Goal: Task Accomplishment & Management: Complete application form

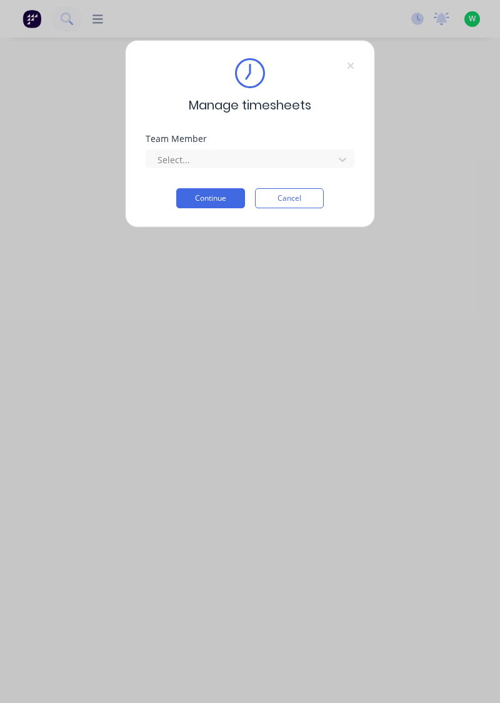
click at [333, 175] on div "Team Member Select..." at bounding box center [250, 161] width 209 height 54
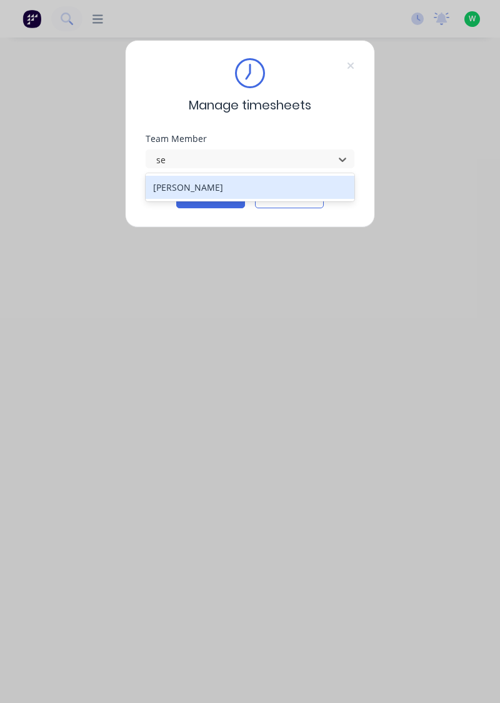
click at [241, 199] on div "Sean Findlay" at bounding box center [250, 187] width 209 height 28
click at [292, 193] on div "[PERSON_NAME]" at bounding box center [250, 187] width 209 height 23
type input "se"
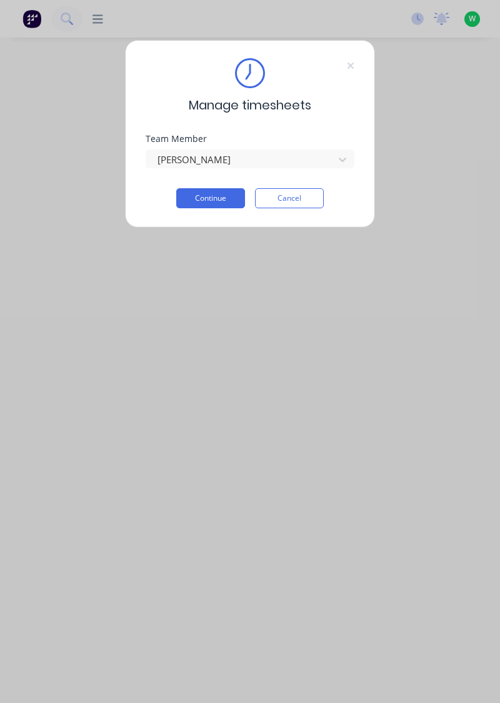
click at [208, 198] on button "Continue" at bounding box center [210, 198] width 69 height 20
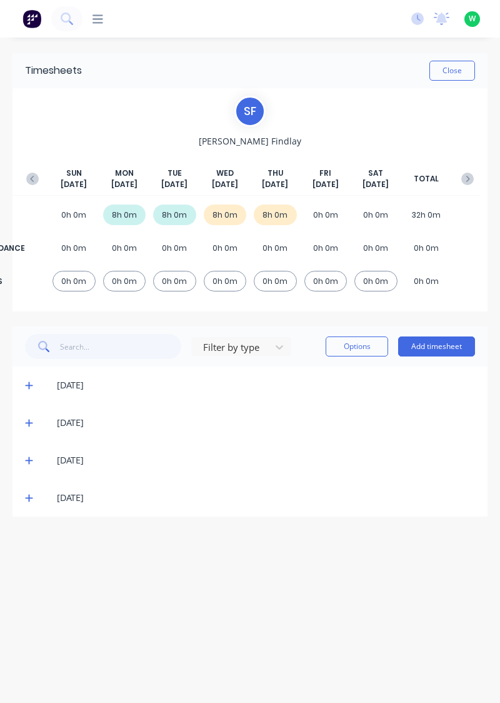
click at [441, 343] on button "Add timesheet" at bounding box center [436, 346] width 77 height 20
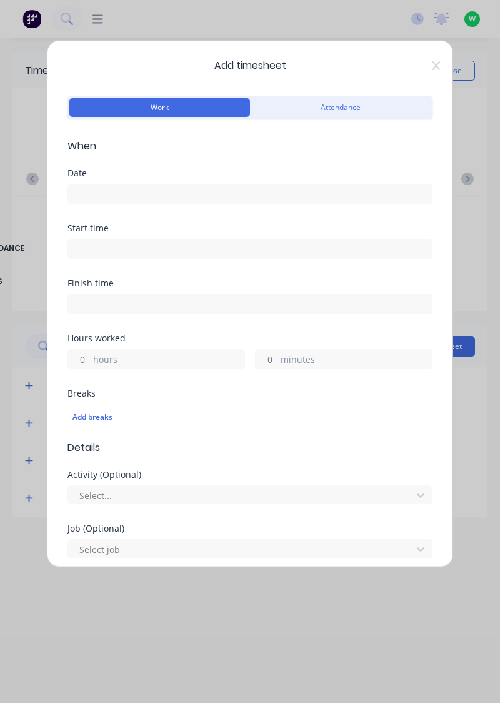
click at [84, 191] on input at bounding box center [250, 193] width 364 height 19
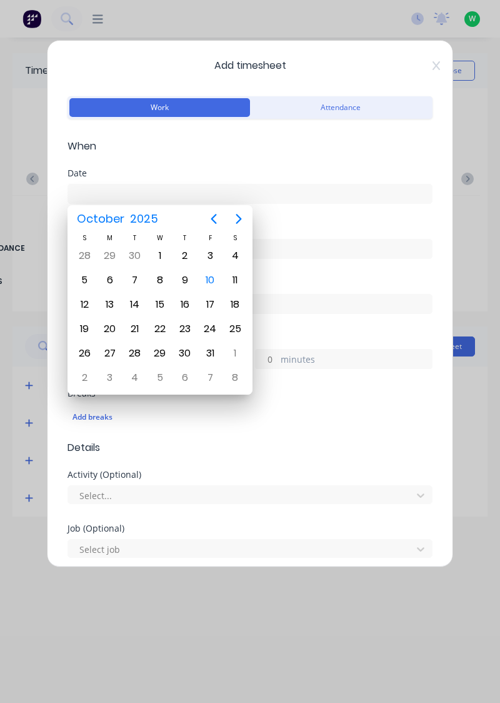
click at [206, 282] on div "10" at bounding box center [210, 280] width 19 height 19
type input "[DATE]"
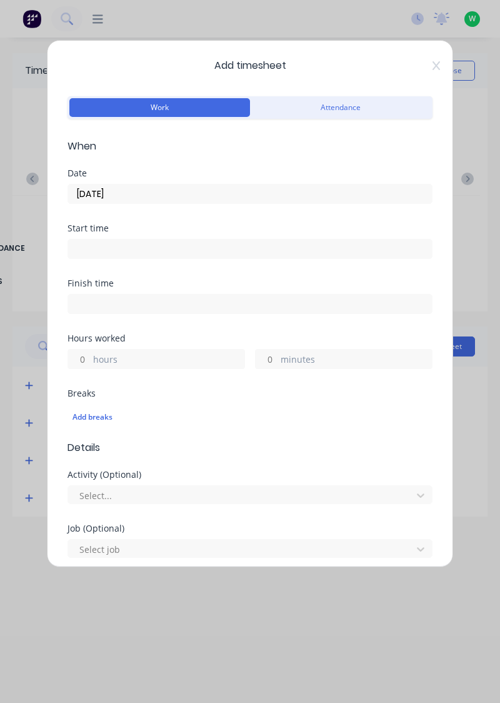
click at [77, 359] on input "hours" at bounding box center [79, 359] width 22 height 19
type input "8"
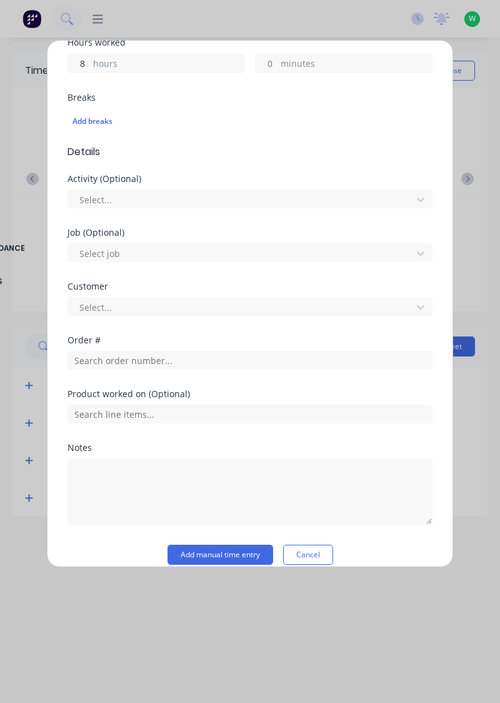
scroll to position [309, 0]
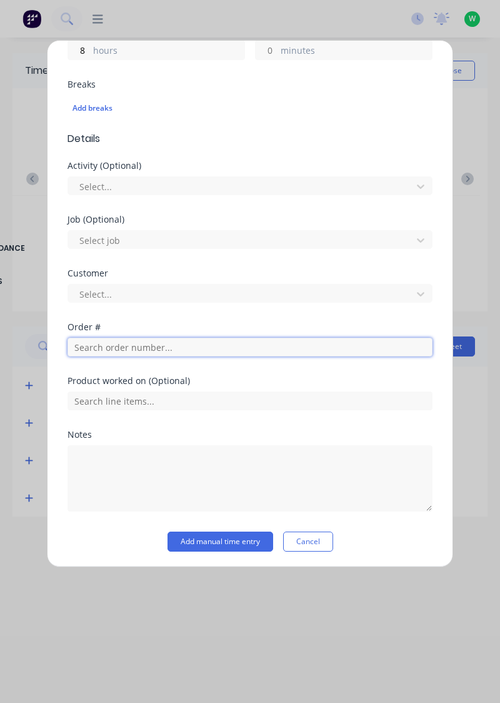
click at [109, 340] on input "text" at bounding box center [250, 347] width 365 height 19
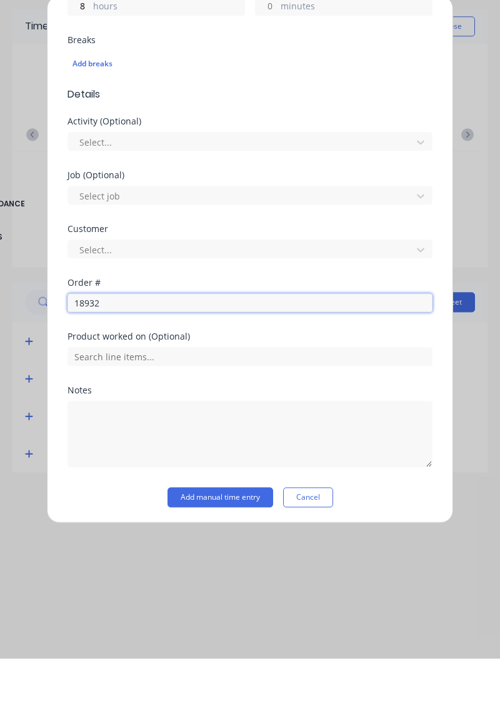
scroll to position [270, 0]
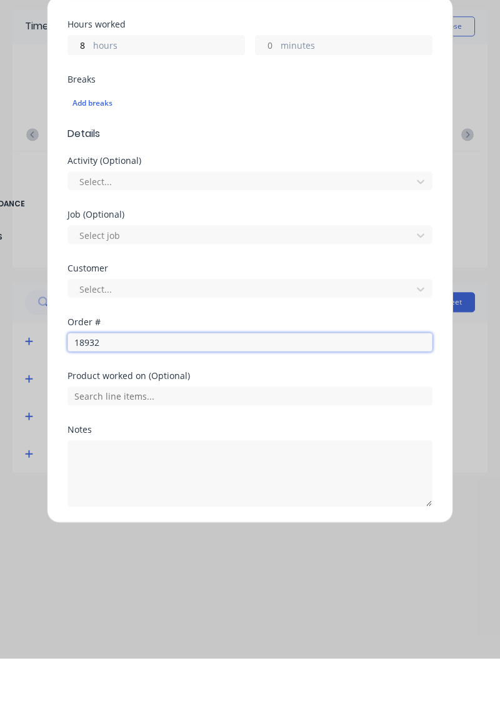
click at [110, 380] on input "18932" at bounding box center [250, 386] width 365 height 19
type input "18932"
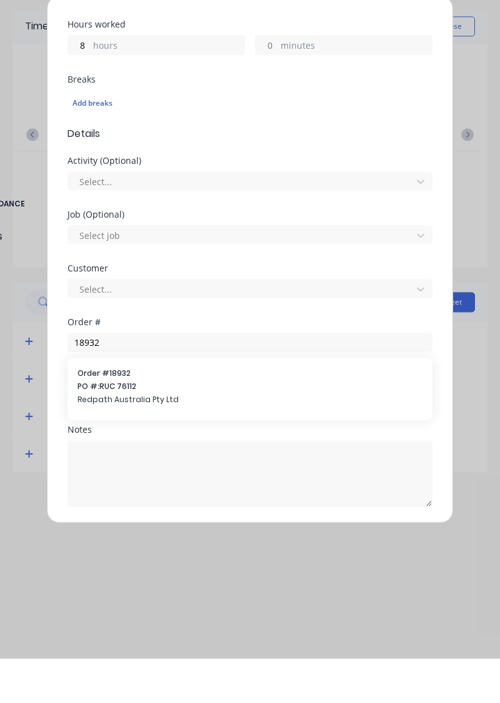
click at [175, 426] on span "PO #: RUC 76112" at bounding box center [250, 430] width 345 height 11
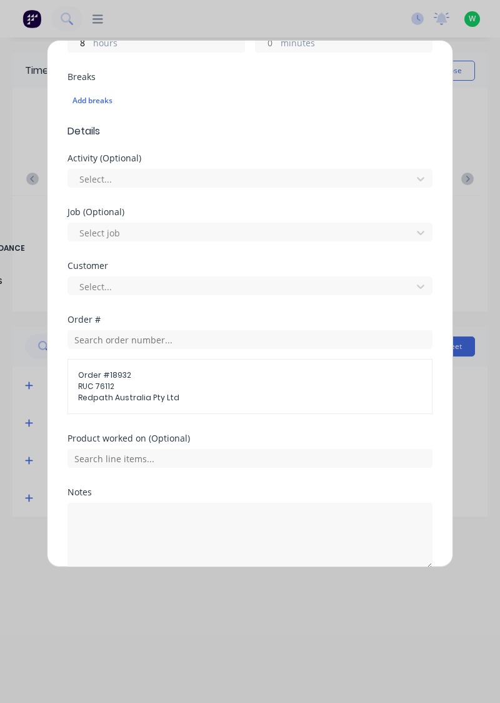
scroll to position [334, 0]
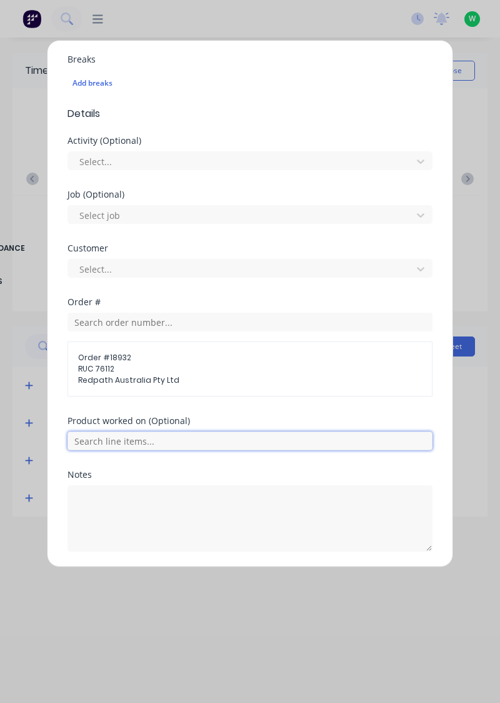
click at [212, 435] on input "text" at bounding box center [250, 440] width 365 height 19
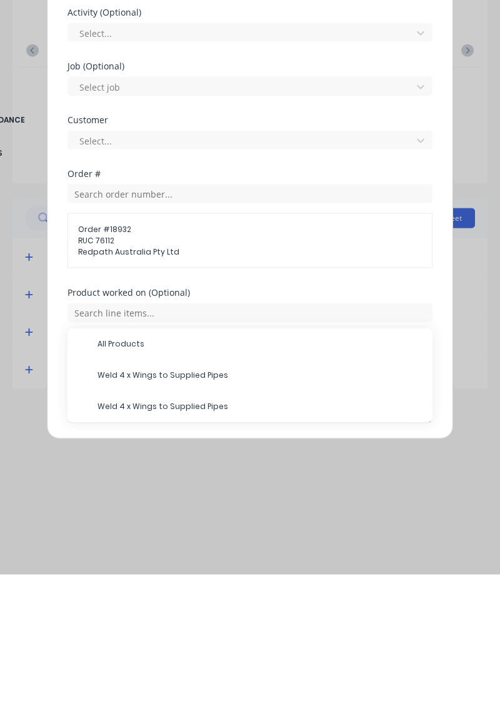
click at [156, 472] on span "All Products" at bounding box center [260, 471] width 325 height 11
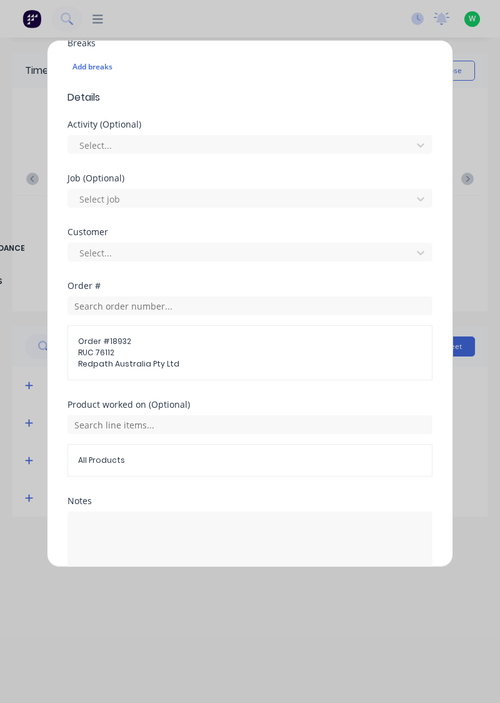
scroll to position [376, 0]
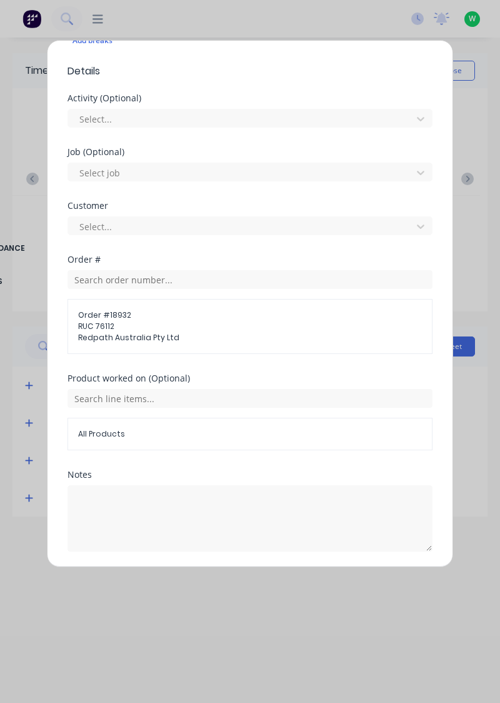
click at [245, 582] on button "Add manual time entry" at bounding box center [221, 582] width 106 height 20
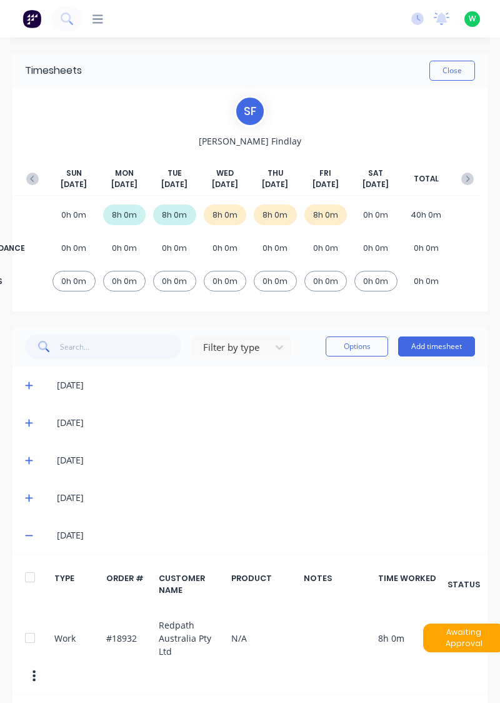
click at [458, 72] on button "Close" at bounding box center [453, 71] width 46 height 20
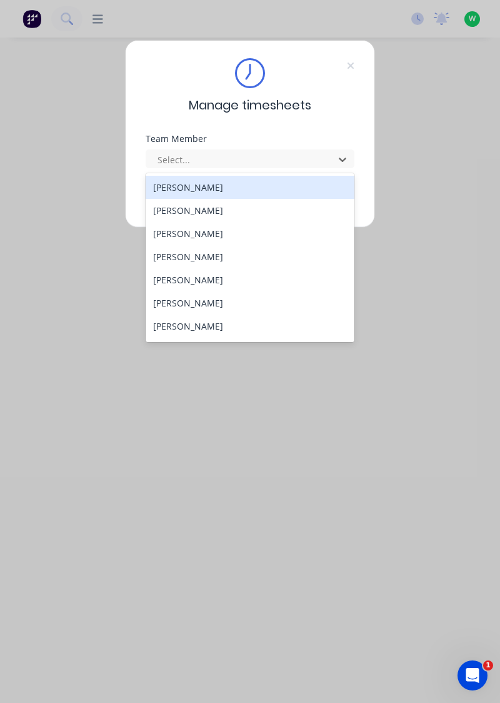
click at [176, 256] on div "[PERSON_NAME]" at bounding box center [250, 256] width 209 height 23
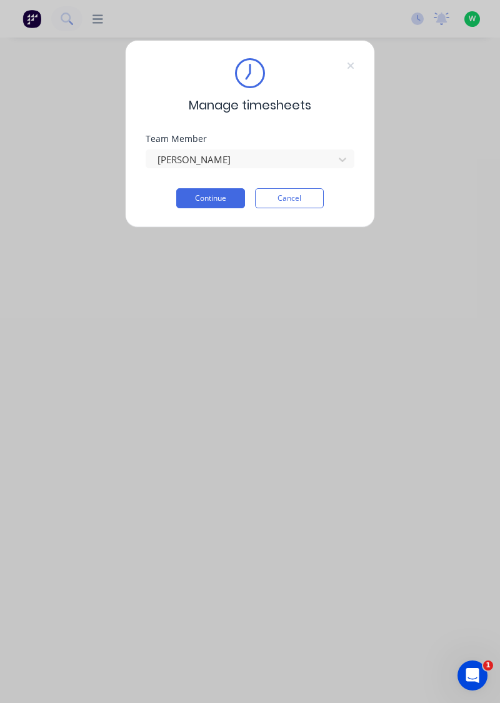
click at [204, 195] on button "Continue" at bounding box center [210, 198] width 69 height 20
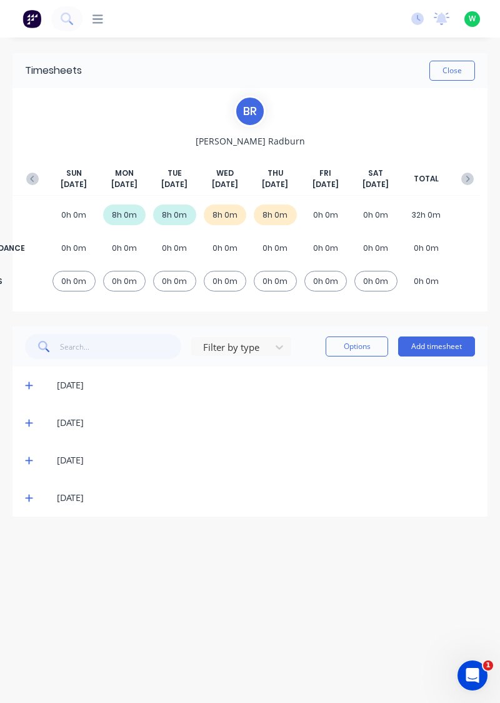
click at [431, 348] on button "Add timesheet" at bounding box center [436, 346] width 77 height 20
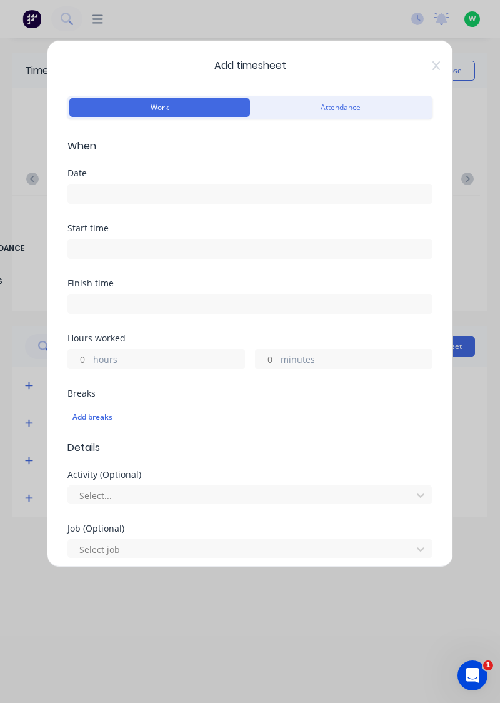
click at [97, 194] on input at bounding box center [250, 193] width 364 height 19
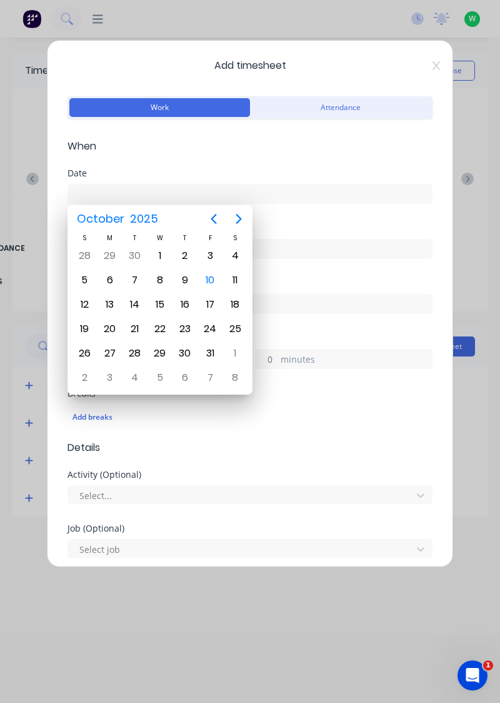
click at [209, 278] on div "10" at bounding box center [210, 280] width 19 height 19
type input "[DATE]"
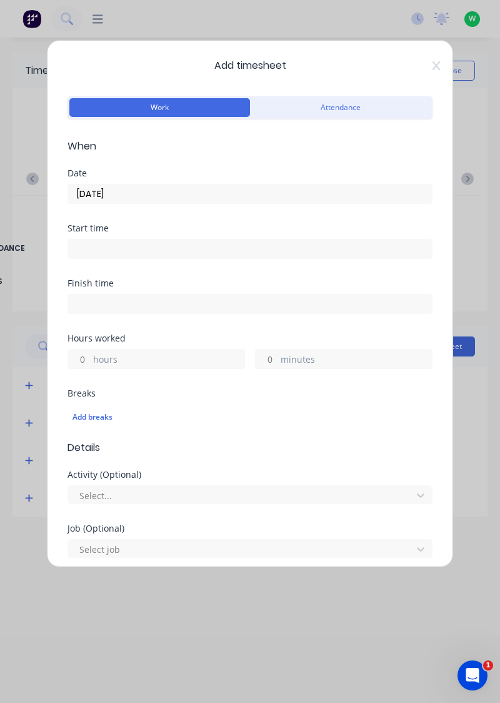
click at [86, 354] on input "hours" at bounding box center [79, 359] width 22 height 19
type input "3"
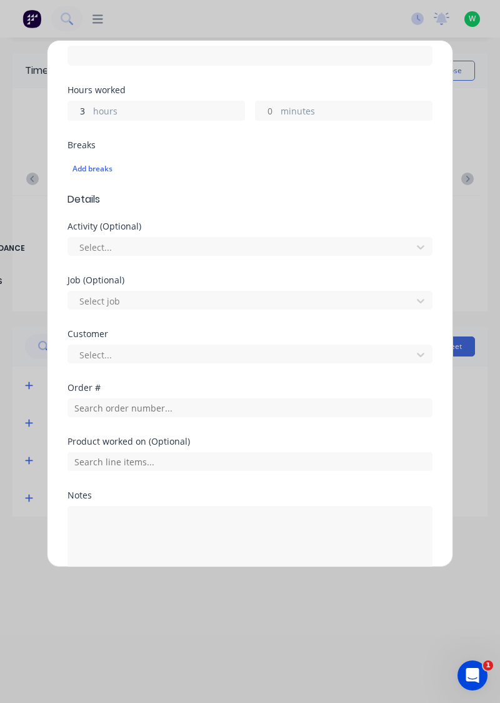
scroll to position [246, 0]
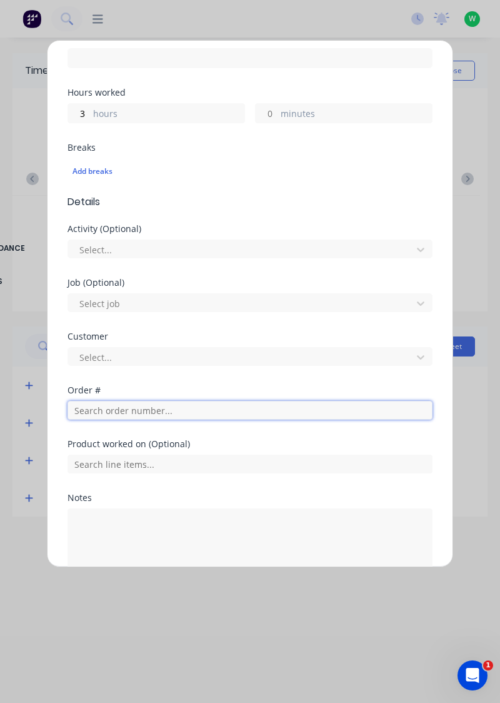
click at [126, 405] on input "text" at bounding box center [250, 410] width 365 height 19
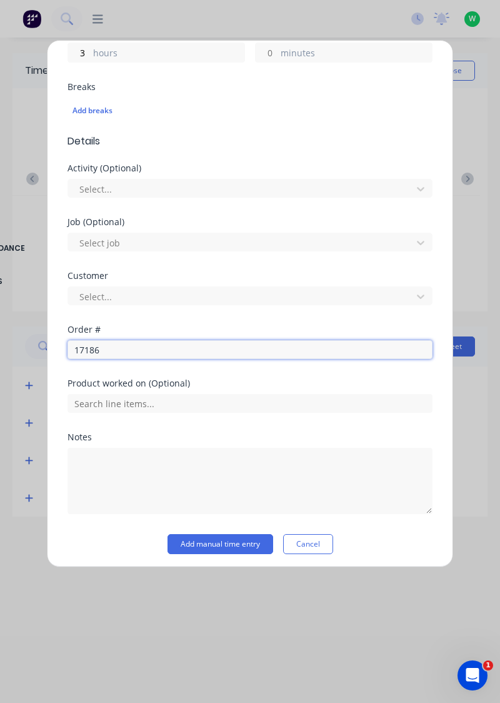
scroll to position [309, 0]
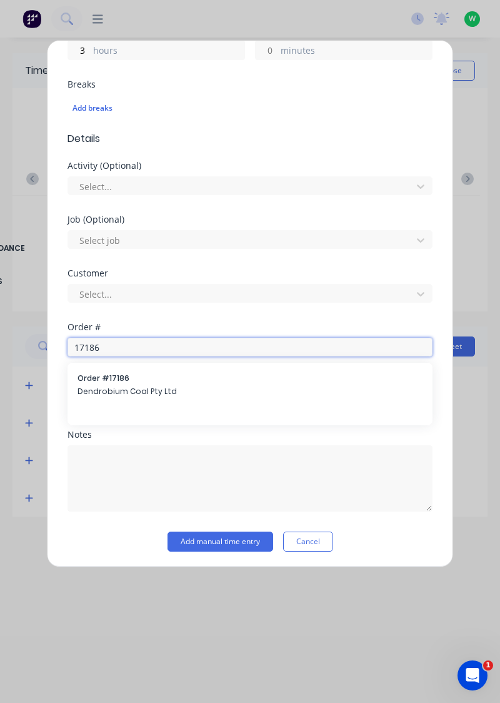
type input "17186"
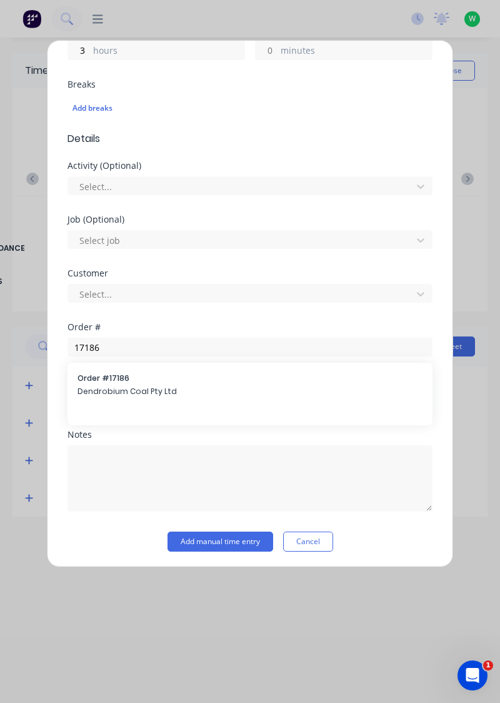
click at [128, 389] on span "Dendrobium Coal Pty Ltd" at bounding box center [250, 391] width 345 height 11
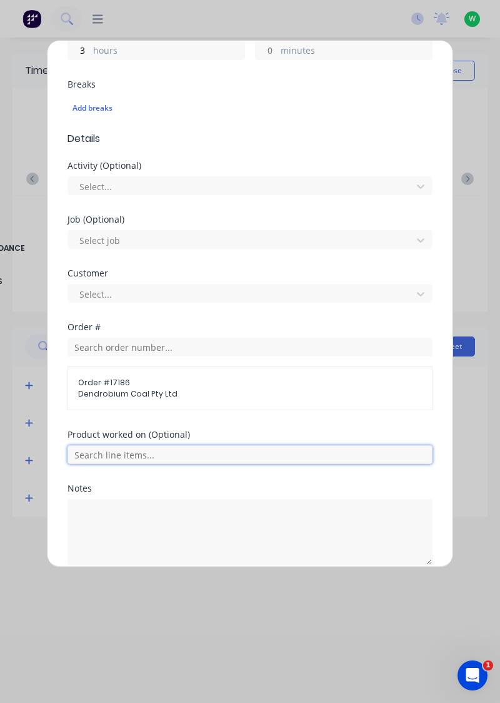
click at [129, 451] on input "text" at bounding box center [250, 454] width 365 height 19
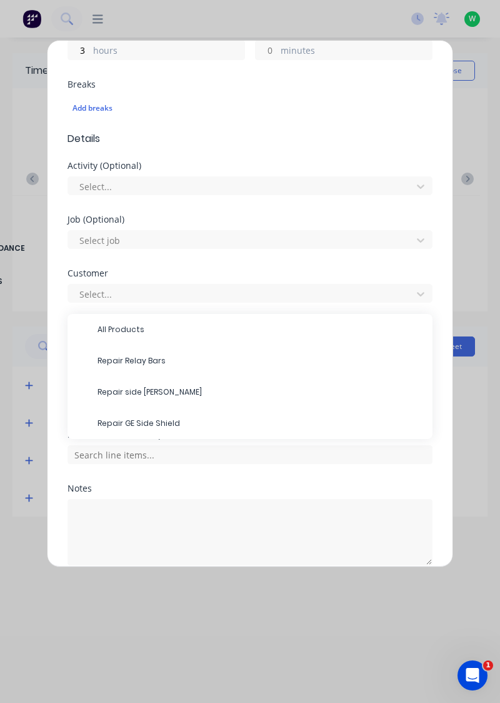
click at [141, 387] on span "Repair side shields" at bounding box center [260, 391] width 325 height 11
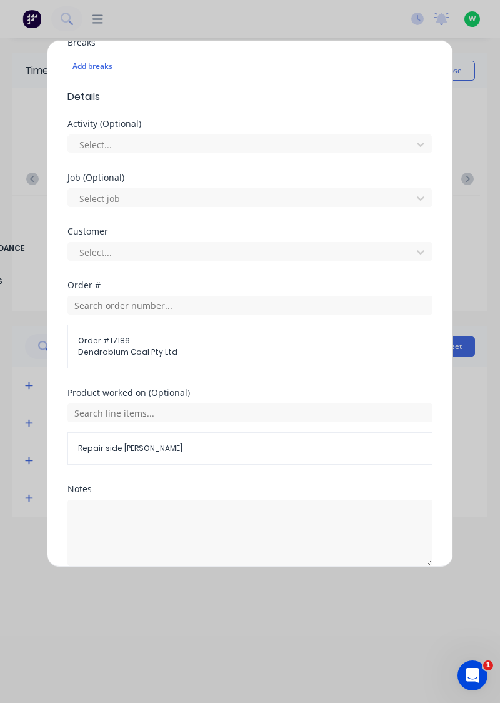
scroll to position [404, 0]
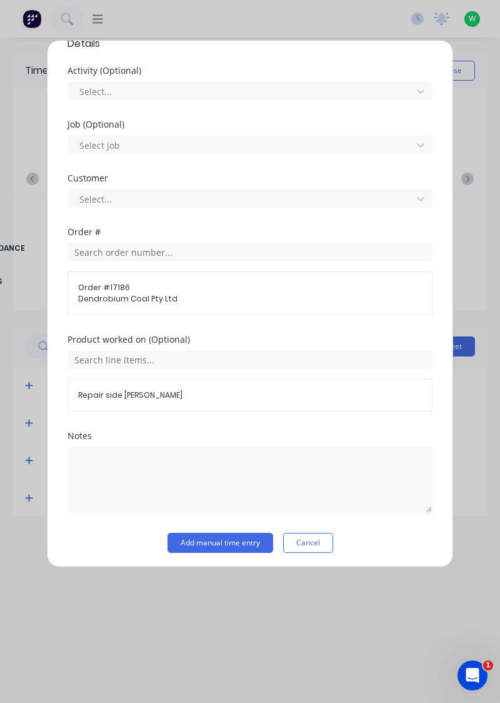
click at [230, 539] on button "Add manual time entry" at bounding box center [221, 543] width 106 height 20
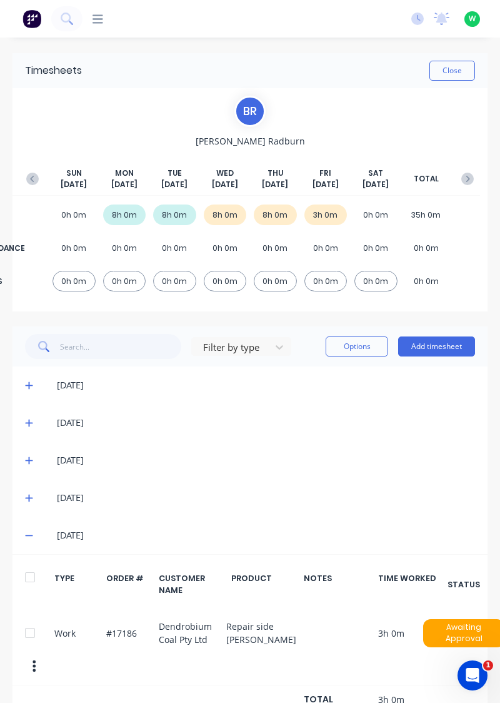
click at [430, 340] on button "Add timesheet" at bounding box center [436, 346] width 77 height 20
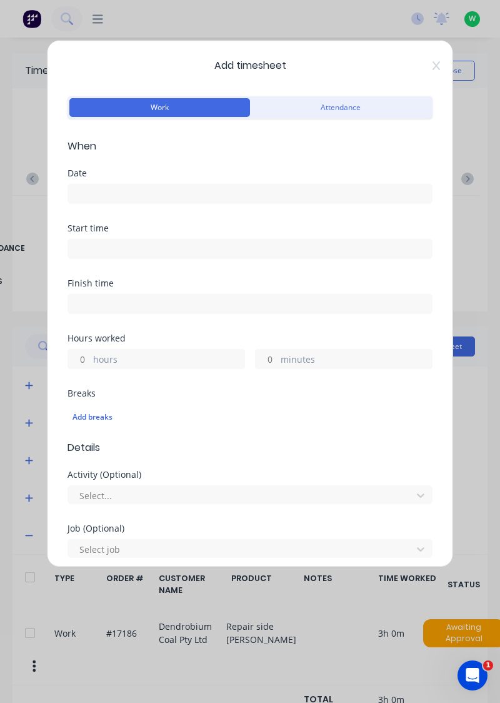
click at [98, 192] on input at bounding box center [250, 193] width 364 height 19
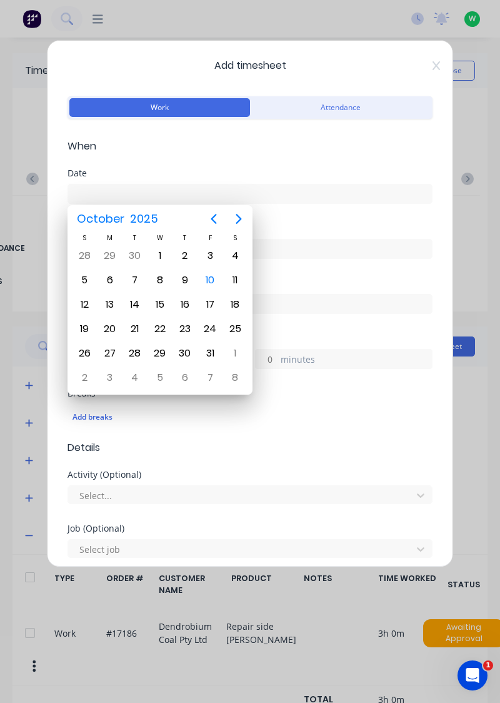
click at [212, 286] on div "10" at bounding box center [210, 280] width 19 height 19
type input "[DATE]"
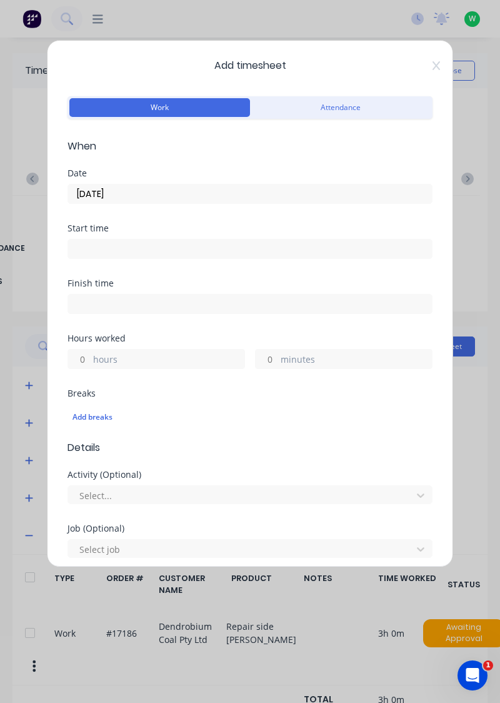
click at [83, 351] on input "hours" at bounding box center [79, 359] width 22 height 19
type input "1"
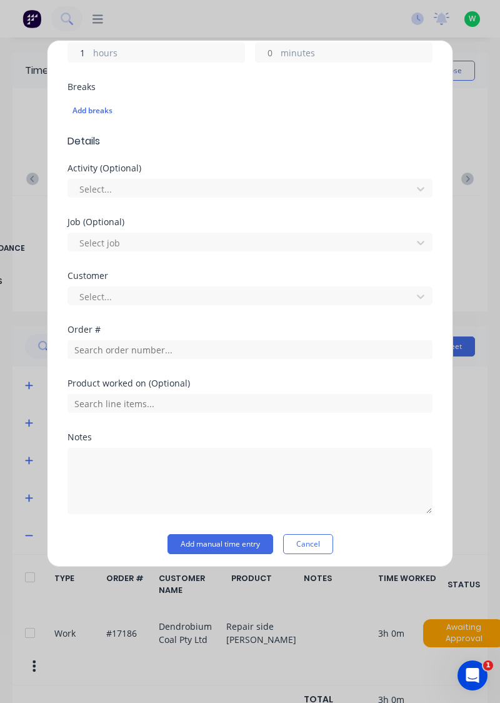
scroll to position [309, 0]
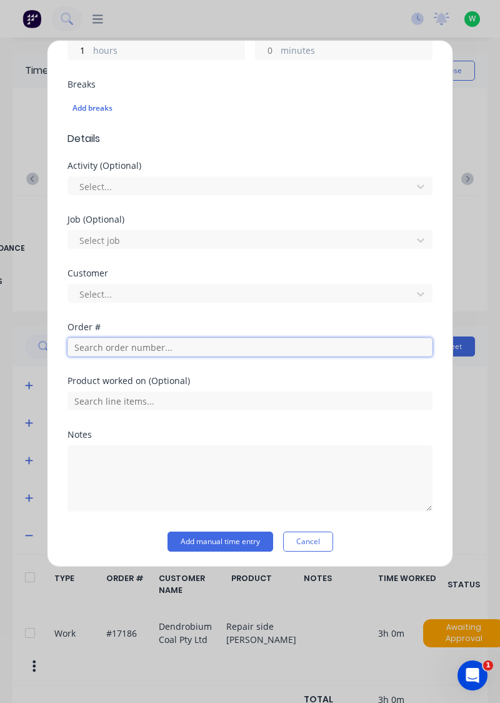
click at [125, 341] on input "text" at bounding box center [250, 347] width 365 height 19
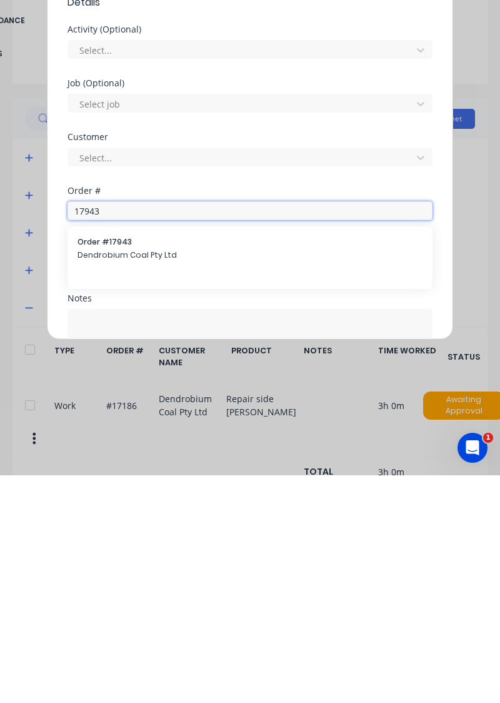
scroll to position [215, 0]
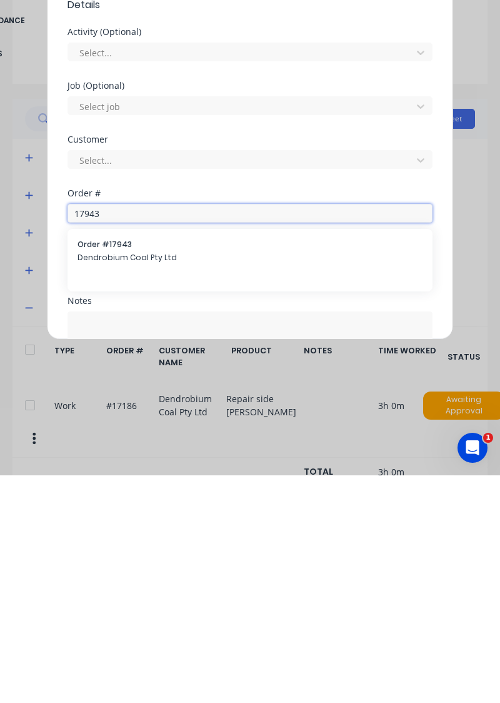
type input "17943"
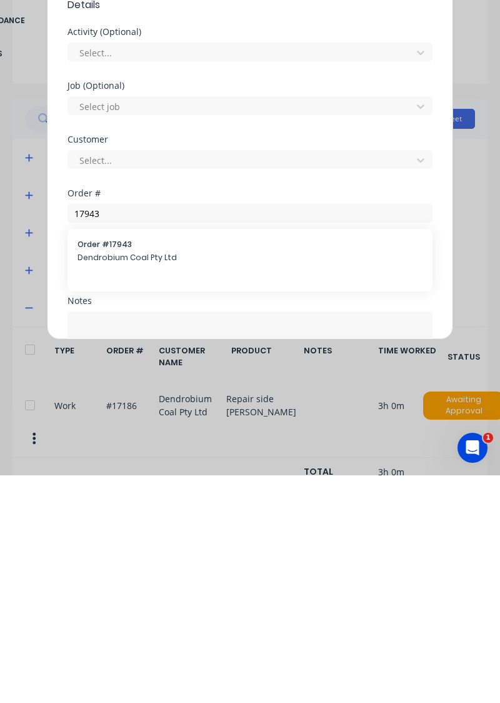
click at [124, 480] on span "Dendrobium Coal Pty Ltd" at bounding box center [250, 485] width 345 height 11
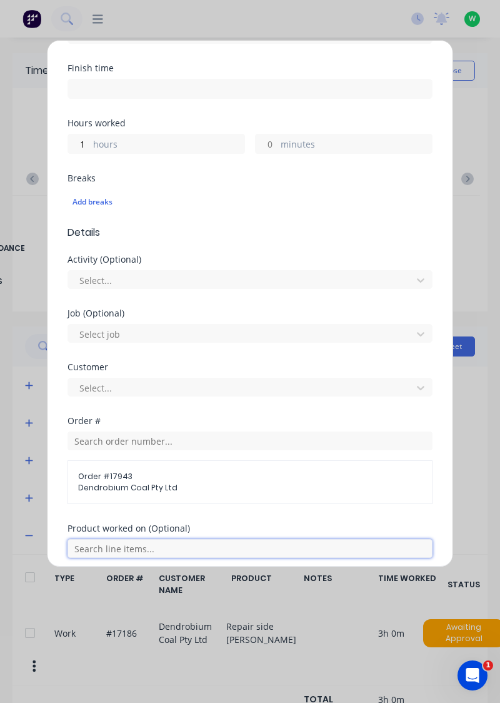
click at [110, 543] on input "text" at bounding box center [250, 548] width 365 height 19
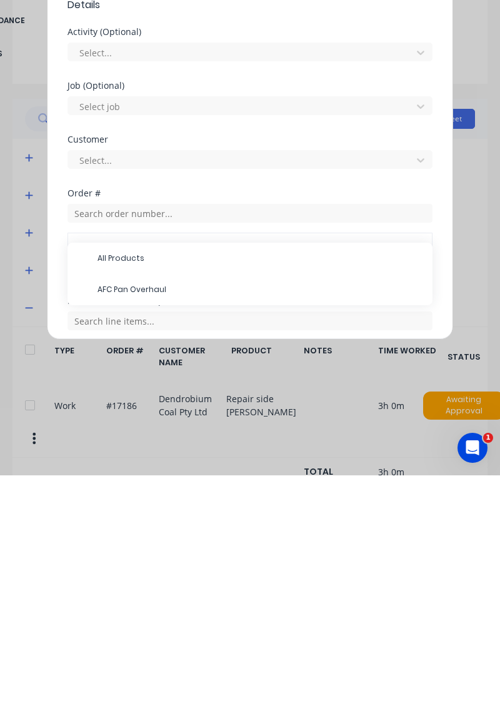
click at [133, 513] on span "AFC Pan Overhaul" at bounding box center [260, 517] width 325 height 11
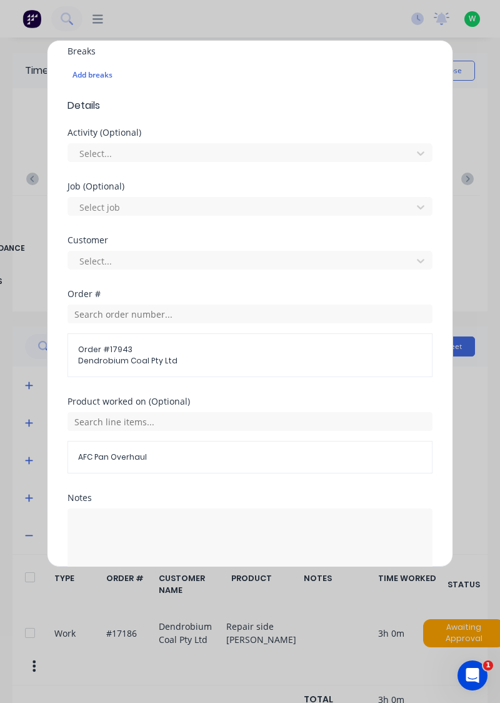
scroll to position [365, 0]
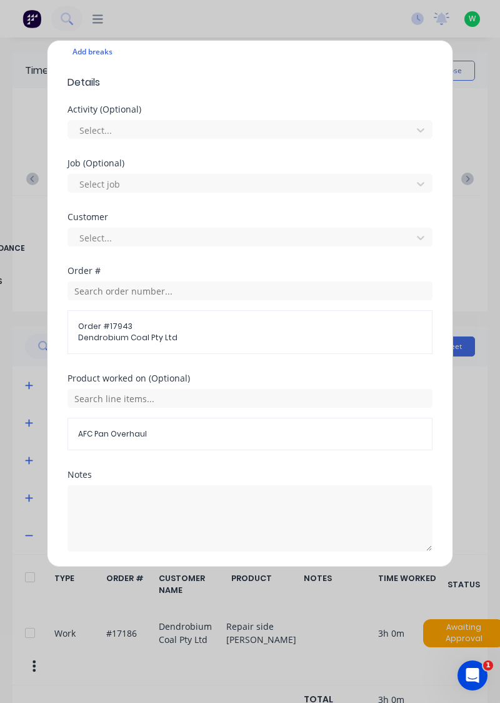
click at [221, 575] on button "Add manual time entry" at bounding box center [221, 582] width 106 height 20
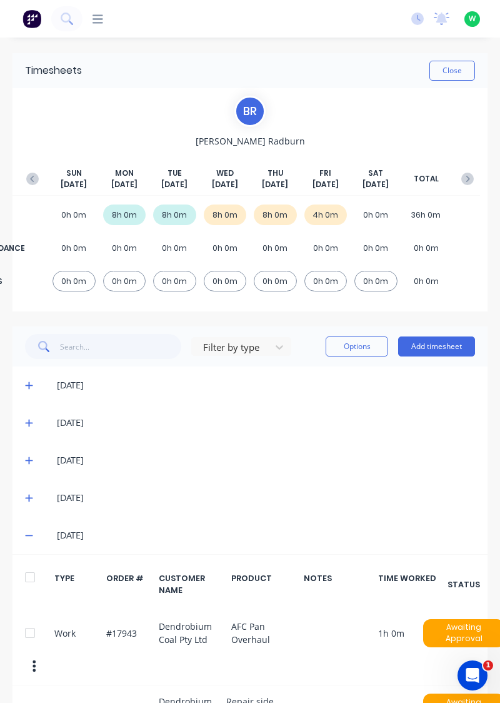
click at [441, 347] on button "Add timesheet" at bounding box center [436, 346] width 77 height 20
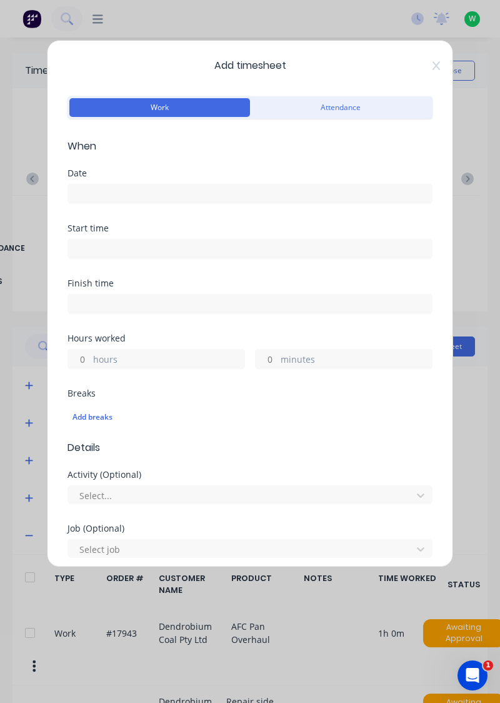
click at [109, 188] on input at bounding box center [250, 193] width 364 height 19
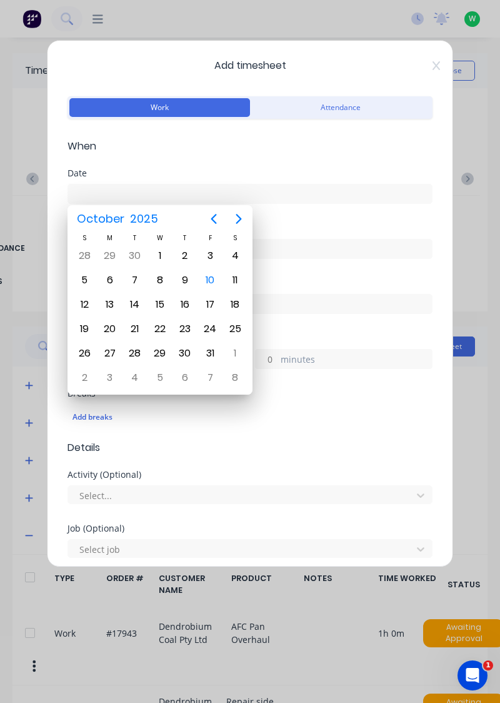
click at [214, 276] on div "10" at bounding box center [210, 280] width 19 height 19
type input "[DATE]"
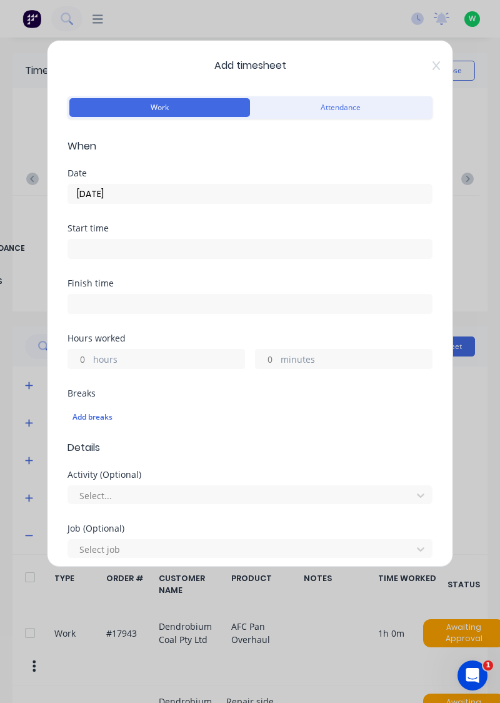
click at [84, 354] on input "hours" at bounding box center [79, 359] width 22 height 19
type input "4"
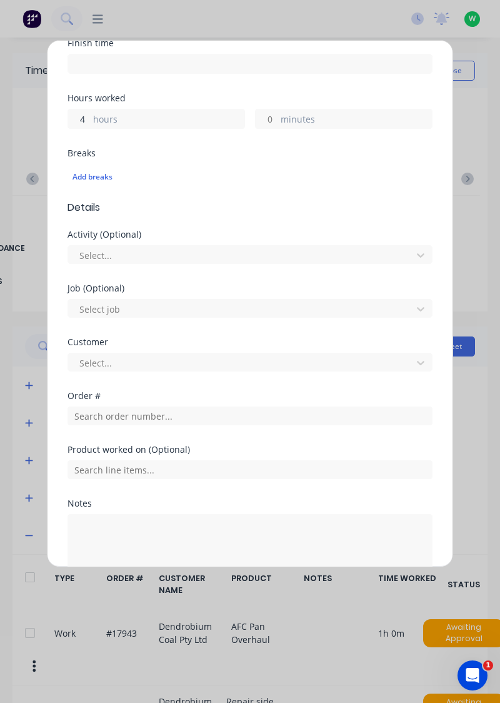
scroll to position [242, 0]
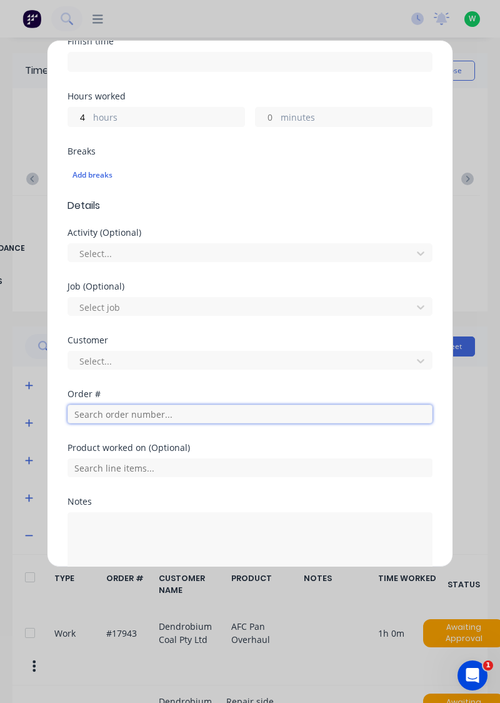
click at [131, 414] on input "text" at bounding box center [250, 414] width 365 height 19
type input "19017"
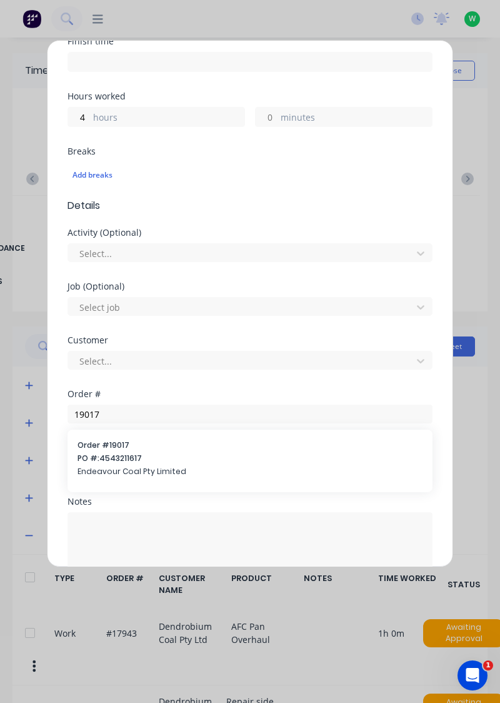
click at [113, 467] on span "Endeavour Coal Pty Limited" at bounding box center [250, 471] width 345 height 11
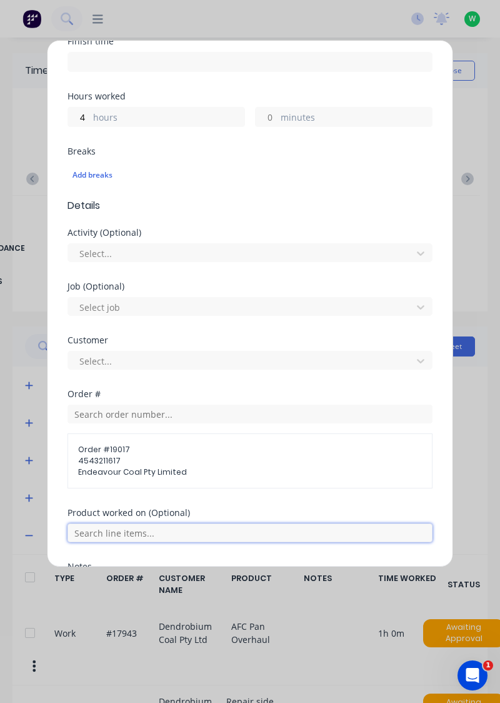
click at [131, 532] on input "text" at bounding box center [250, 532] width 365 height 19
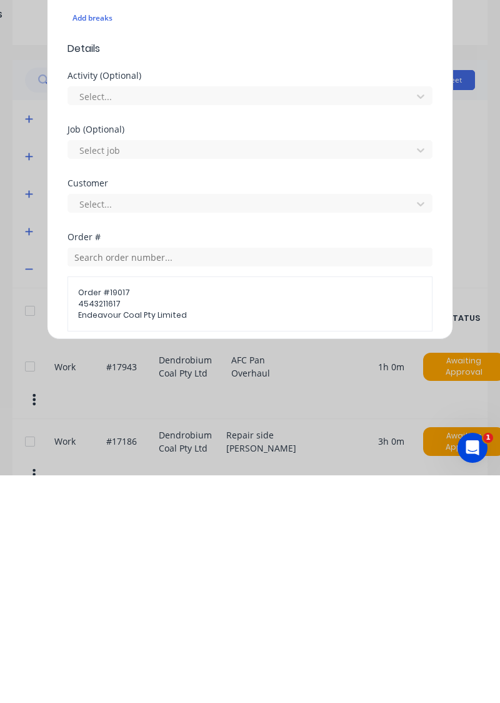
scroll to position [174, 0]
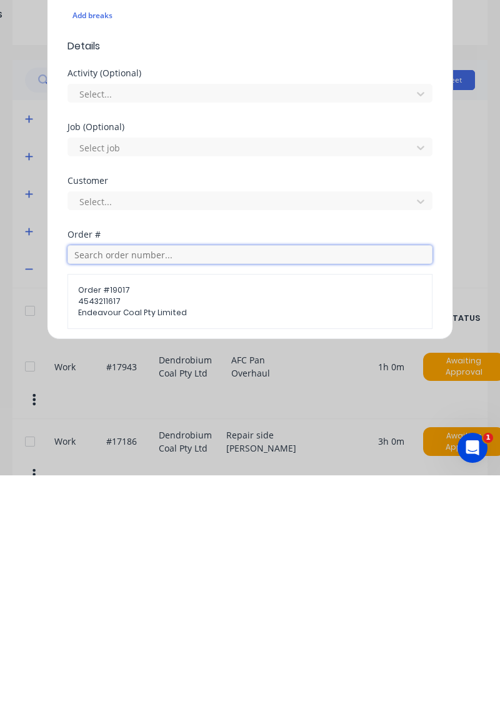
click at [145, 481] on input "text" at bounding box center [250, 482] width 365 height 19
type input "19017"
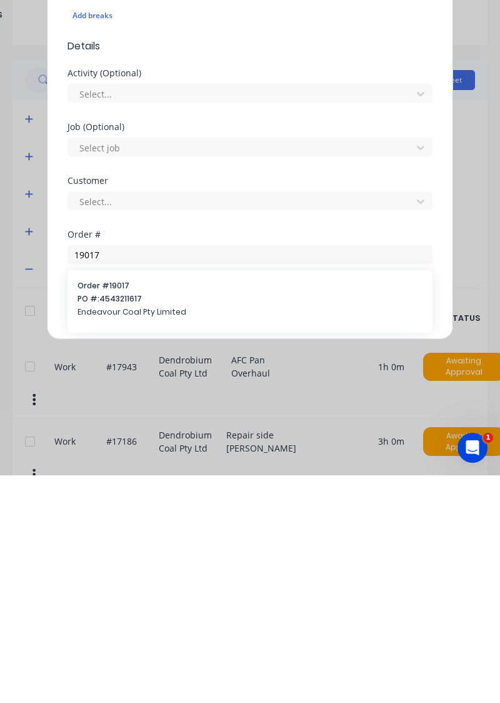
click at [123, 535] on span "Endeavour Coal Pty Limited" at bounding box center [250, 539] width 345 height 11
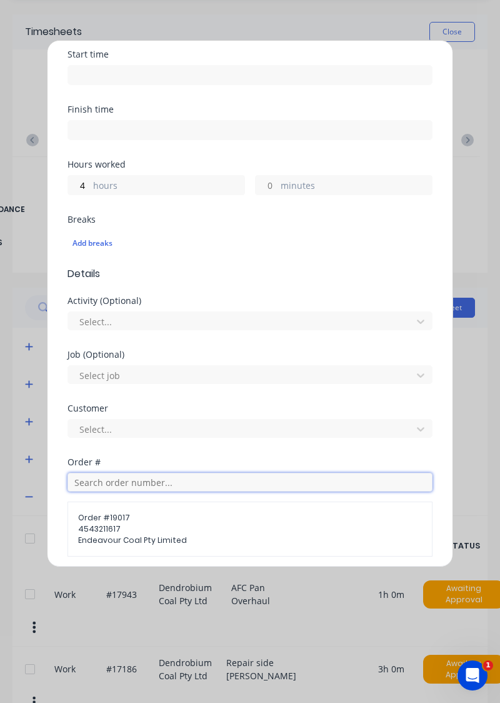
click at [141, 474] on input "text" at bounding box center [250, 482] width 365 height 19
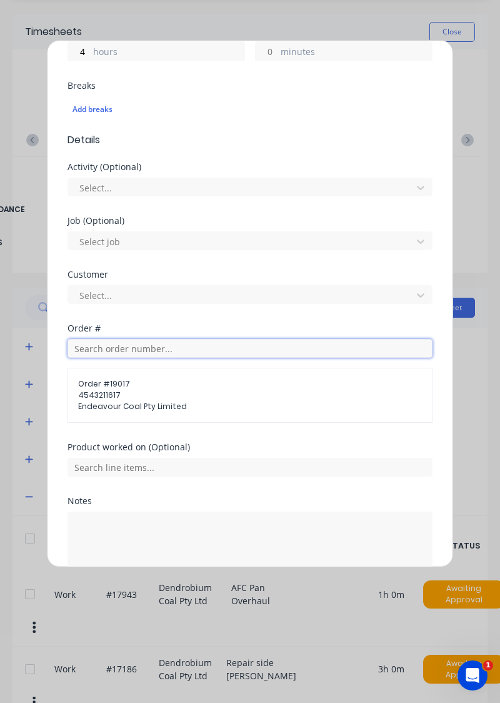
scroll to position [334, 0]
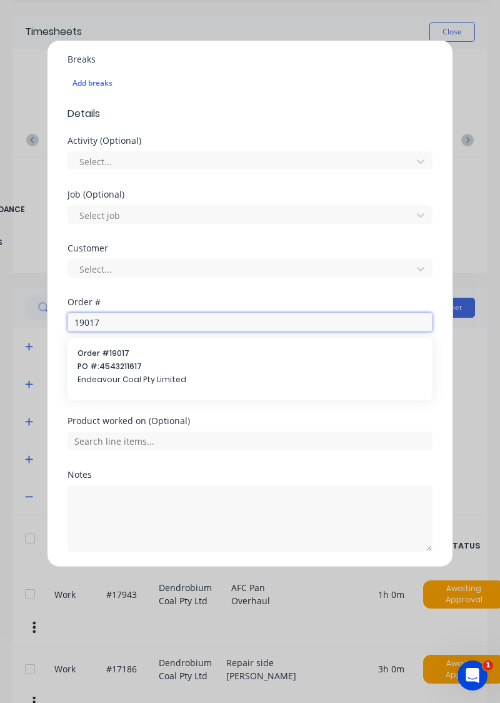
type input "19017"
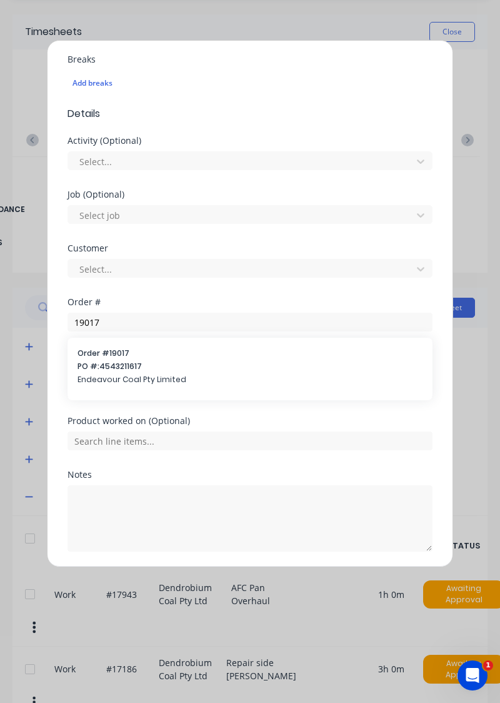
click at [123, 363] on span "PO #: 4543211617" at bounding box center [250, 366] width 345 height 11
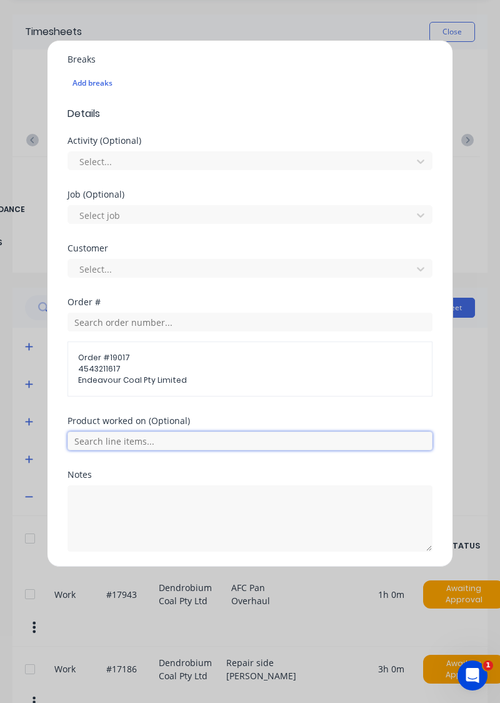
click at [117, 435] on input "text" at bounding box center [250, 440] width 365 height 19
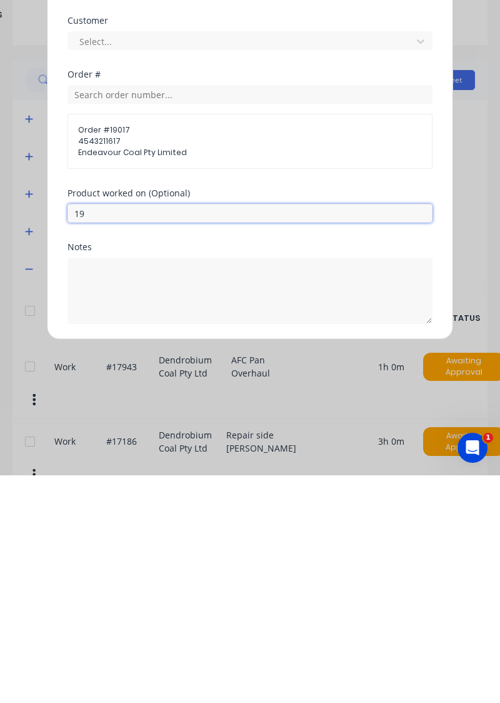
type input "1"
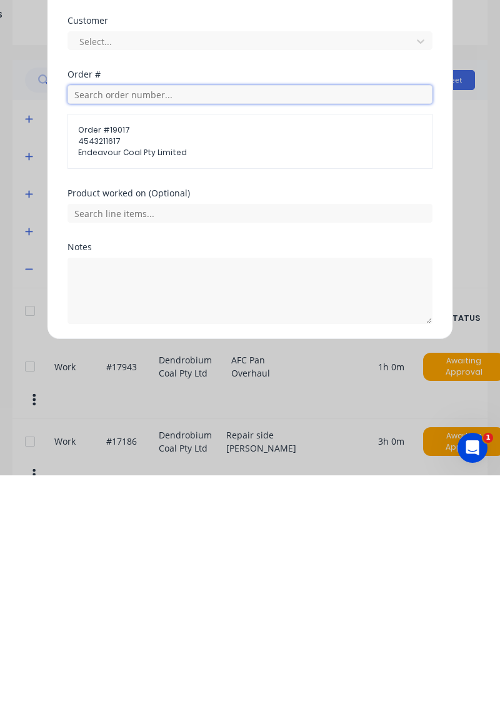
click at [120, 316] on input "text" at bounding box center [250, 322] width 365 height 19
type input "18652"
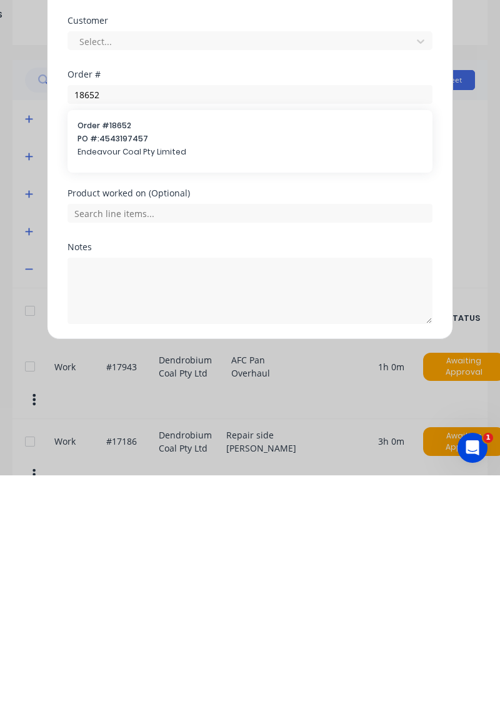
click at [124, 374] on span "Endeavour Coal Pty Limited" at bounding box center [250, 379] width 345 height 11
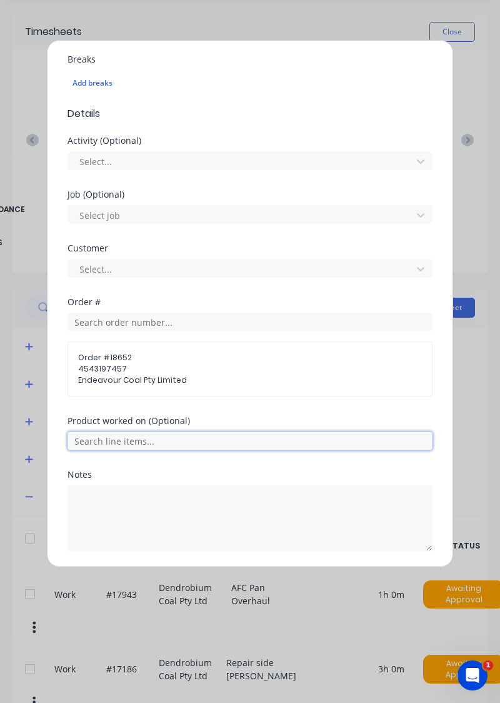
click at [109, 436] on input "text" at bounding box center [250, 440] width 365 height 19
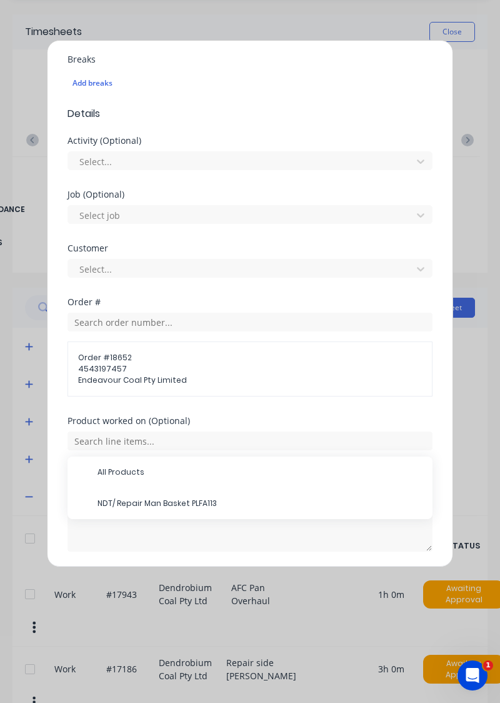
click at [161, 499] on span "NDT/ Repair Man Basket PLFA113" at bounding box center [260, 503] width 325 height 11
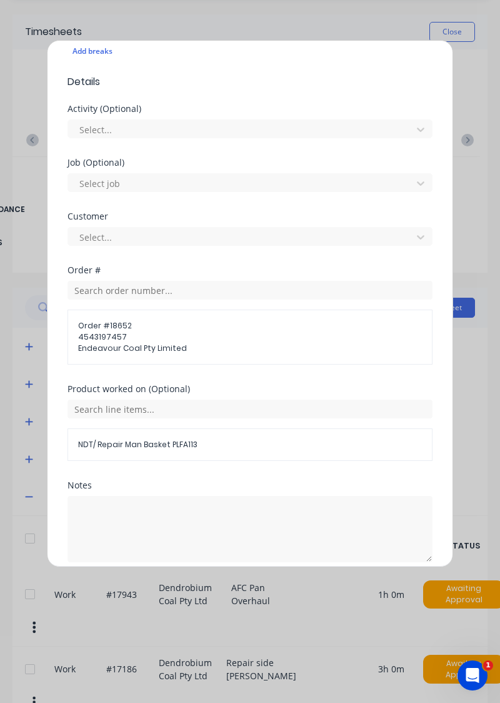
scroll to position [376, 0]
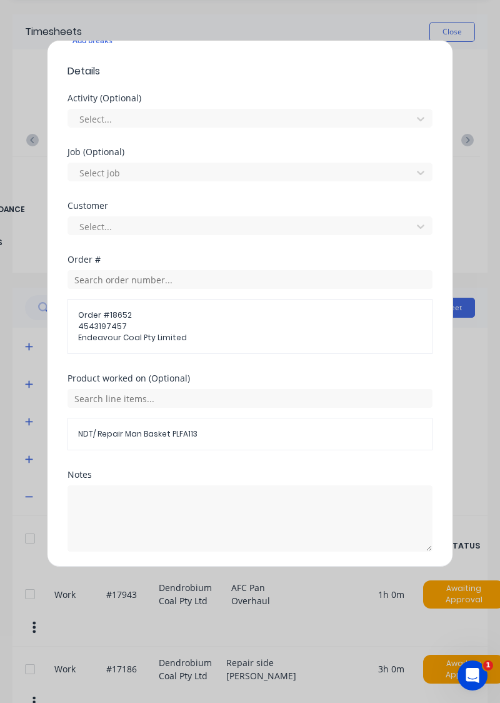
click at [237, 578] on button "Add manual time entry" at bounding box center [221, 582] width 106 height 20
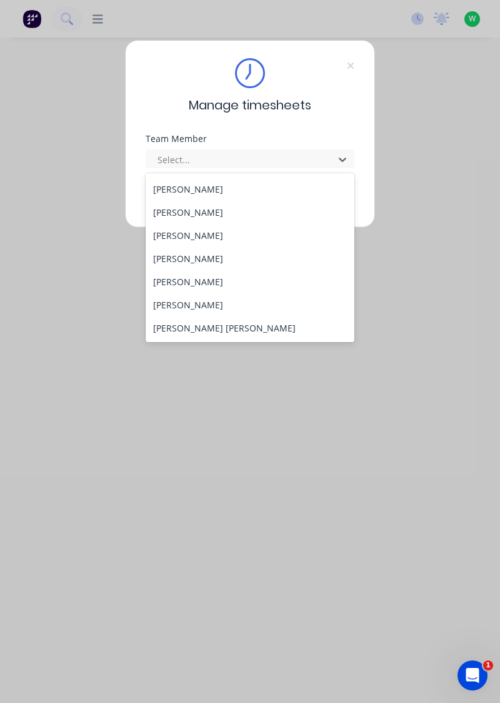
click at [175, 306] on div "[PERSON_NAME]" at bounding box center [250, 304] width 209 height 23
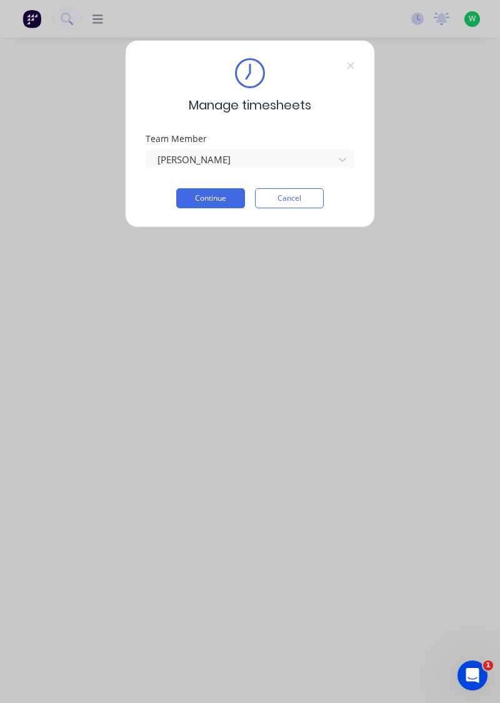
click at [209, 201] on button "Continue" at bounding box center [210, 198] width 69 height 20
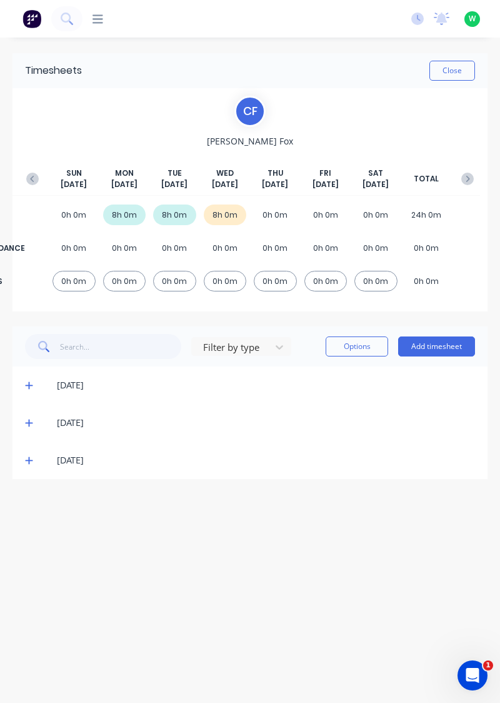
click at [431, 348] on button "Add timesheet" at bounding box center [436, 346] width 77 height 20
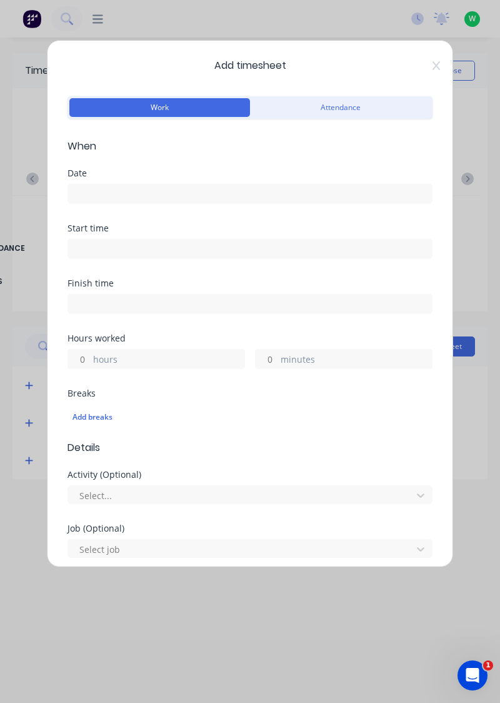
click at [293, 188] on input at bounding box center [250, 193] width 364 height 19
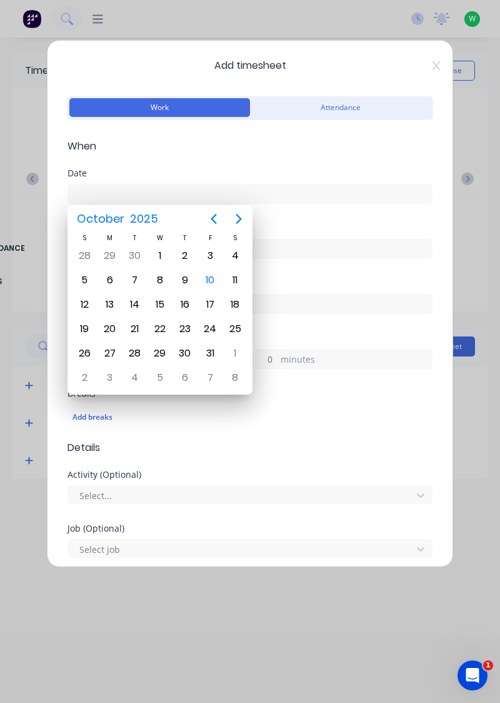
click at [192, 281] on div "9" at bounding box center [185, 280] width 19 height 19
type input "09/10/2025"
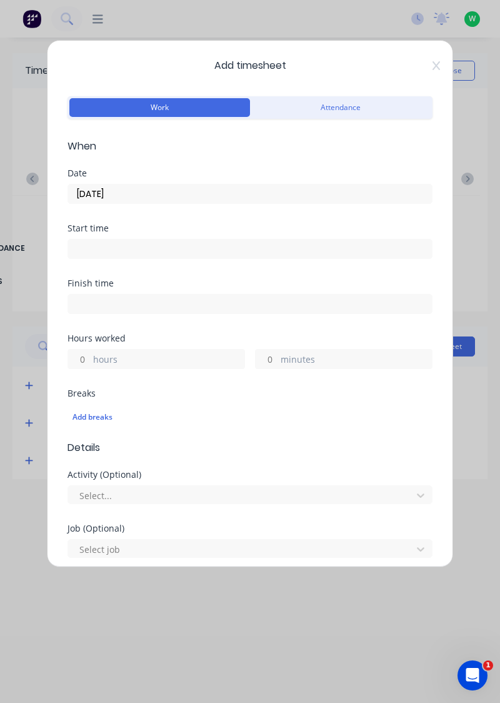
click at [164, 356] on label "hours" at bounding box center [168, 361] width 151 height 16
click at [90, 356] on input "hours" at bounding box center [79, 359] width 22 height 19
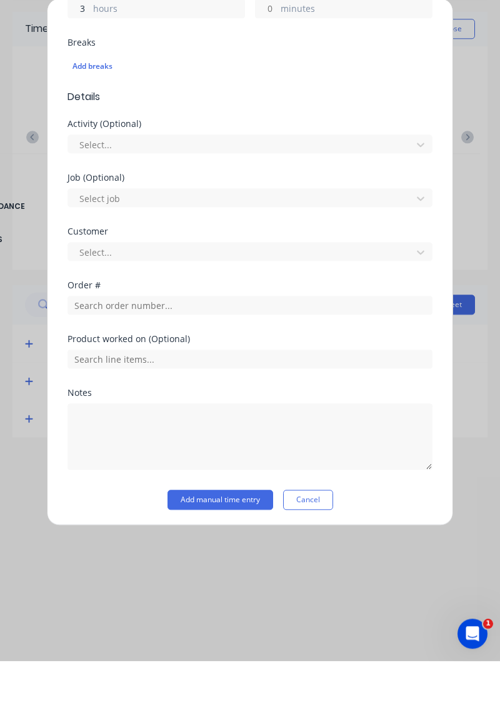
scroll to position [270, 0]
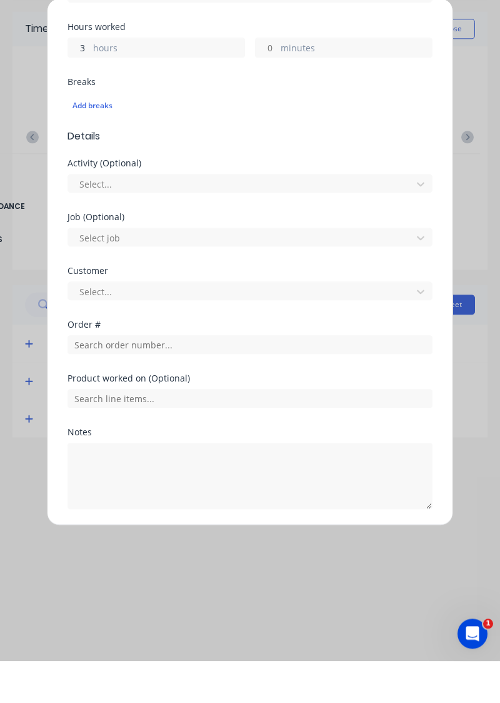
type input "3"
click at [203, 465] on div "Product worked on (Optional)" at bounding box center [250, 443] width 365 height 54
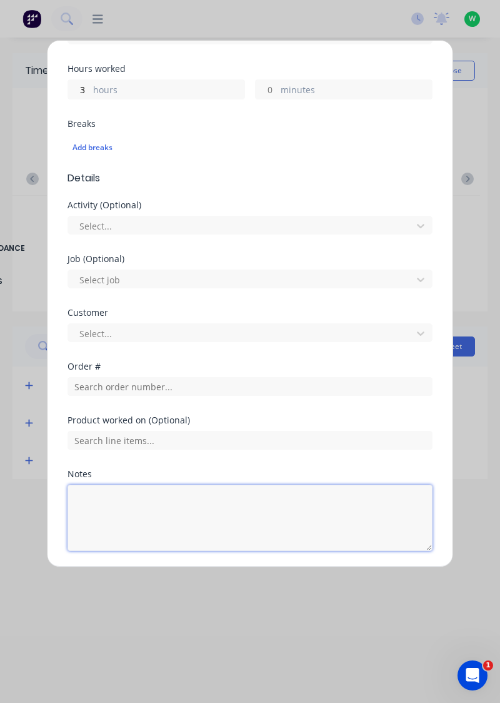
click at [94, 527] on textarea at bounding box center [250, 518] width 365 height 66
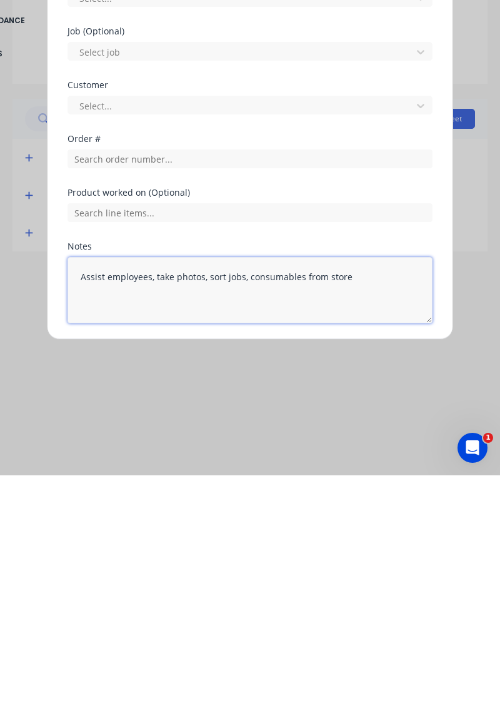
type textarea "Assist employees, take photos, sort jobs, consumables from store"
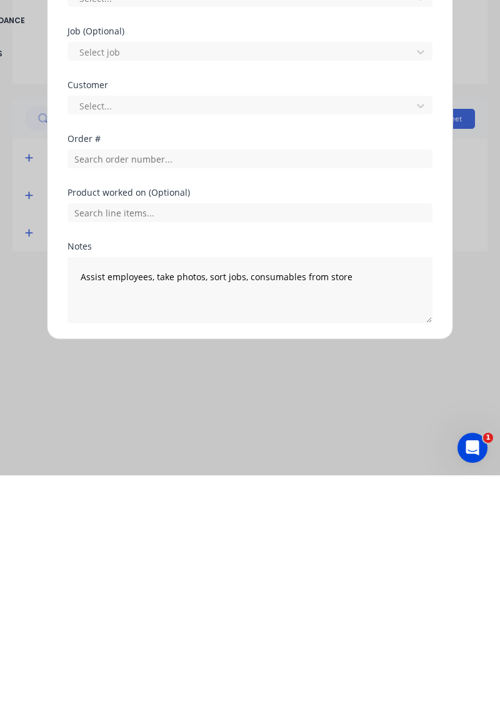
click at [190, 580] on button "Add manual time entry" at bounding box center [221, 581] width 106 height 20
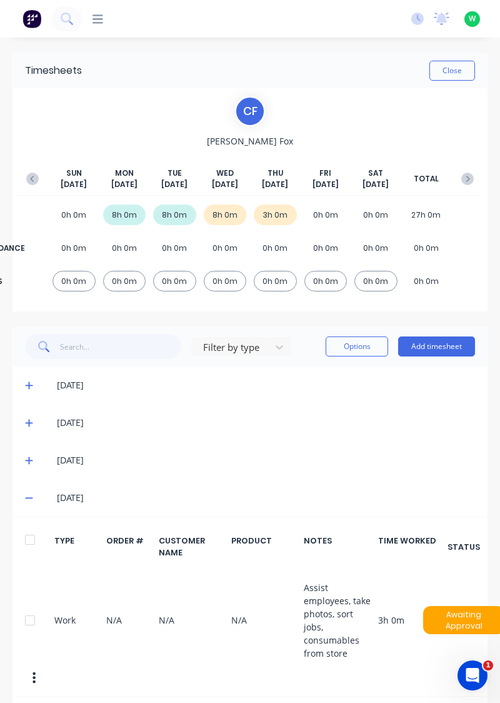
click at [433, 348] on button "Add timesheet" at bounding box center [436, 346] width 77 height 20
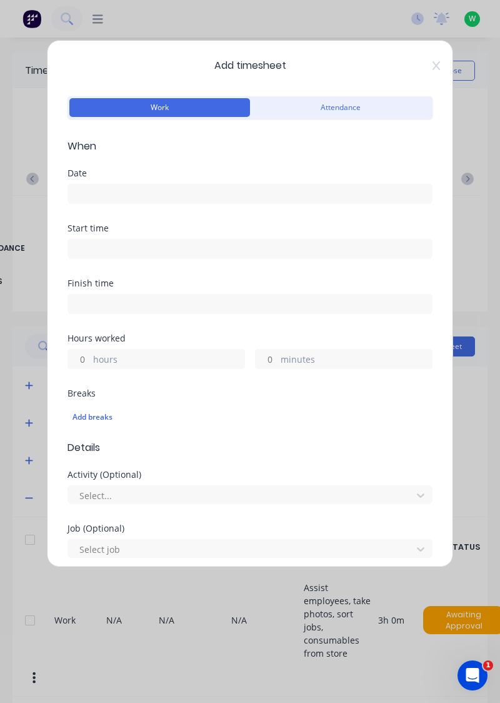
click at [334, 190] on input at bounding box center [250, 193] width 364 height 19
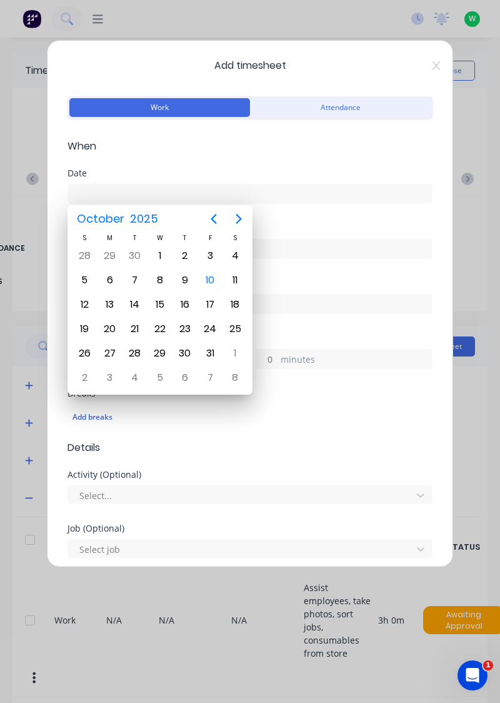
click at [186, 286] on div "9" at bounding box center [185, 280] width 19 height 19
type input "09/10/2025"
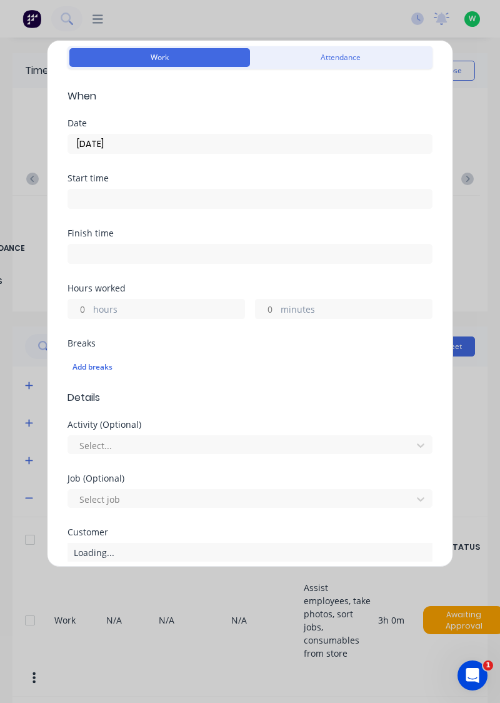
scroll to position [66, 0]
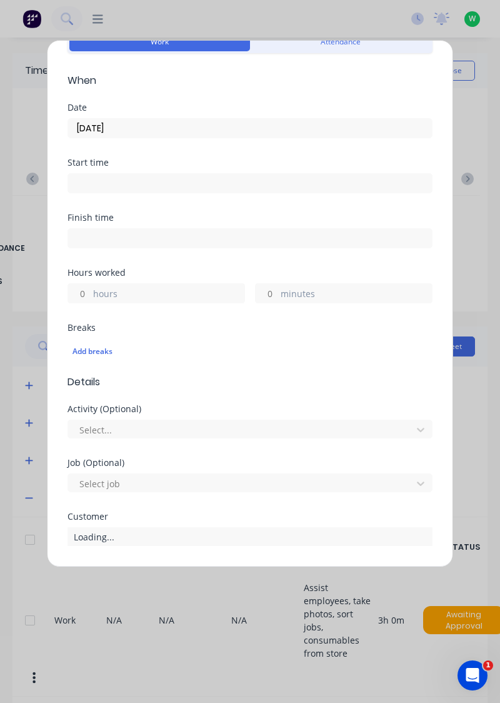
click at [86, 293] on input "hours" at bounding box center [79, 293] width 22 height 19
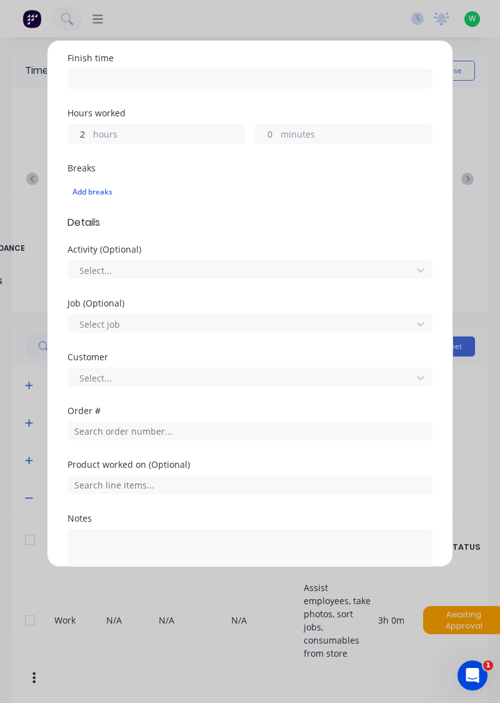
scroll to position [229, 0]
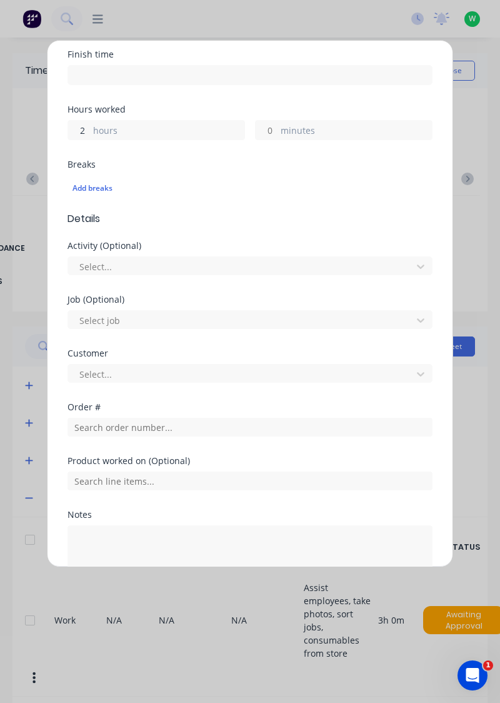
type input "2"
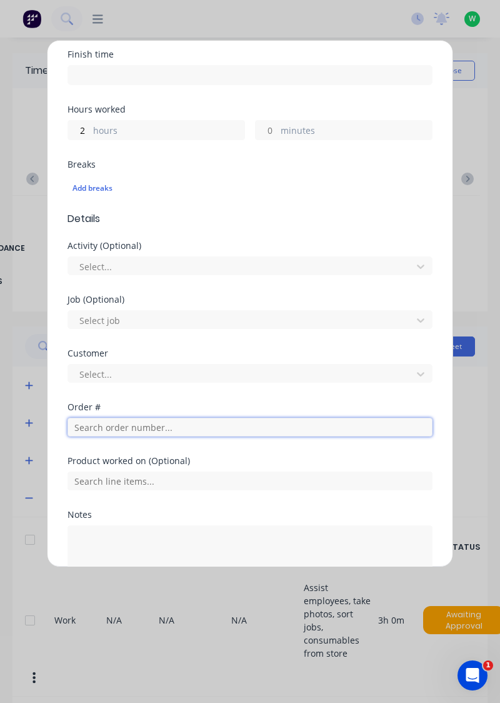
click at [94, 420] on input "text" at bounding box center [250, 427] width 365 height 19
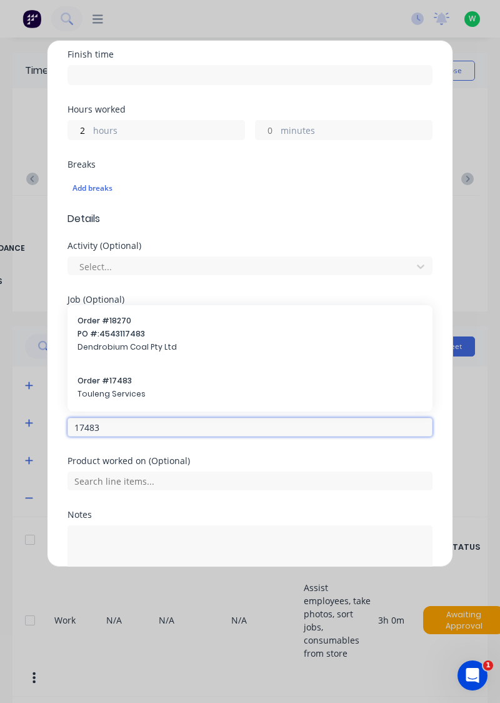
type input "17483"
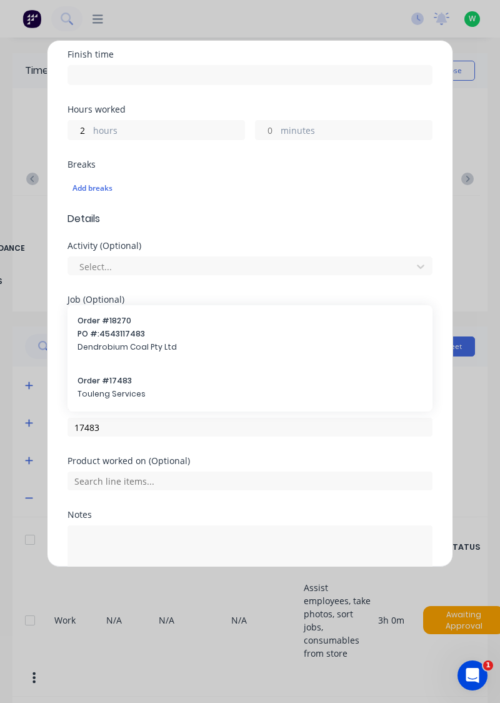
click at [95, 383] on span "Order # 17483" at bounding box center [250, 380] width 345 height 11
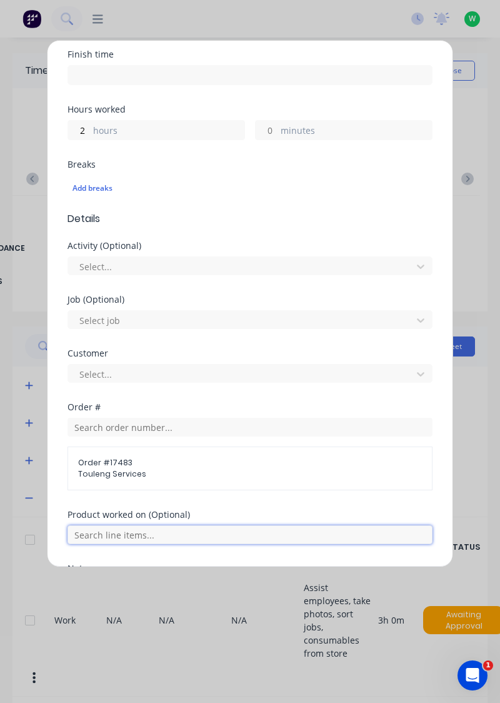
click at [199, 535] on input "text" at bounding box center [250, 534] width 365 height 19
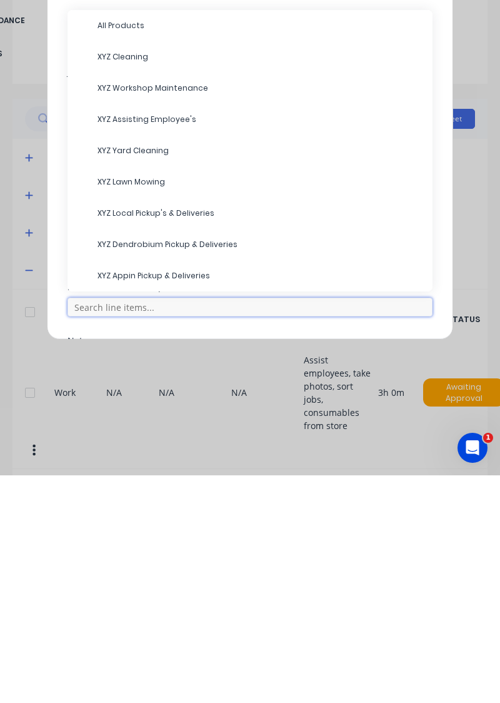
scroll to position [11, 0]
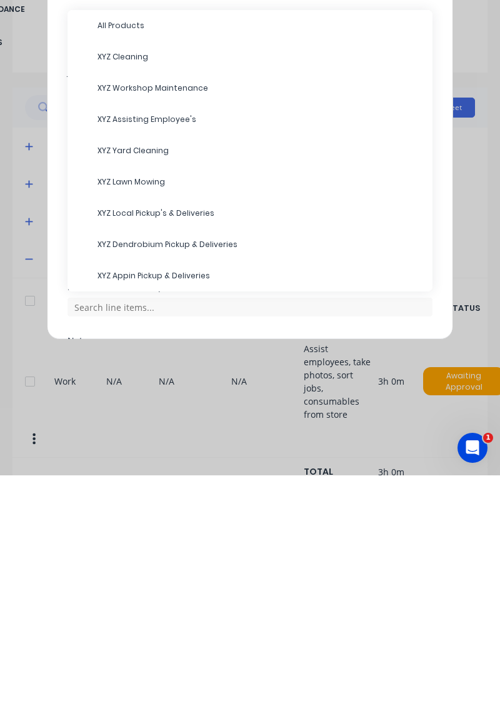
click at [169, 315] on span "XYZ Workshop Maintenance" at bounding box center [260, 315] width 325 height 11
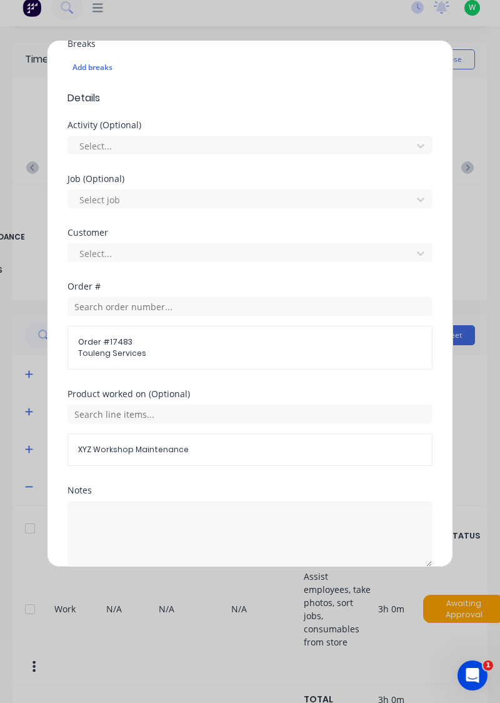
scroll to position [365, 0]
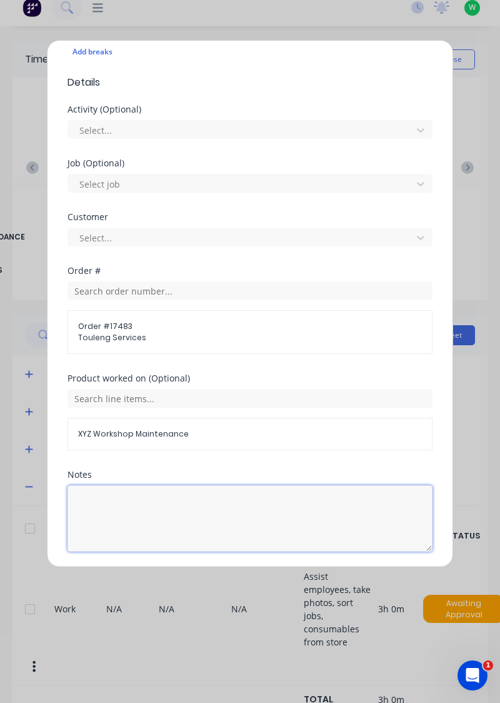
click at [190, 504] on textarea at bounding box center [250, 518] width 365 height 66
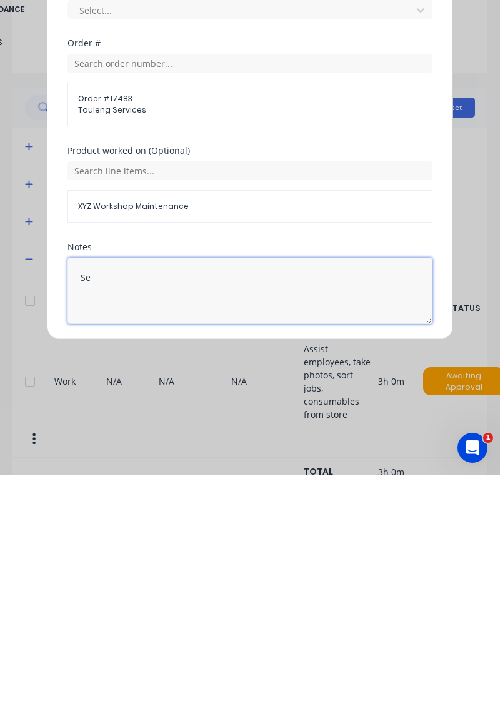
type textarea "S"
type textarea "Helping ben with his welding bay"
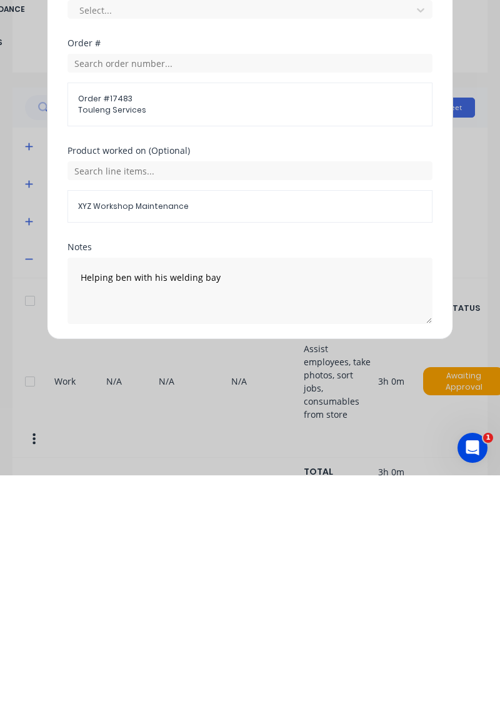
click at [191, 580] on button "Add manual time entry" at bounding box center [221, 582] width 106 height 20
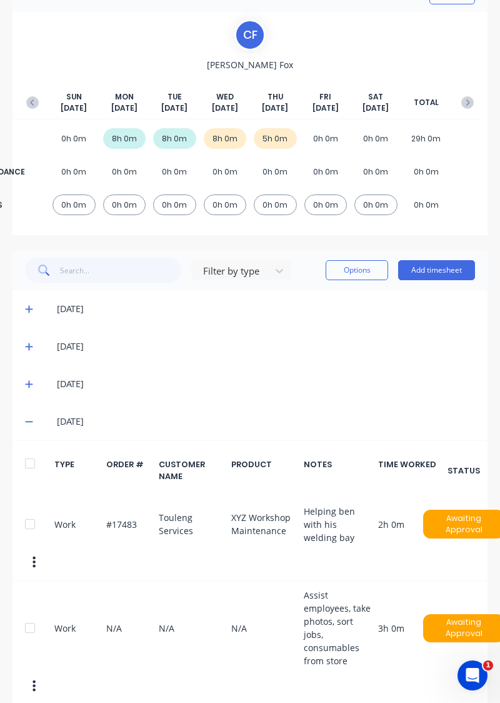
scroll to position [76, 0]
click at [437, 273] on button "Add timesheet" at bounding box center [436, 270] width 77 height 20
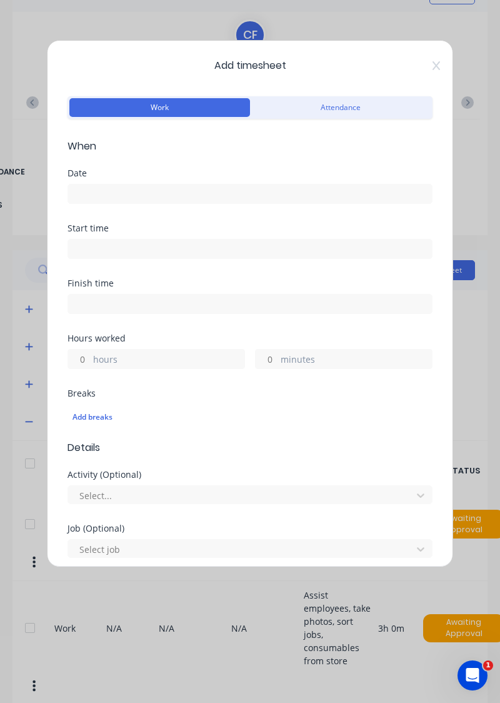
click at [351, 192] on input at bounding box center [250, 193] width 364 height 19
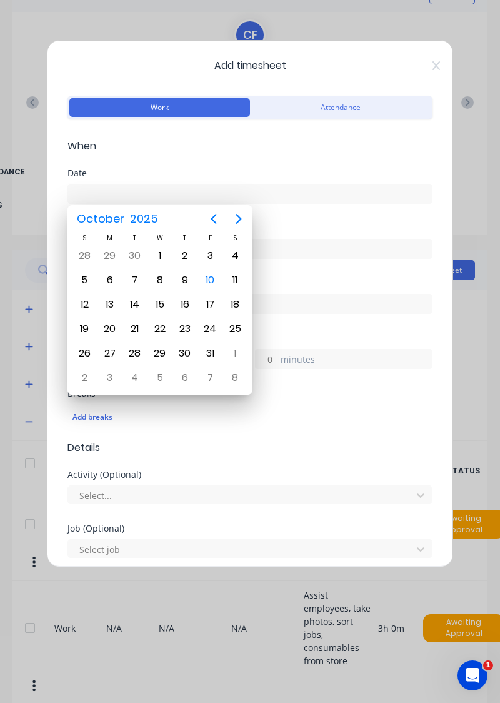
click at [189, 283] on div "9" at bounding box center [185, 280] width 19 height 19
type input "09/10/2025"
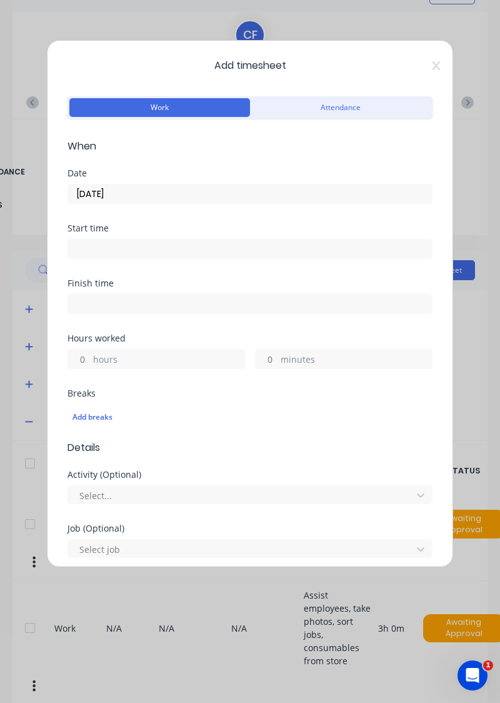
click at [94, 360] on label "hours" at bounding box center [168, 361] width 151 height 16
click at [90, 360] on input "hours" at bounding box center [79, 359] width 22 height 19
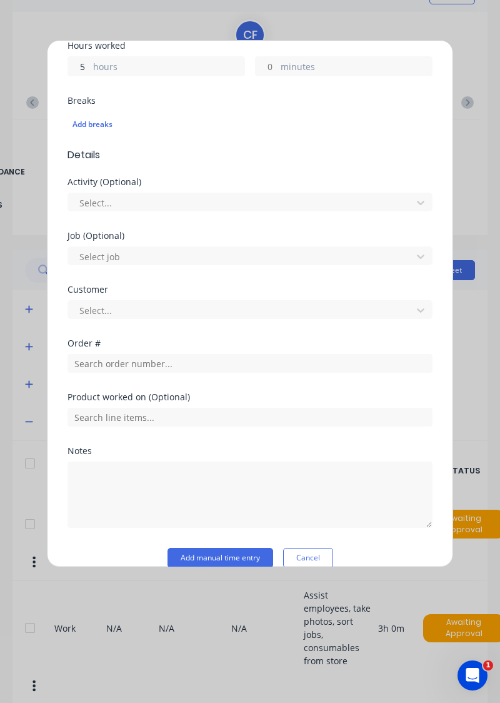
scroll to position [295, 0]
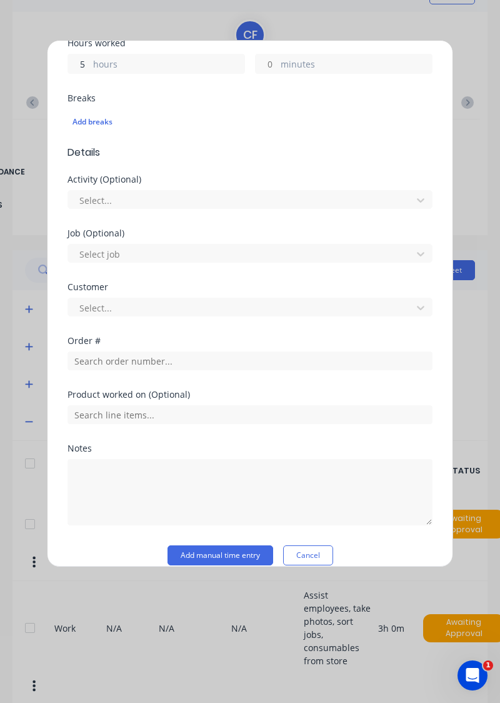
type input "5"
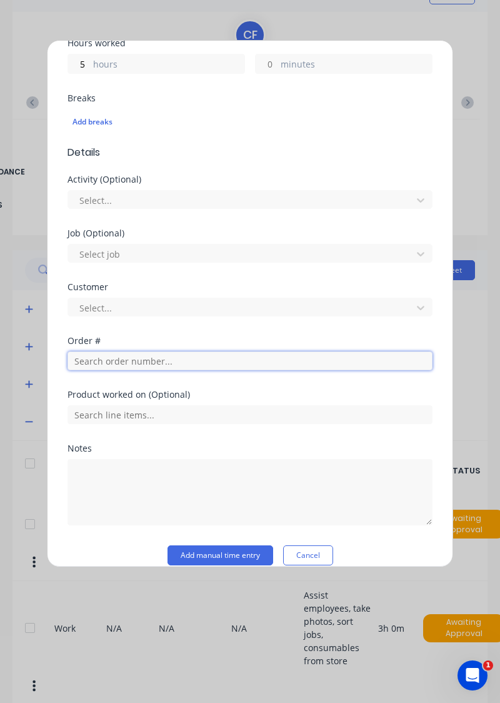
click at [311, 353] on input "text" at bounding box center [250, 360] width 365 height 19
type input "17249"
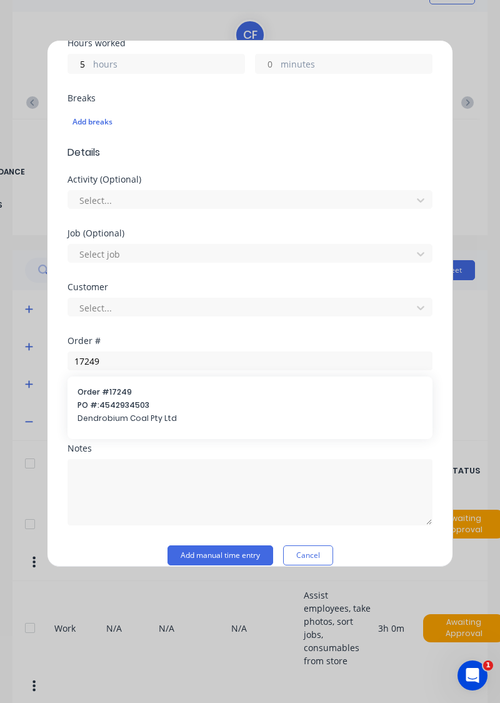
click at [93, 400] on span "PO #: 4542934503" at bounding box center [250, 405] width 345 height 11
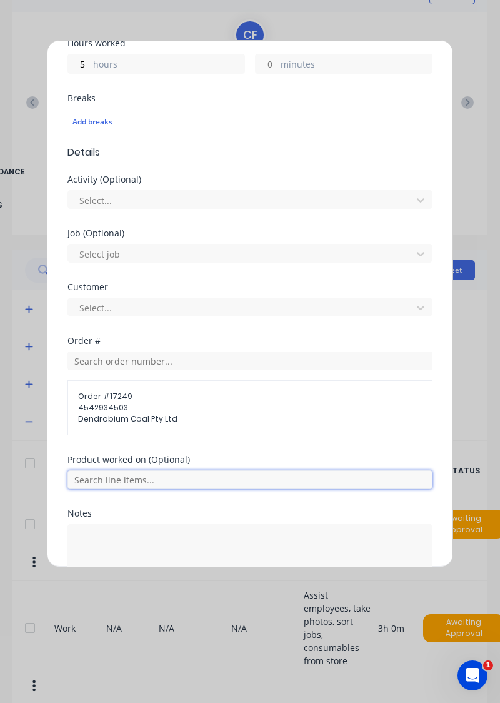
click at [296, 480] on input "text" at bounding box center [250, 479] width 365 height 19
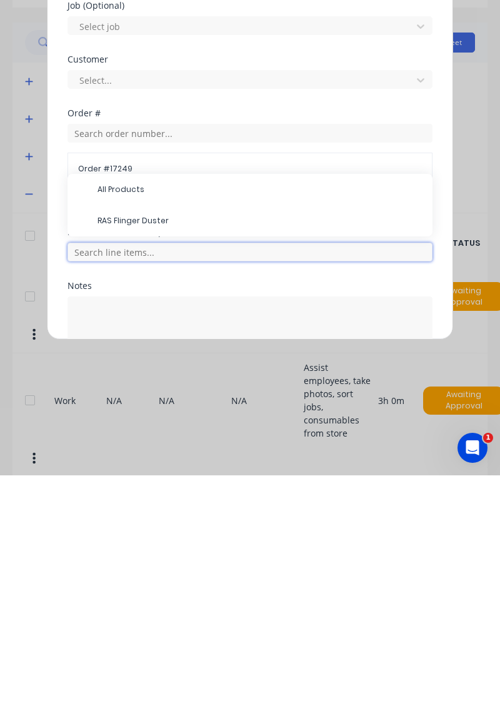
scroll to position [88, 0]
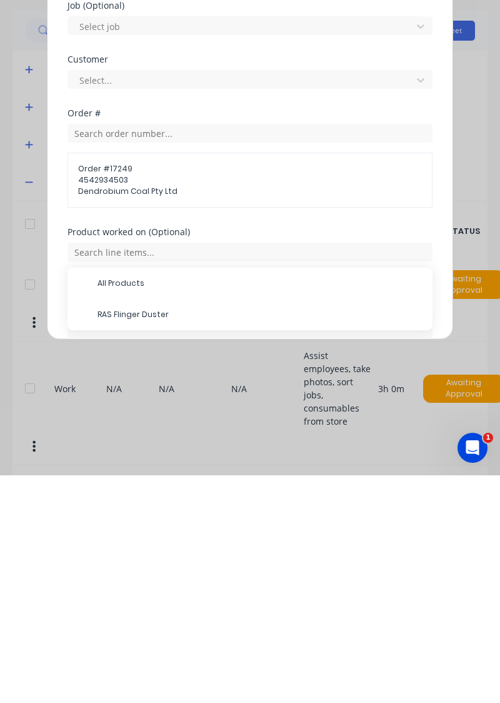
click at [108, 538] on span "RAS Flinger Duster" at bounding box center [260, 542] width 325 height 11
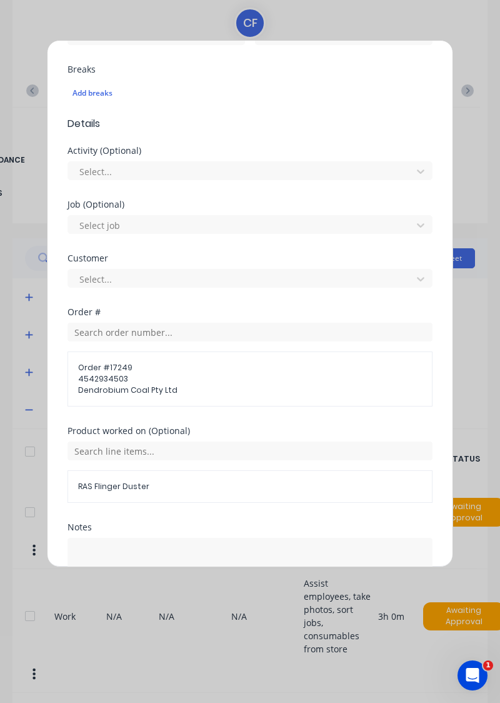
scroll to position [415, 0]
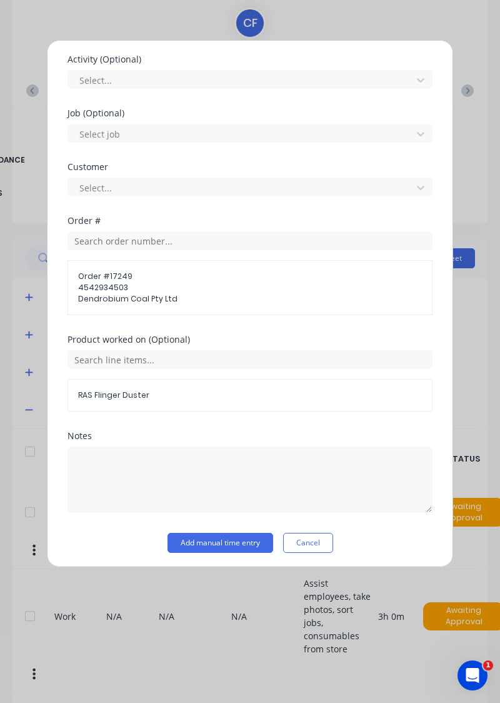
click at [231, 542] on button "Add manual time entry" at bounding box center [221, 543] width 106 height 20
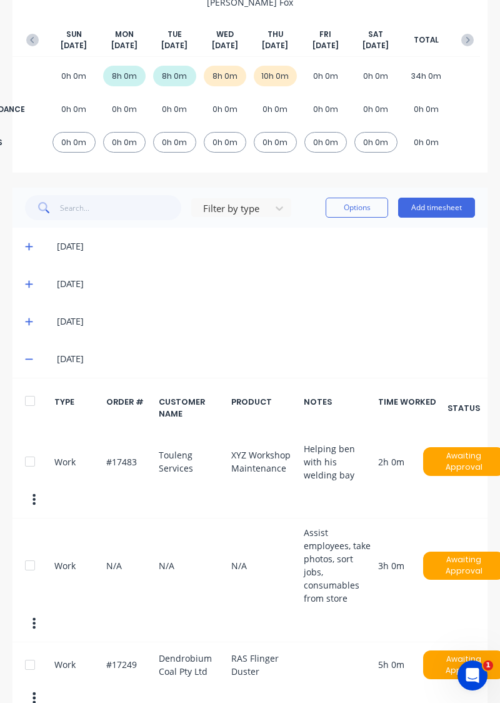
scroll to position [165, 0]
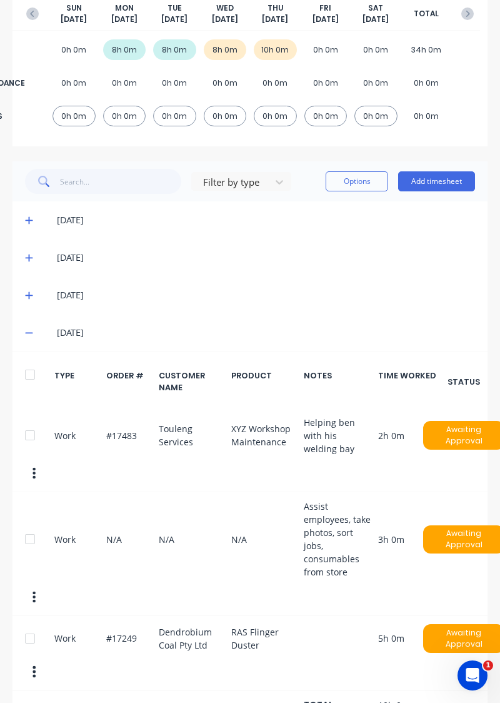
click at [19, 328] on div "09/10/25" at bounding box center [250, 333] width 475 height 38
click at [29, 333] on icon at bounding box center [29, 333] width 8 height 1
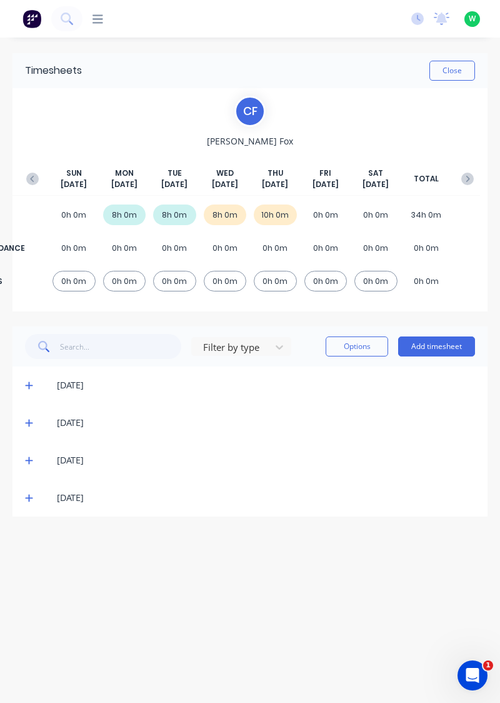
click at [425, 345] on button "Add timesheet" at bounding box center [436, 346] width 77 height 20
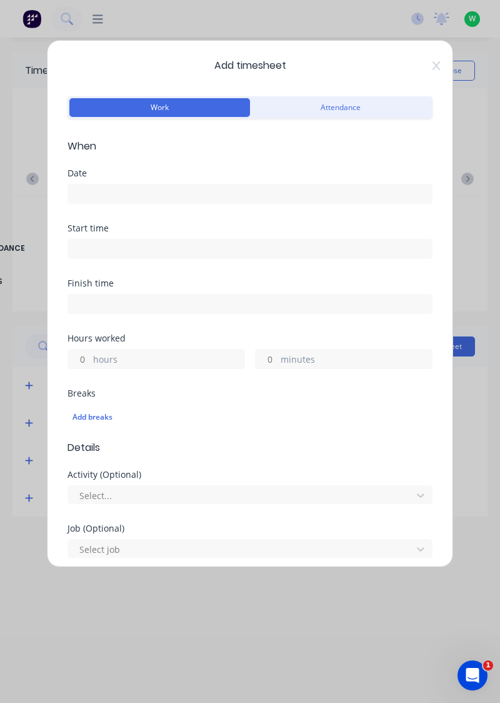
click at [83, 189] on input at bounding box center [250, 193] width 364 height 19
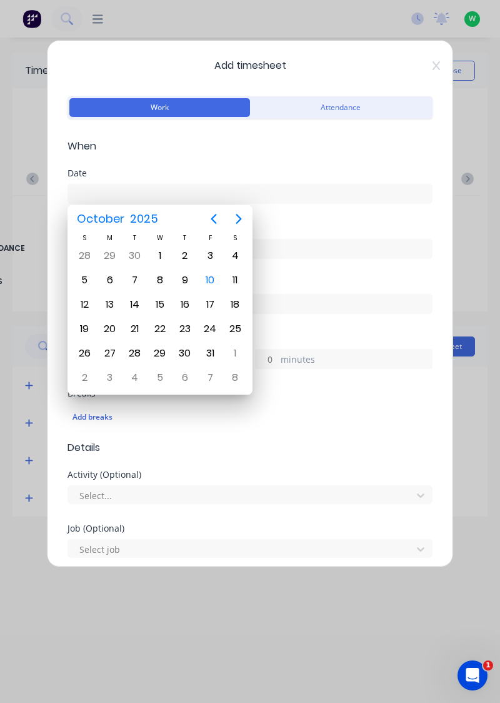
click at [216, 281] on div "10" at bounding box center [210, 280] width 19 height 19
type input "10/10/2025"
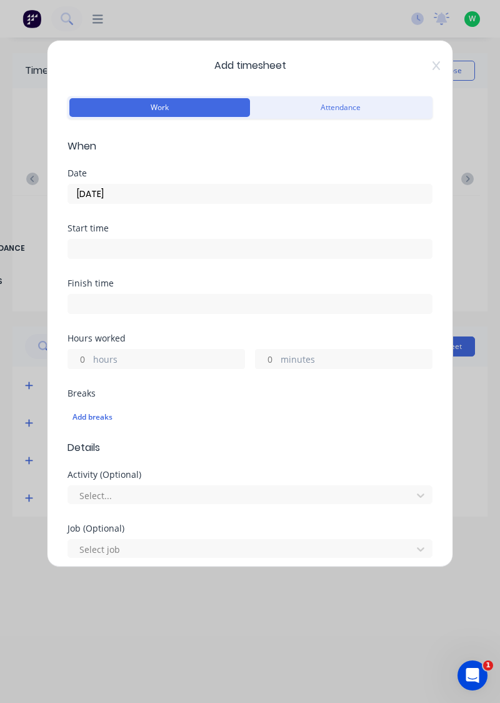
click at [85, 358] on input "hours" at bounding box center [79, 359] width 22 height 19
type input "3"
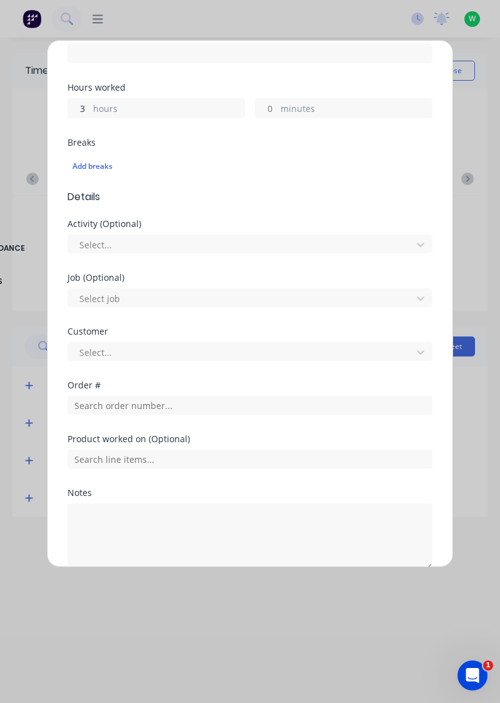
scroll to position [270, 0]
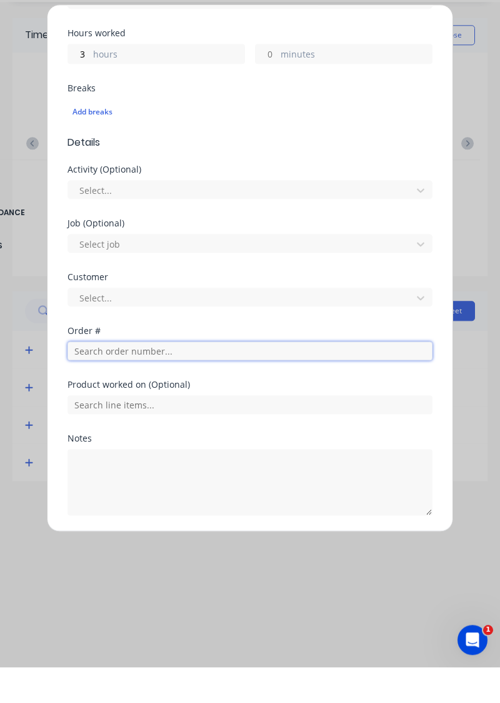
click at [82, 386] on input "text" at bounding box center [250, 386] width 365 height 19
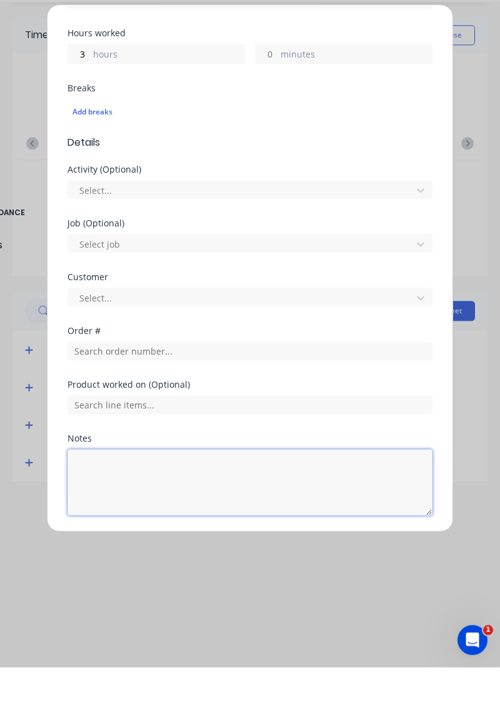
click at [98, 498] on textarea at bounding box center [250, 518] width 365 height 66
type textarea "Assist employees, take photos, consumables from store"
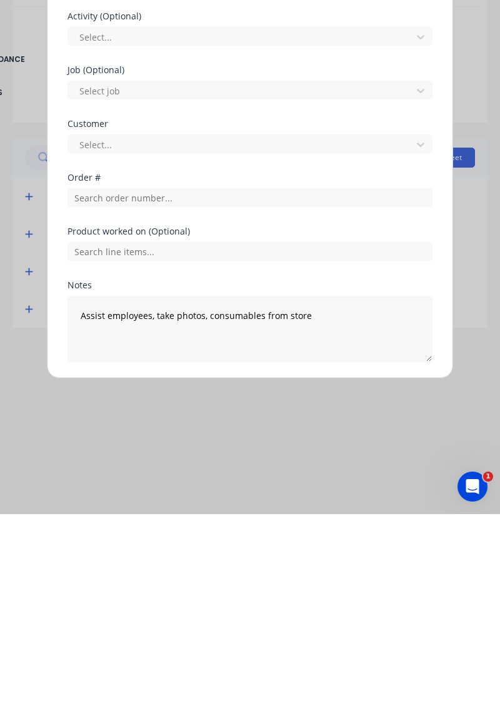
click at [246, 582] on button "Add manual time entry" at bounding box center [221, 581] width 106 height 20
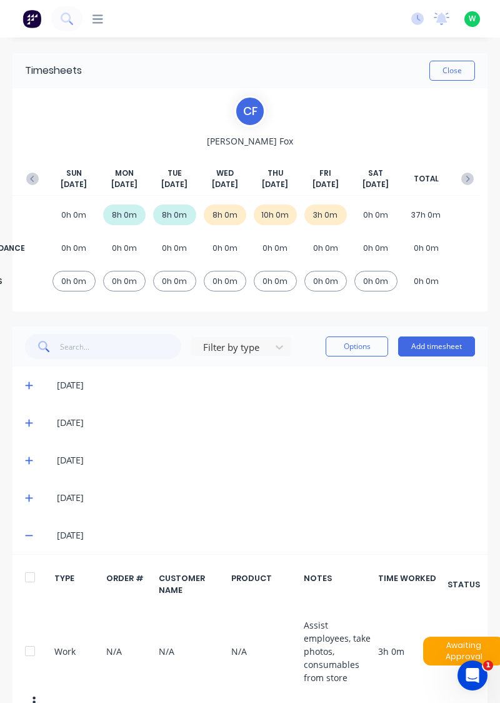
click at [444, 348] on button "Add timesheet" at bounding box center [436, 346] width 77 height 20
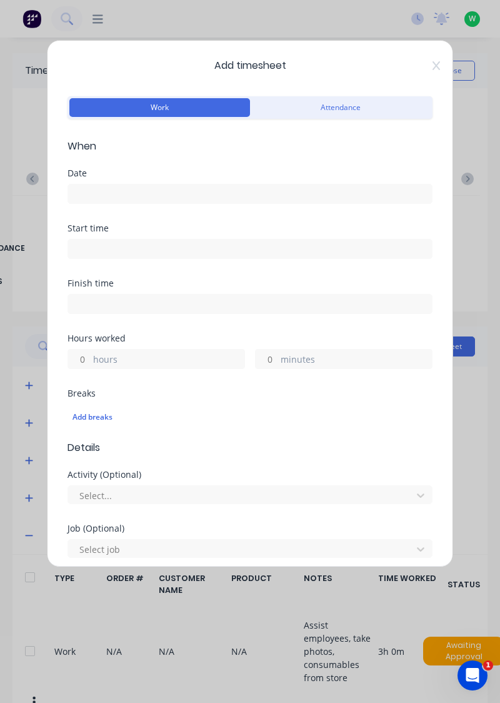
click at [323, 191] on input at bounding box center [250, 193] width 364 height 19
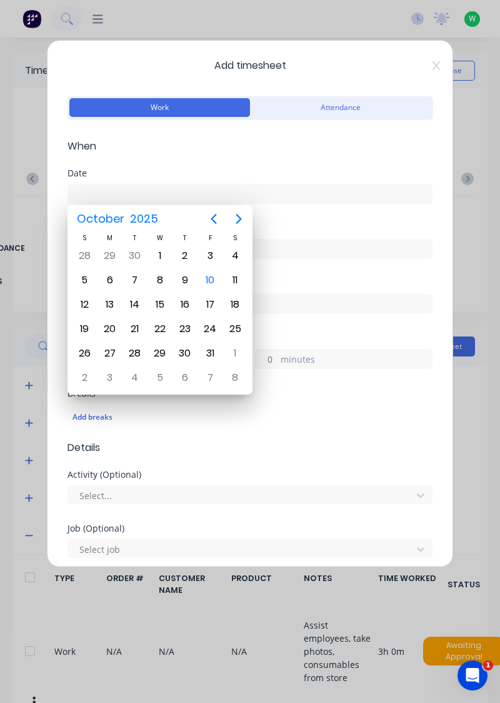
click at [214, 285] on div "10" at bounding box center [210, 280] width 19 height 19
type input "10/10/2025"
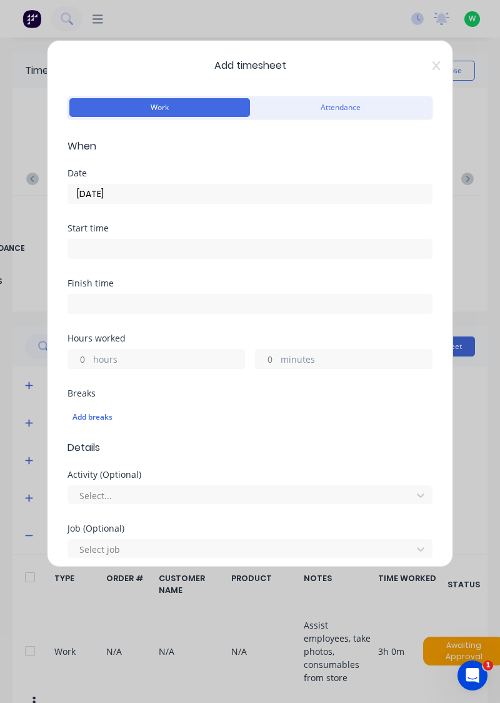
click at [189, 359] on label "hours" at bounding box center [168, 361] width 151 height 16
click at [90, 359] on input "hours" at bounding box center [79, 359] width 22 height 19
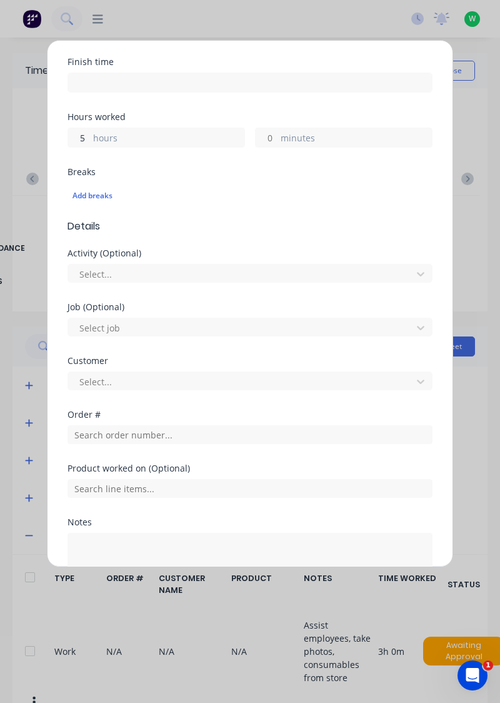
scroll to position [225, 0]
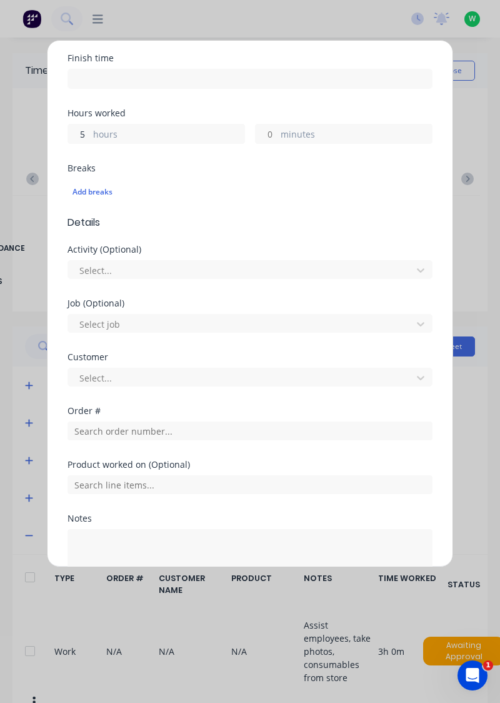
type input "5"
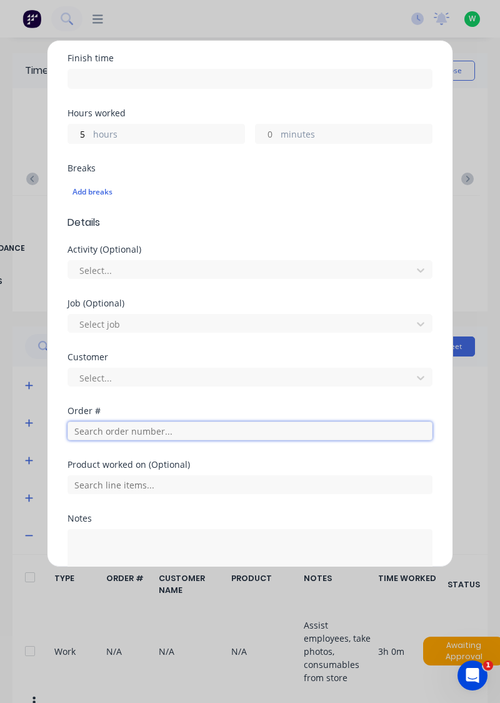
click at [302, 432] on input "text" at bounding box center [250, 430] width 365 height 19
click at [301, 433] on input "text" at bounding box center [250, 430] width 365 height 19
type input "17249"
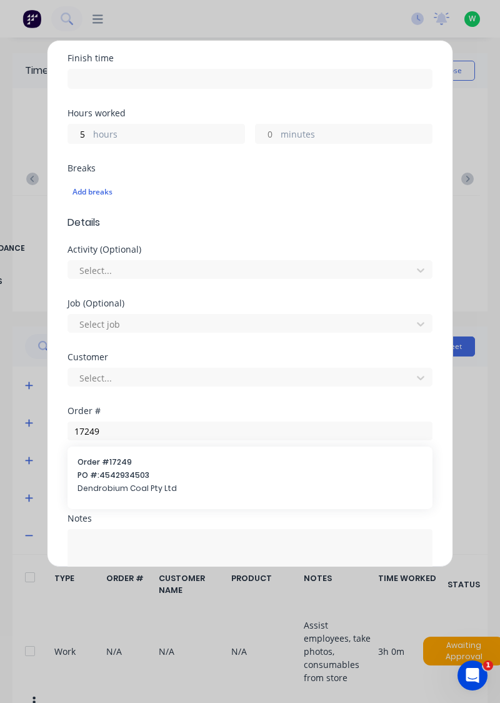
click at [98, 480] on div "Order # 17249 PO #: 4542934503 Dendrobium Coal Pty Ltd" at bounding box center [250, 476] width 345 height 40
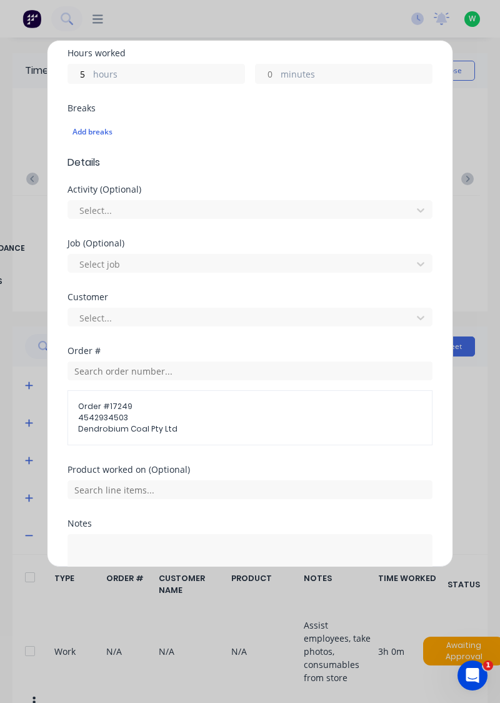
scroll to position [334, 0]
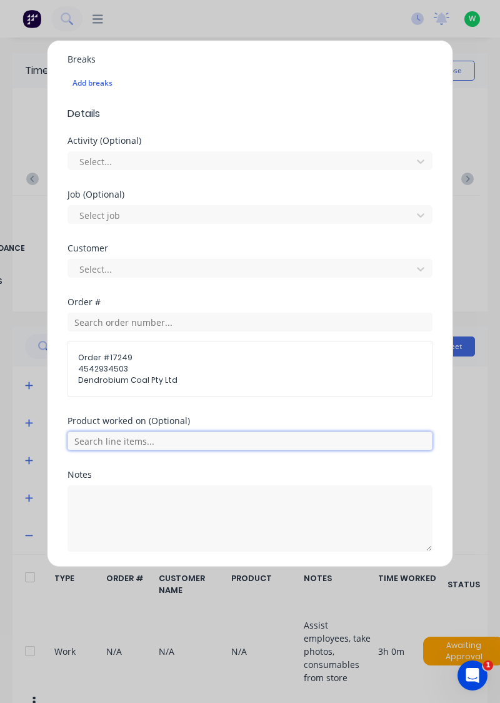
click at [86, 441] on input "text" at bounding box center [250, 440] width 365 height 19
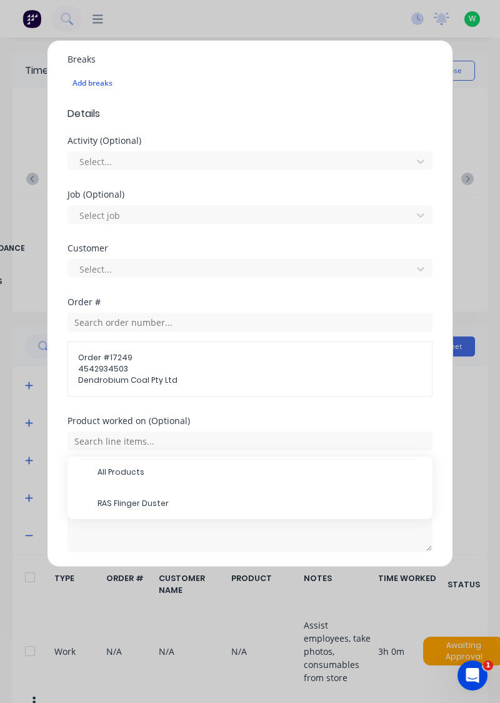
click at [104, 498] on span "RAS Flinger Duster" at bounding box center [260, 503] width 325 height 11
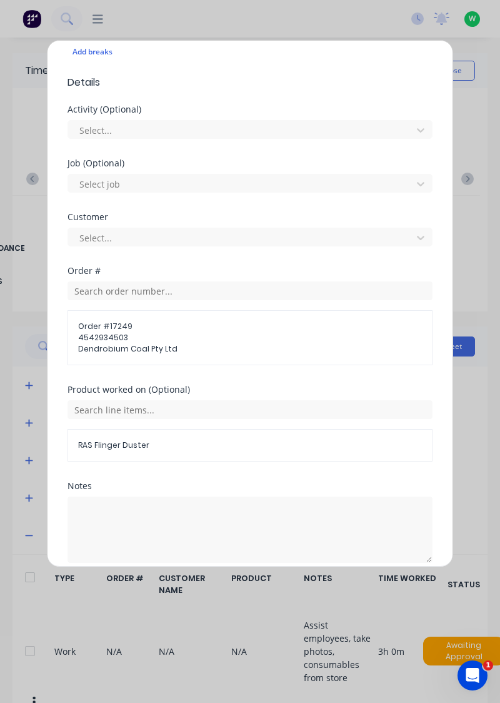
scroll to position [365, 0]
click at [235, 594] on button "Add manual time entry" at bounding box center [221, 593] width 106 height 20
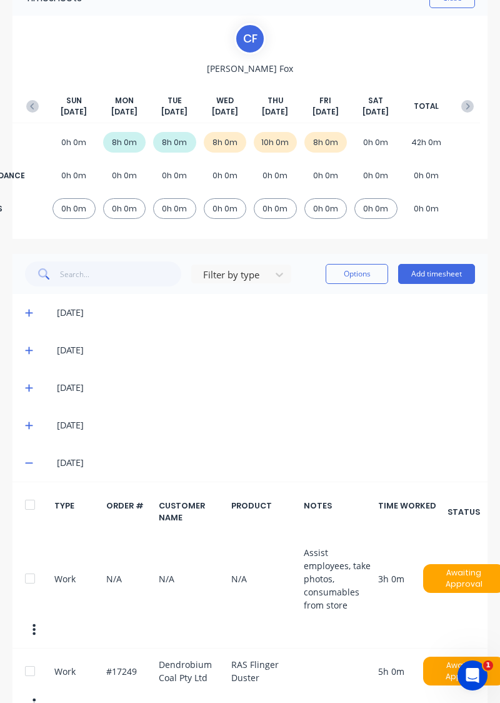
scroll to position [106, 0]
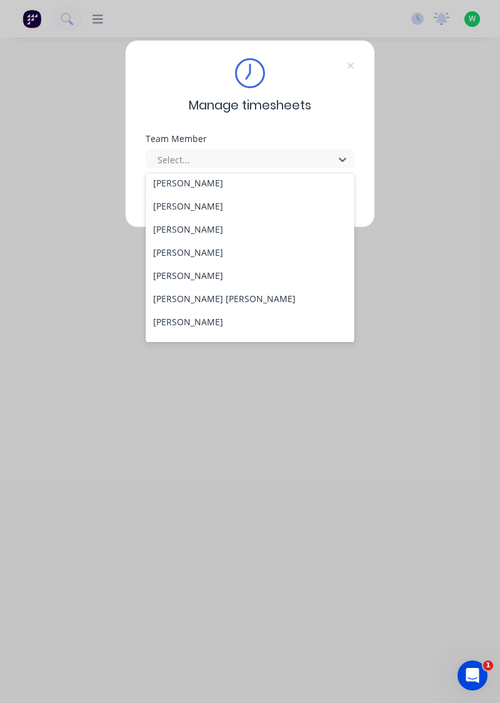
scroll to position [121, 0]
click at [189, 322] on div "[PERSON_NAME]" at bounding box center [250, 320] width 209 height 23
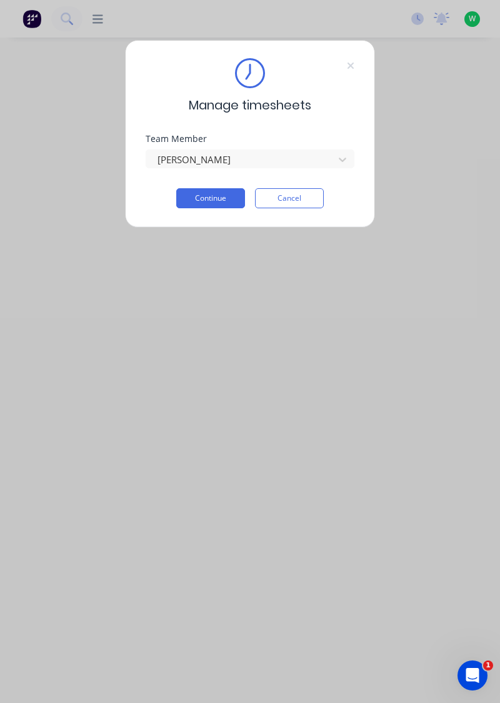
click at [211, 194] on button "Continue" at bounding box center [210, 198] width 69 height 20
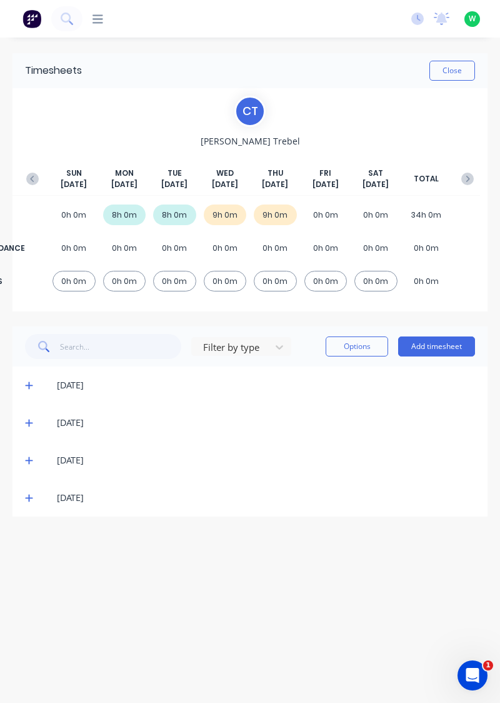
click at [453, 348] on button "Add timesheet" at bounding box center [436, 346] width 77 height 20
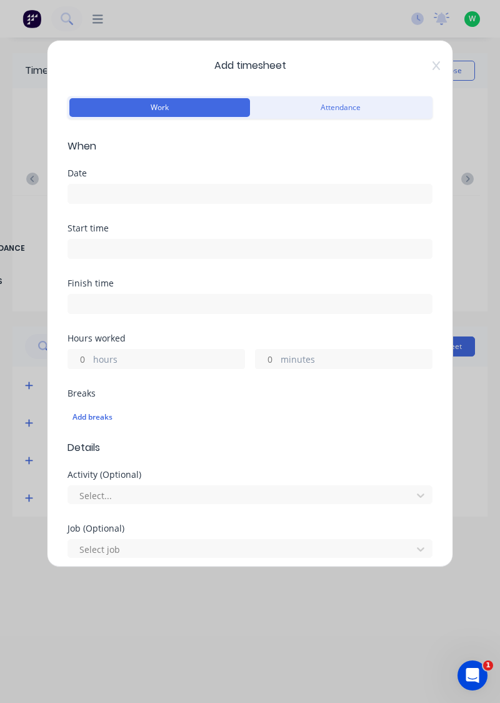
click at [112, 186] on input at bounding box center [250, 193] width 364 height 19
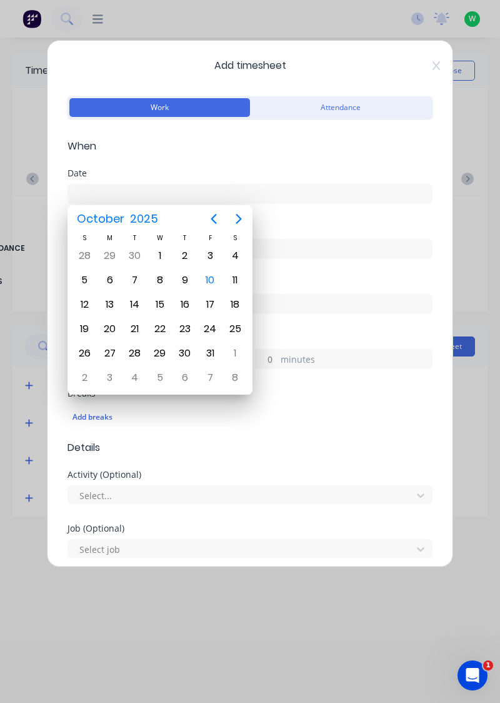
click at [217, 281] on div "10" at bounding box center [210, 280] width 19 height 19
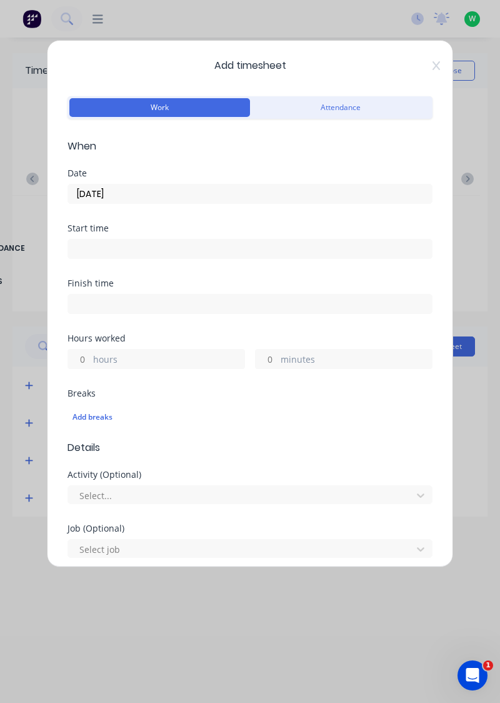
type input "[DATE]"
click at [113, 356] on label "hours" at bounding box center [168, 361] width 151 height 16
click at [90, 356] on input "hours" at bounding box center [79, 359] width 22 height 19
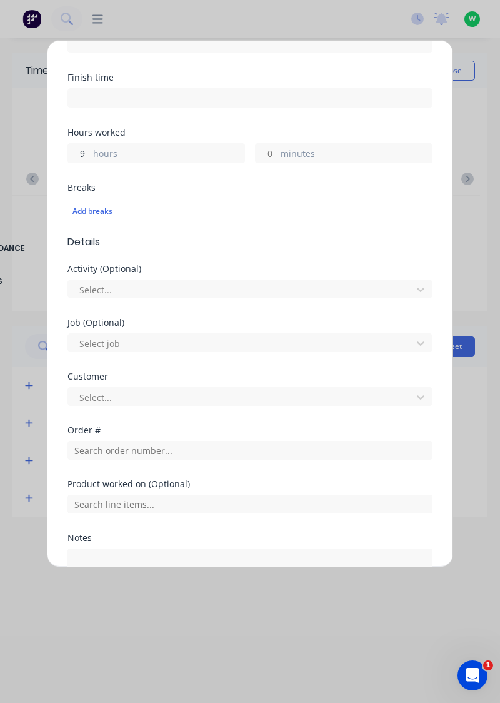
scroll to position [206, 0]
type input "9"
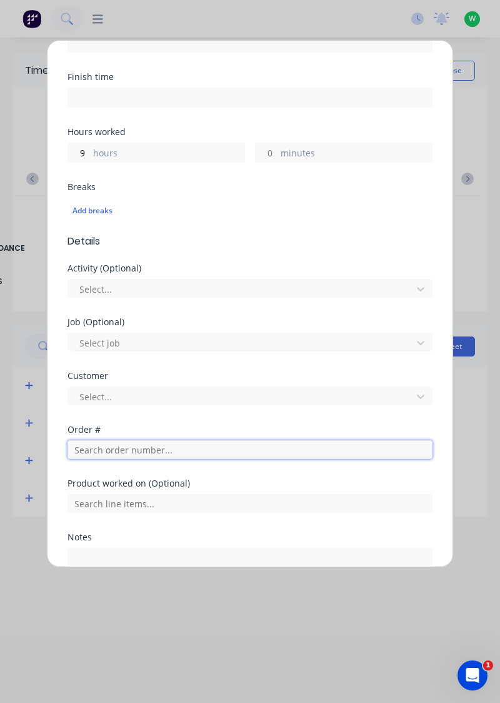
click at [122, 445] on input "text" at bounding box center [250, 449] width 365 height 19
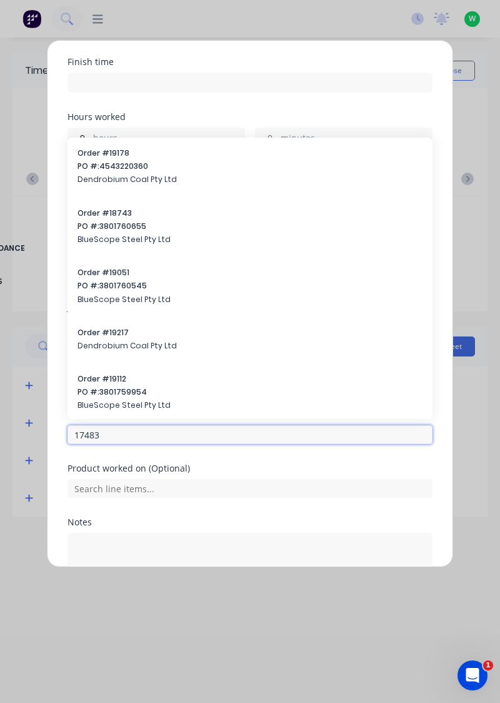
scroll to position [309, 0]
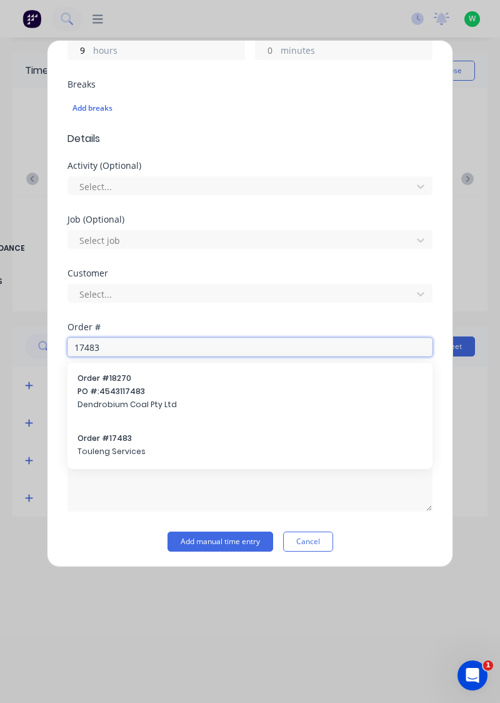
type input "17483"
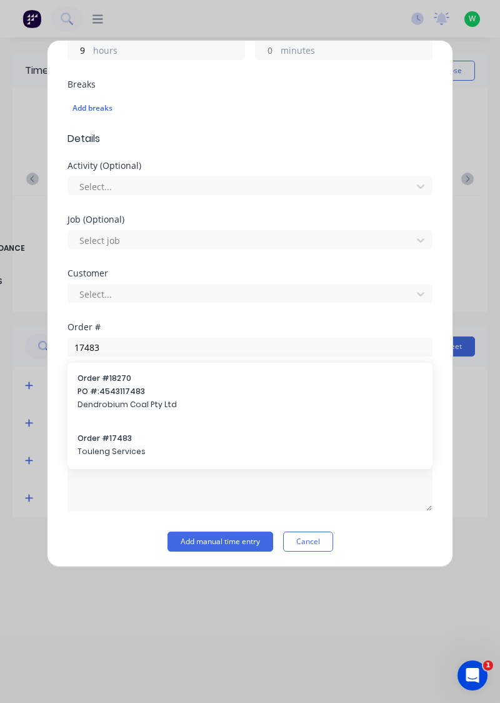
click at [113, 442] on div "Order # 17483 Touleng Services" at bounding box center [250, 446] width 345 height 26
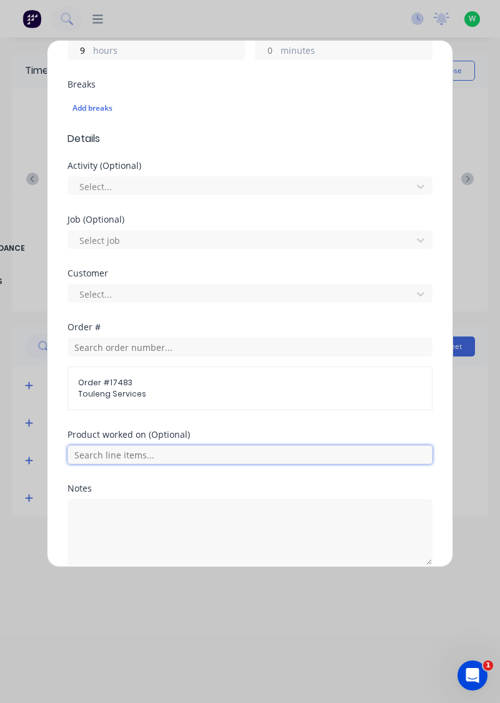
click at [145, 448] on input "text" at bounding box center [250, 454] width 365 height 19
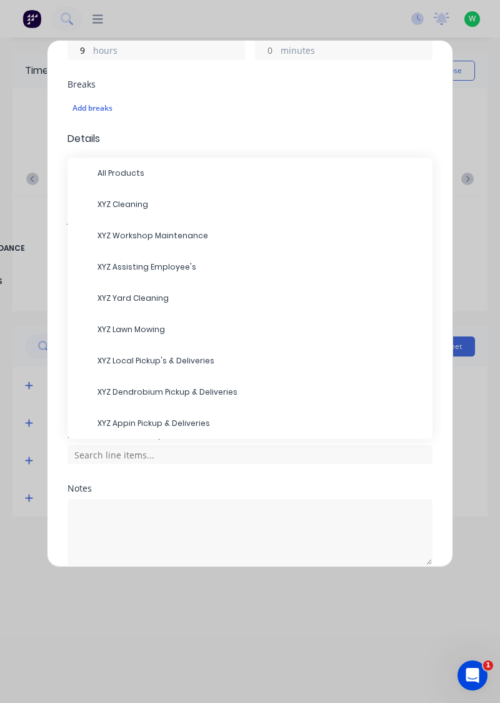
click at [146, 300] on span "XYZ Yard Cleaning" at bounding box center [260, 298] width 325 height 11
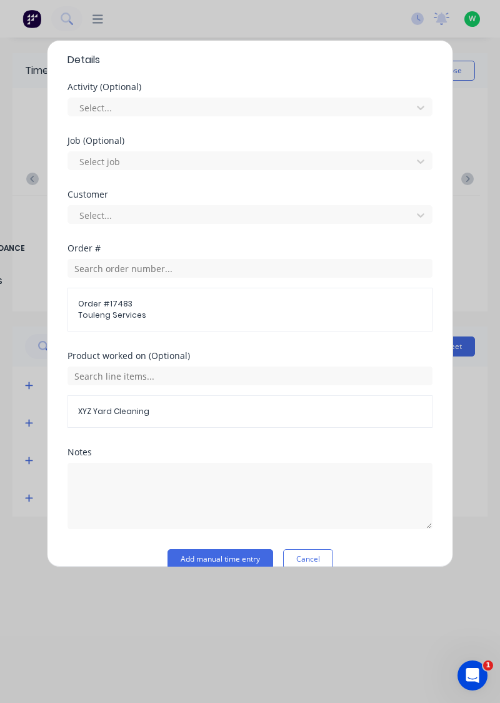
scroll to position [404, 0]
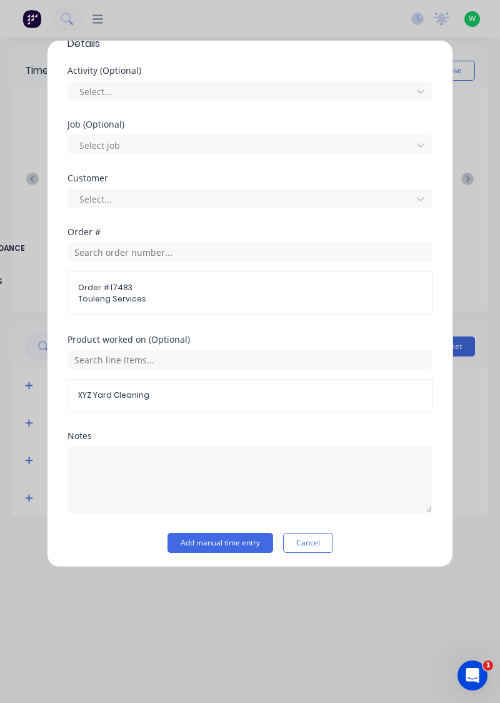
click at [224, 540] on button "Add manual time entry" at bounding box center [221, 543] width 106 height 20
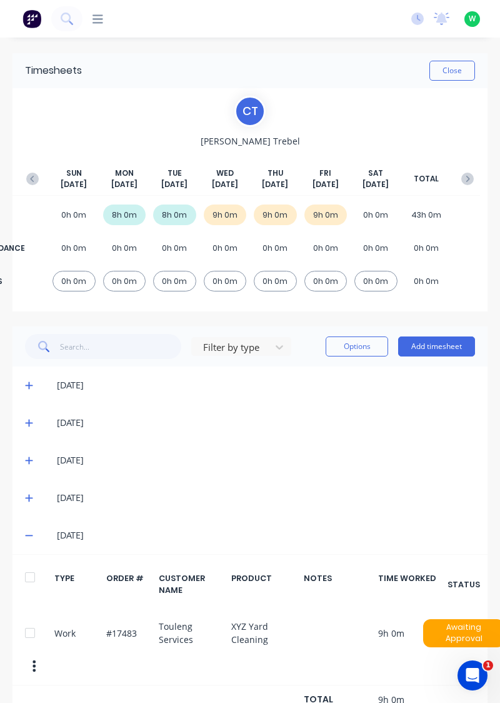
click at [456, 73] on button "Close" at bounding box center [453, 71] width 46 height 20
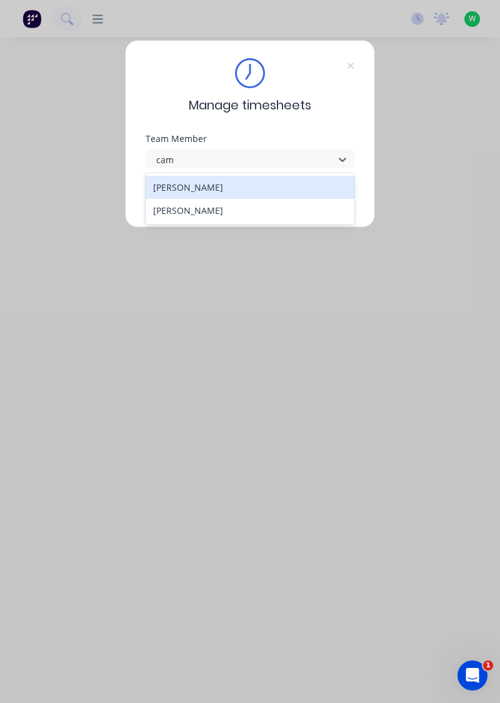
click at [168, 189] on div "[PERSON_NAME]" at bounding box center [250, 187] width 209 height 23
type input "cam"
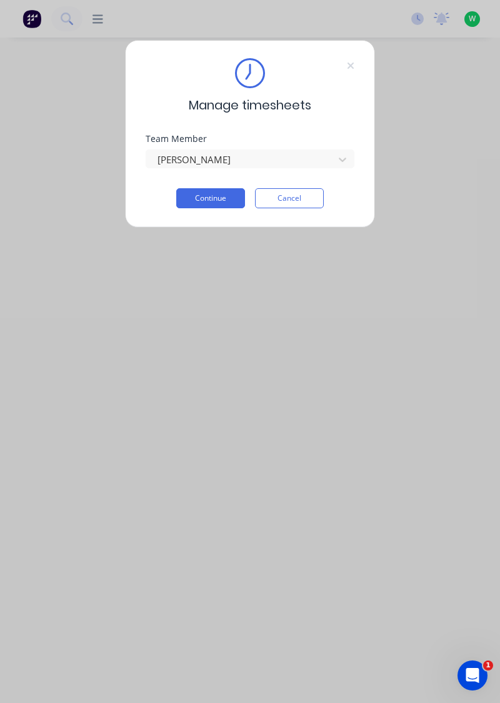
click at [203, 198] on button "Continue" at bounding box center [210, 198] width 69 height 20
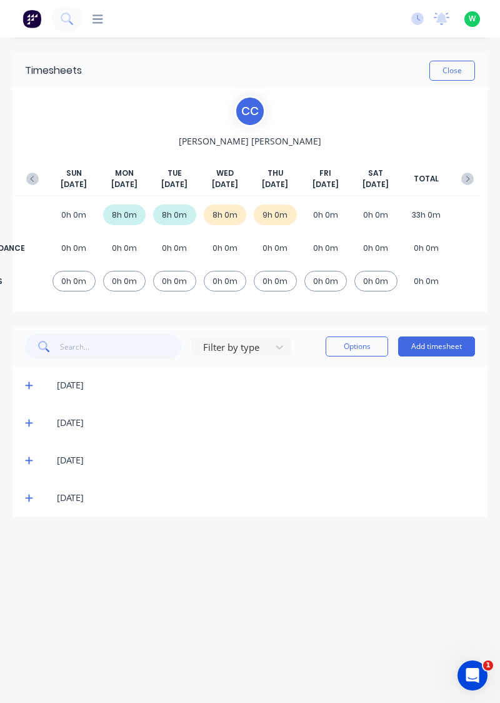
click at [421, 345] on button "Add timesheet" at bounding box center [436, 346] width 77 height 20
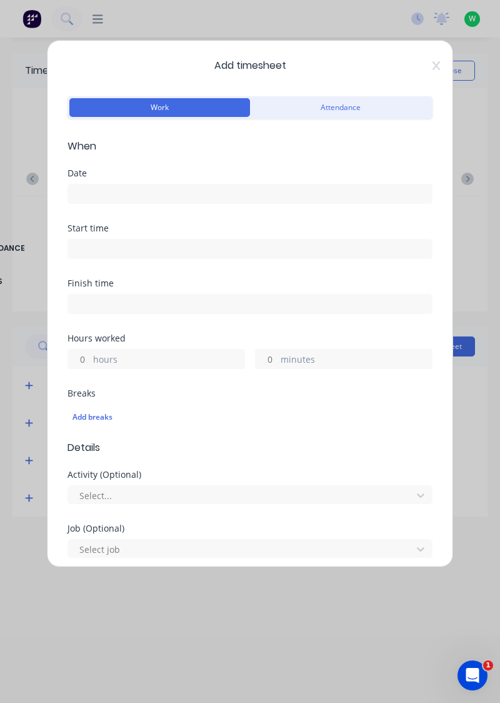
click at [104, 194] on input at bounding box center [250, 193] width 364 height 19
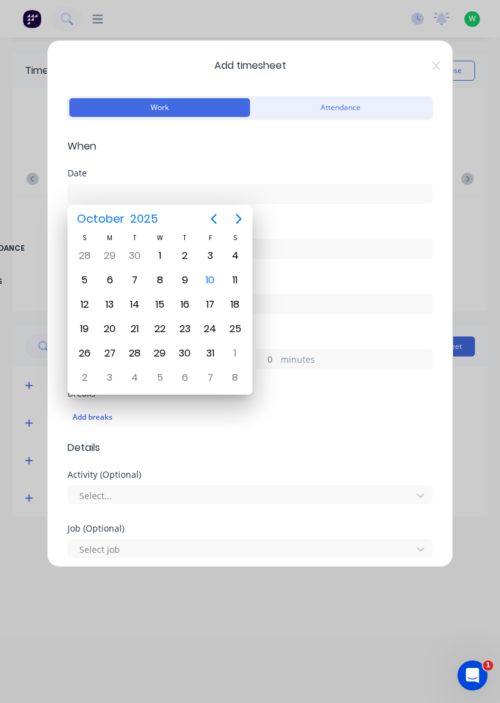
click at [206, 282] on div "10" at bounding box center [210, 280] width 19 height 19
type input "[DATE]"
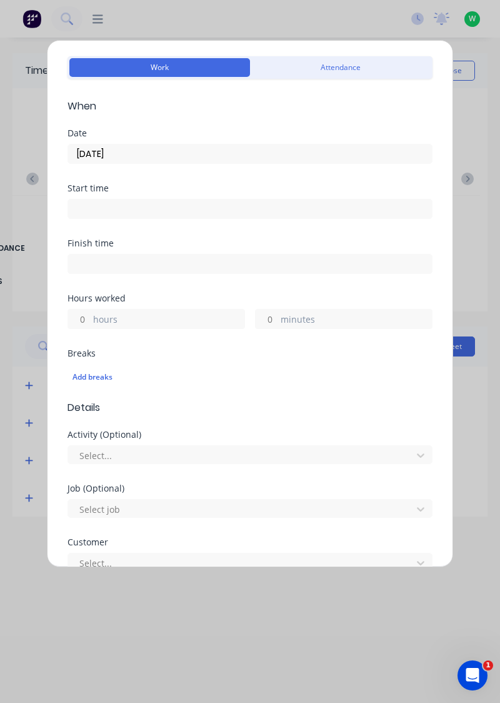
scroll to position [80, 0]
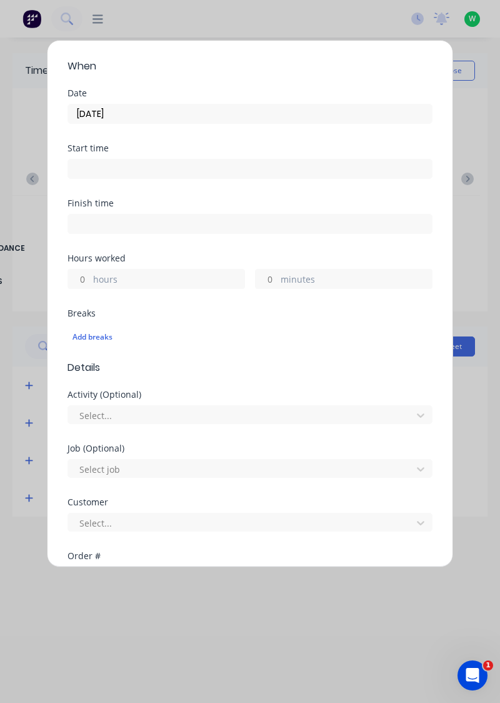
click at [94, 281] on label "hours" at bounding box center [168, 281] width 151 height 16
click at [90, 281] on input "hours" at bounding box center [79, 279] width 22 height 19
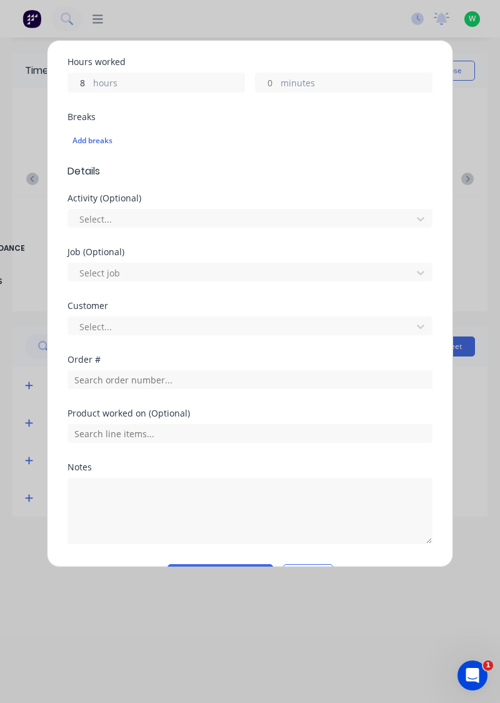
scroll to position [285, 0]
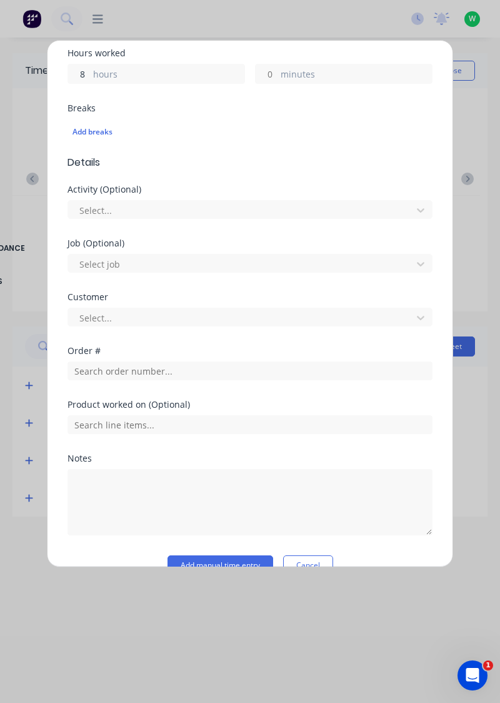
type input "8"
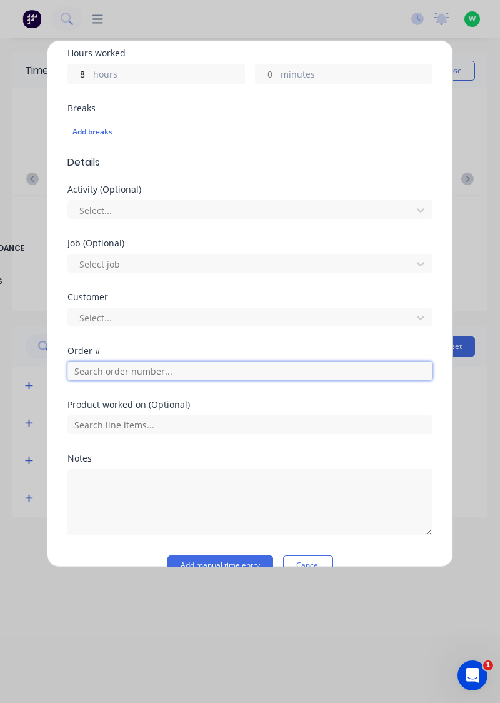
click at [104, 371] on input "text" at bounding box center [250, 370] width 365 height 19
type input "17943"
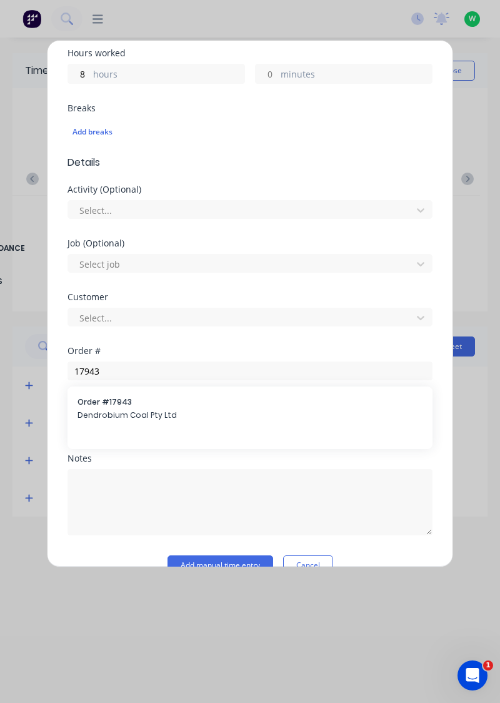
click at [105, 411] on span "Dendrobium Coal Pty Ltd" at bounding box center [250, 415] width 345 height 11
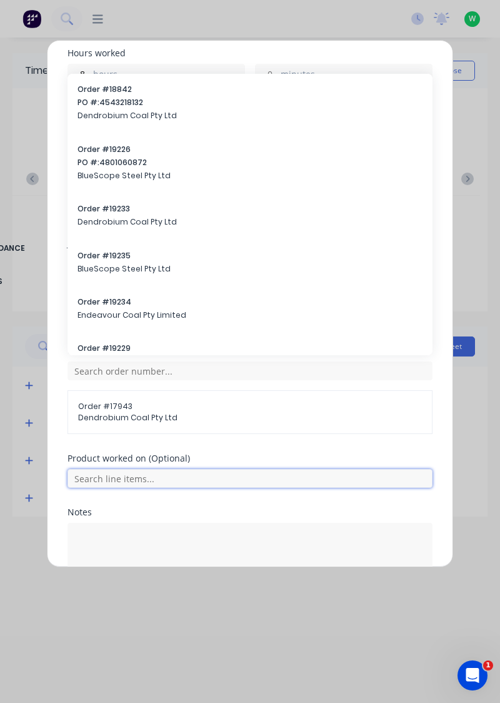
click at [103, 477] on input "text" at bounding box center [250, 478] width 365 height 19
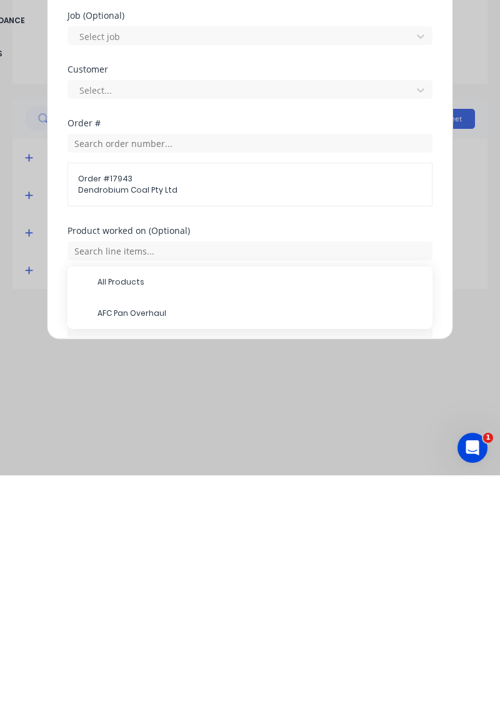
click at [112, 541] on span "AFC Pan Overhaul" at bounding box center [260, 540] width 325 height 11
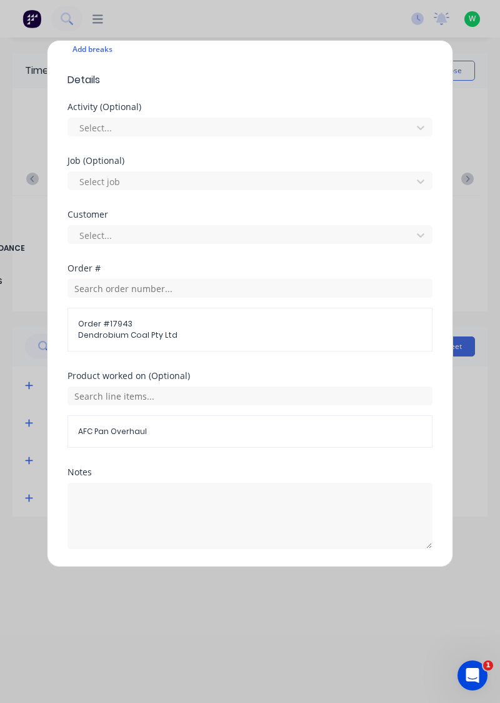
scroll to position [404, 0]
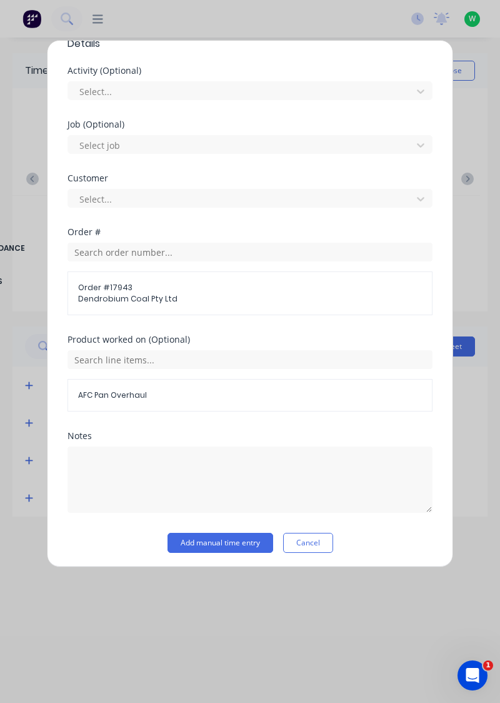
click at [192, 543] on button "Add manual time entry" at bounding box center [221, 543] width 106 height 20
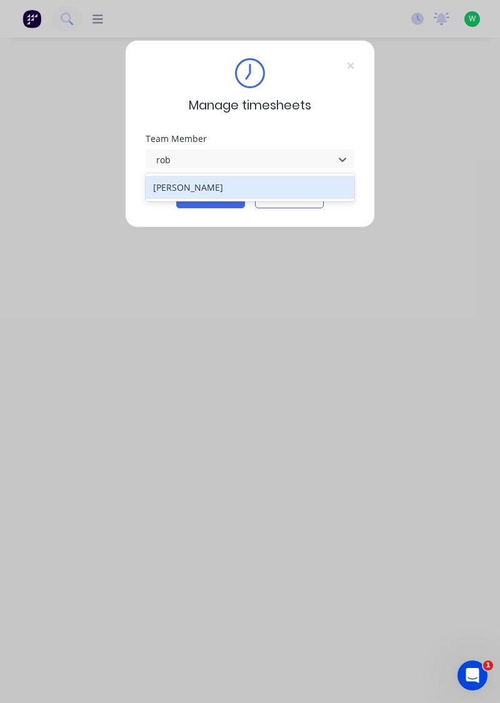
click at [224, 200] on div "[PERSON_NAME]" at bounding box center [250, 187] width 209 height 28
click at [209, 191] on div "[PERSON_NAME]" at bounding box center [250, 187] width 209 height 23
type input "rob"
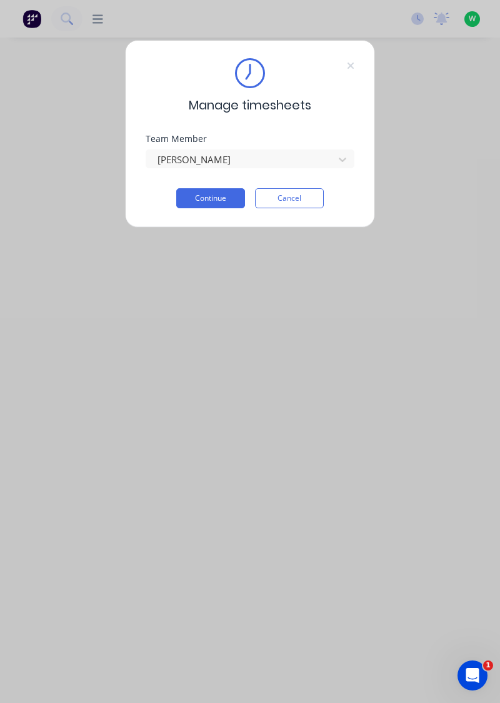
click at [219, 201] on button "Continue" at bounding box center [210, 198] width 69 height 20
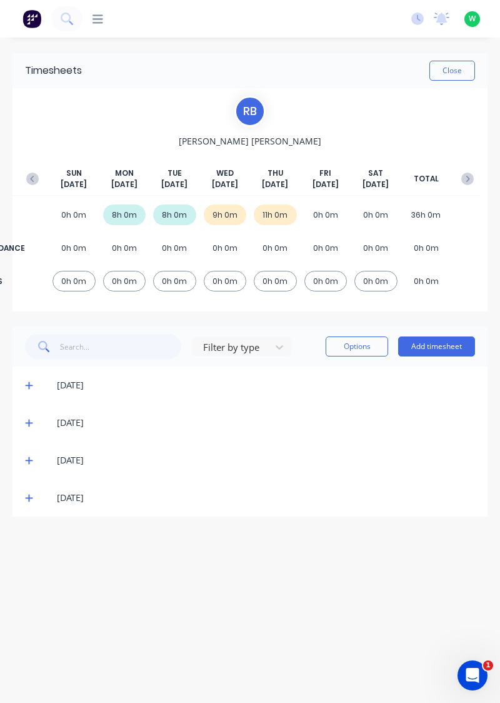
click at [31, 502] on span at bounding box center [31, 498] width 12 height 13
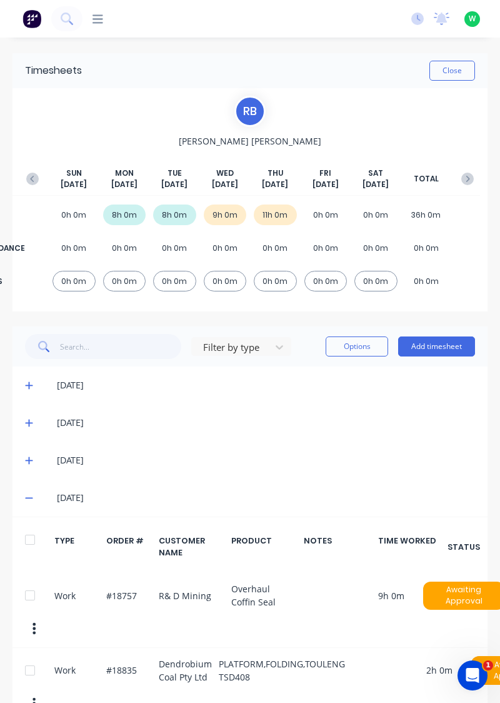
click at [443, 349] on button "Add timesheet" at bounding box center [436, 346] width 77 height 20
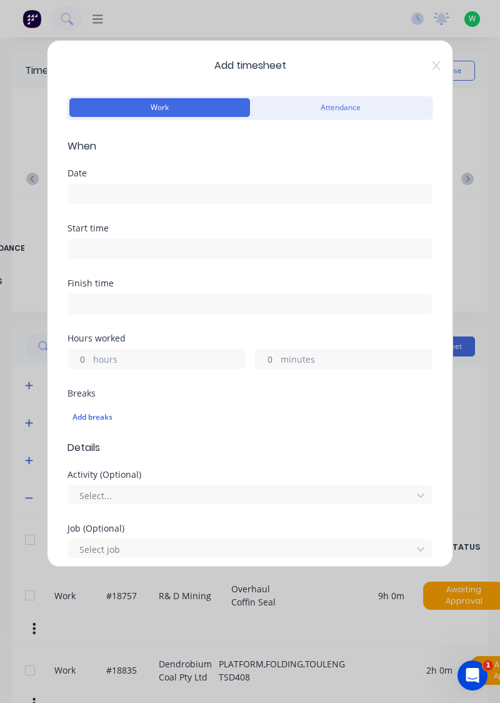
click at [166, 198] on input at bounding box center [250, 193] width 364 height 19
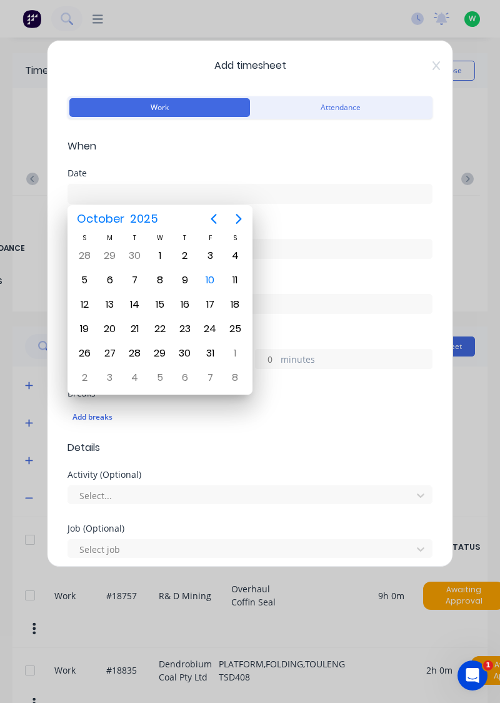
click at [213, 284] on div "10" at bounding box center [210, 280] width 19 height 19
type input "[DATE]"
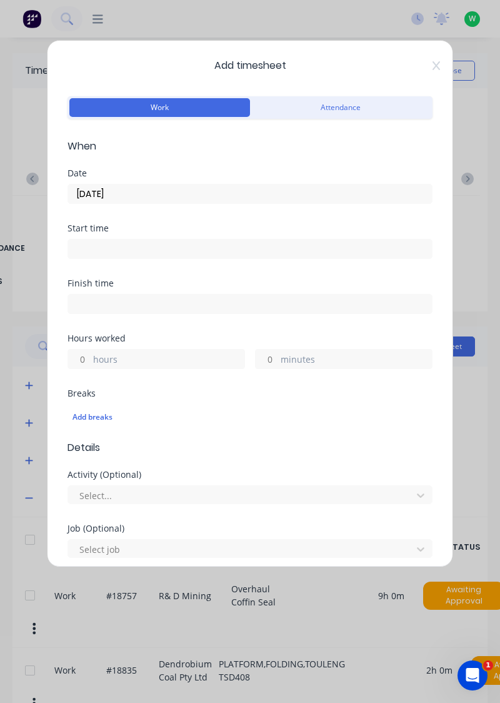
click at [83, 360] on input "hours" at bounding box center [79, 359] width 22 height 19
type input "8"
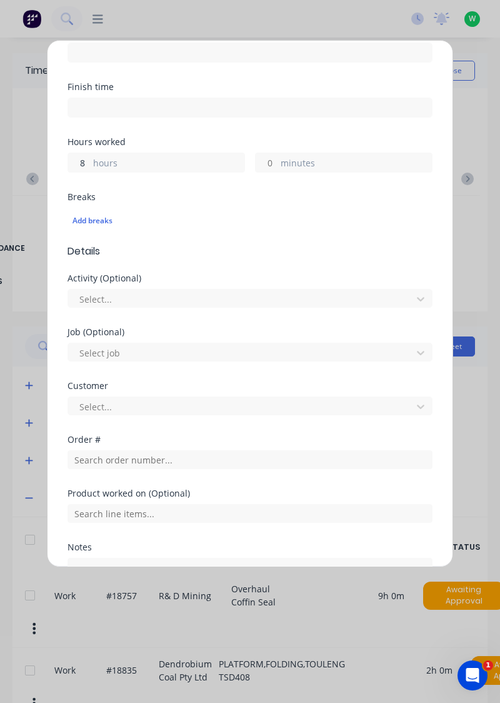
scroll to position [228, 0]
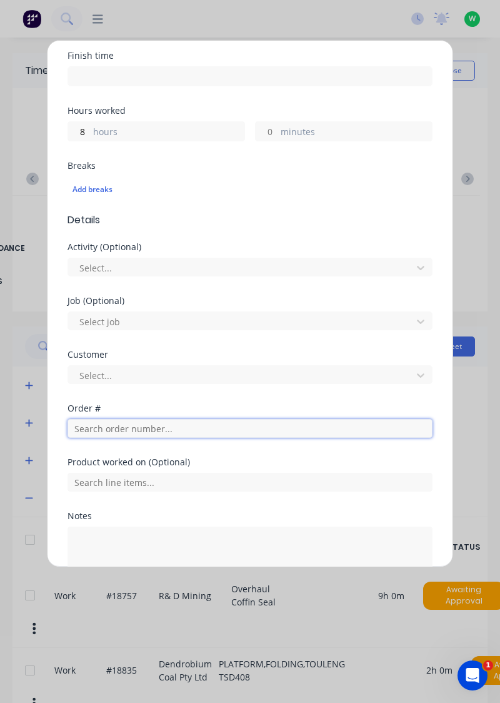
click at [148, 431] on input "text" at bounding box center [250, 428] width 365 height 19
type input "18757"
click at [149, 429] on input "text" at bounding box center [250, 428] width 365 height 19
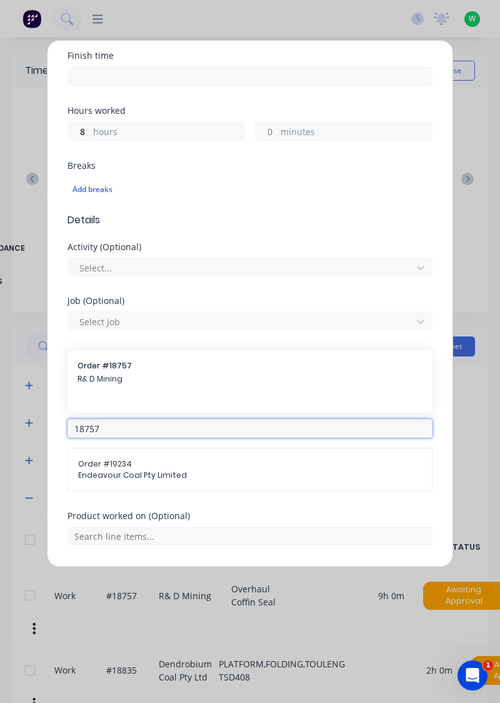
type input "18757"
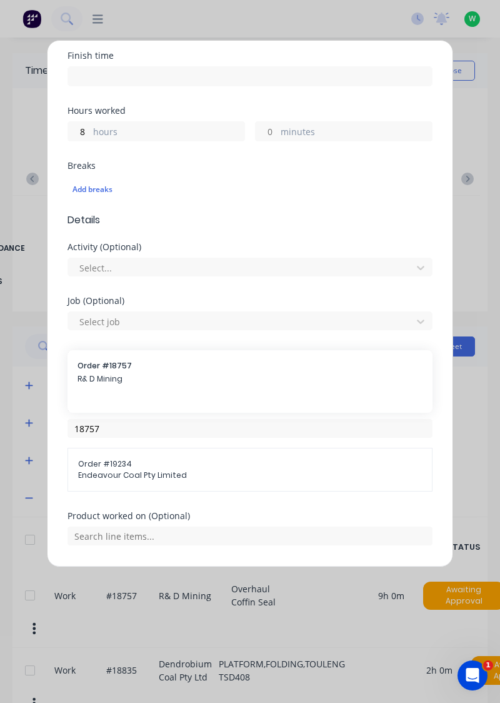
click at [111, 383] on span "R& D Mining" at bounding box center [250, 378] width 345 height 11
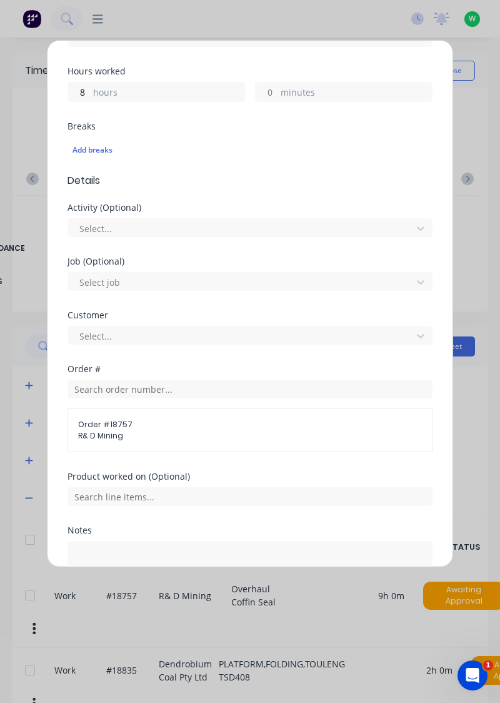
scroll to position [362, 0]
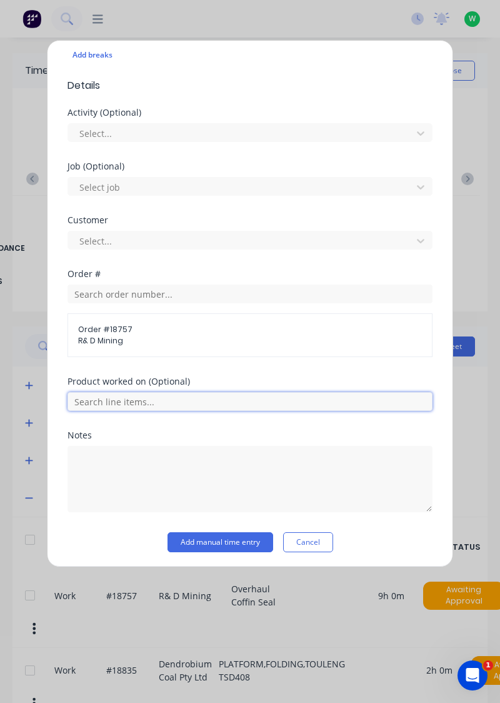
click at [154, 401] on input "text" at bounding box center [250, 401] width 365 height 19
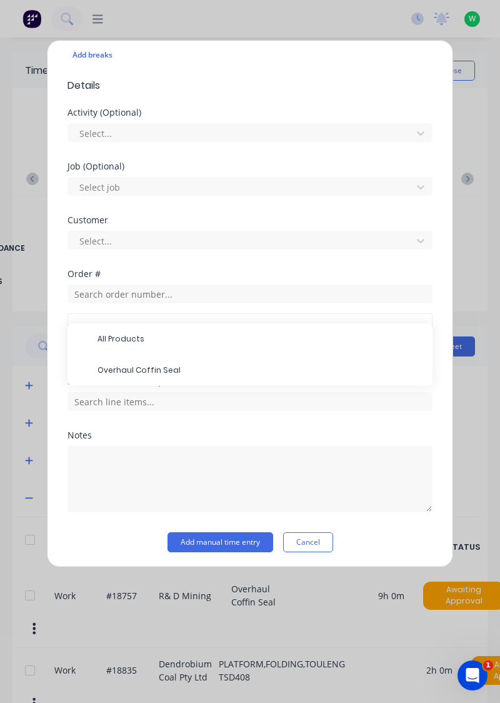
click at [161, 371] on span "Overhaul Coffin Seal" at bounding box center [260, 370] width 325 height 11
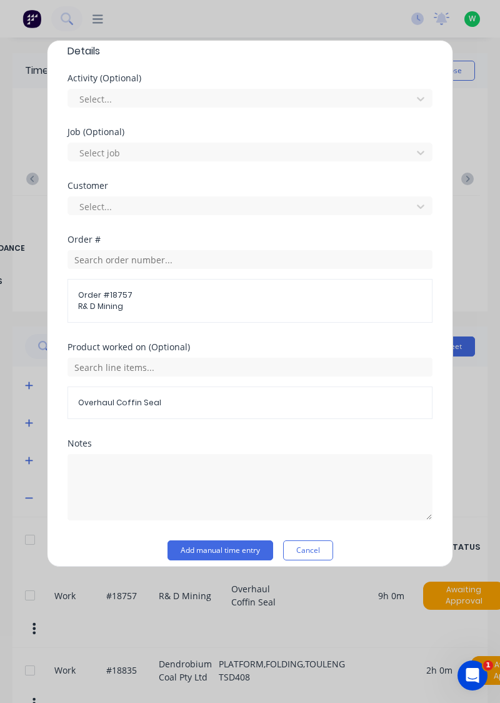
scroll to position [404, 0]
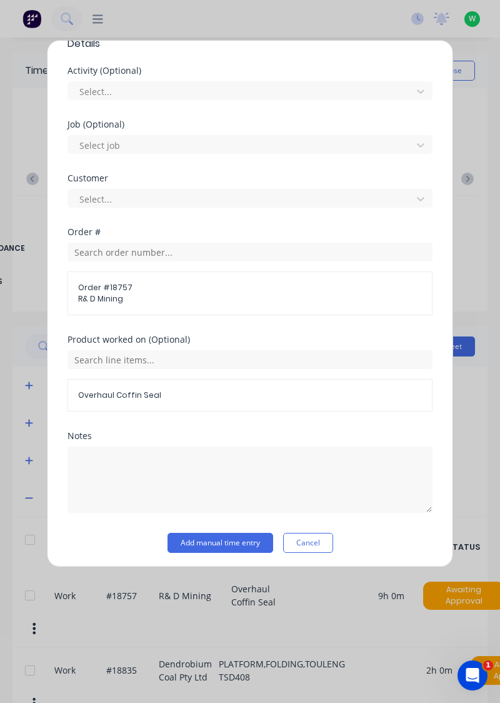
click at [235, 540] on button "Add manual time entry" at bounding box center [221, 543] width 106 height 20
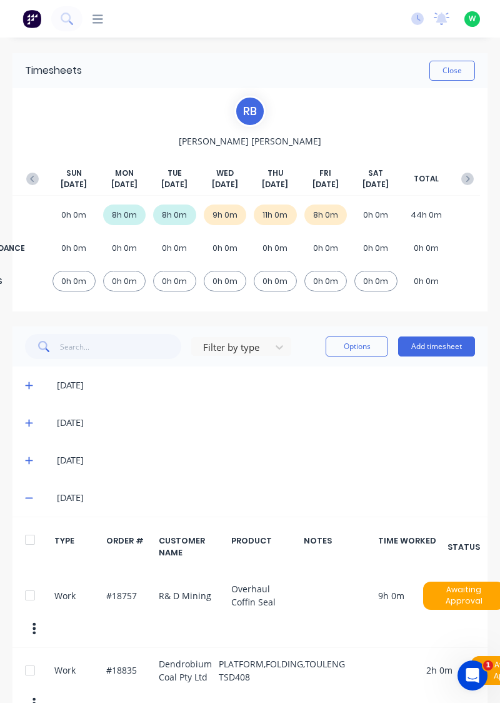
click at [29, 494] on icon at bounding box center [29, 497] width 8 height 9
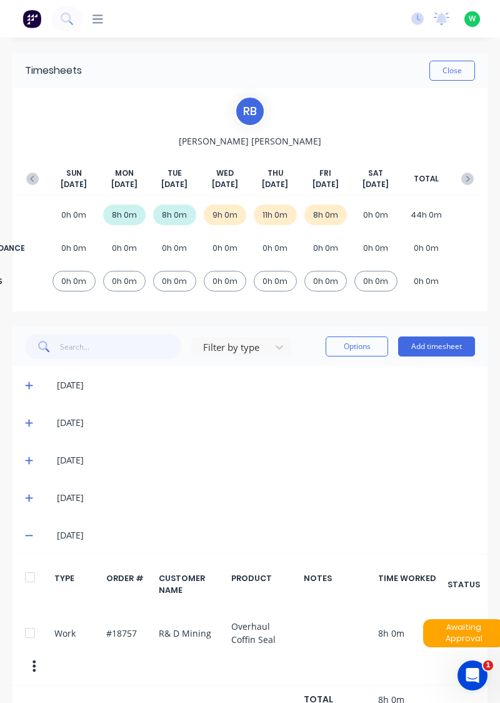
click at [448, 350] on button "Add timesheet" at bounding box center [436, 346] width 77 height 20
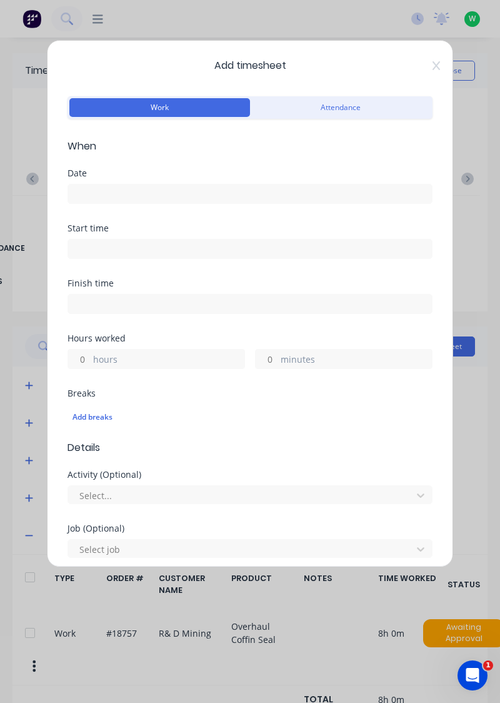
click at [103, 196] on input at bounding box center [250, 193] width 364 height 19
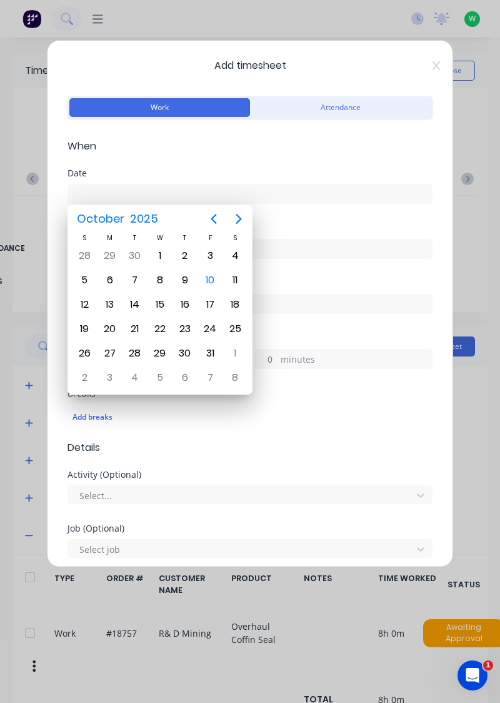
click at [216, 287] on div "10" at bounding box center [210, 280] width 25 height 24
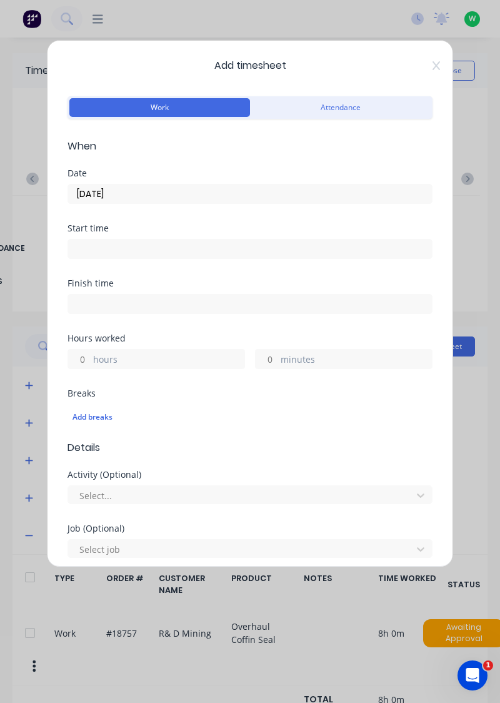
type input "10/10/2025"
click at [81, 362] on input "hours" at bounding box center [79, 359] width 22 height 19
type input "1"
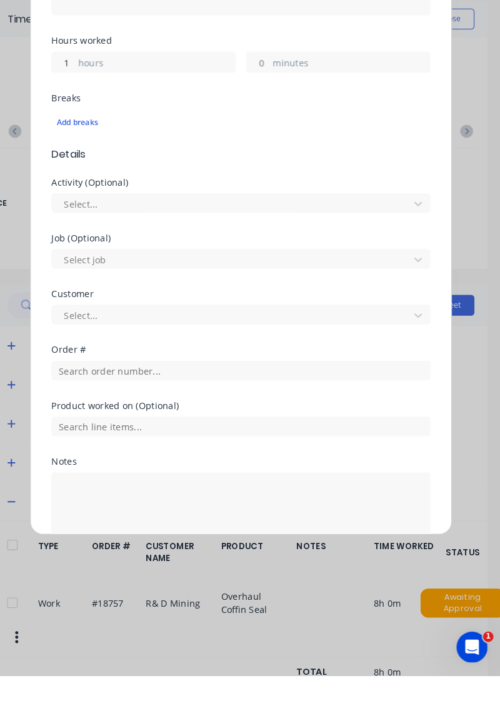
scroll to position [0, 0]
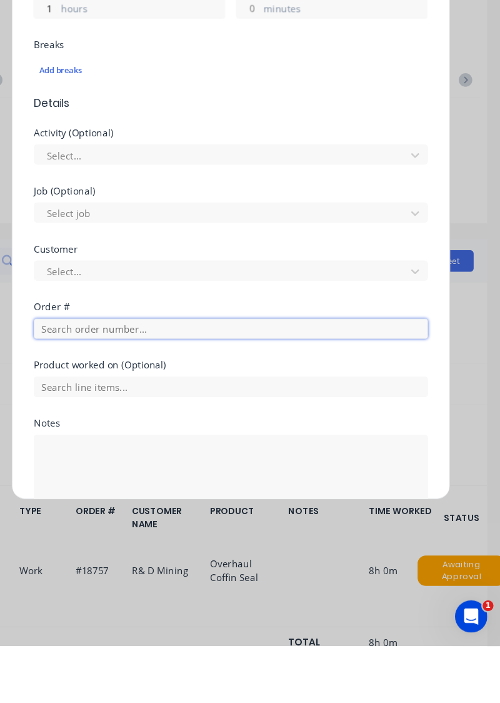
click at [163, 410] on input "text" at bounding box center [250, 409] width 365 height 19
type input "17483"
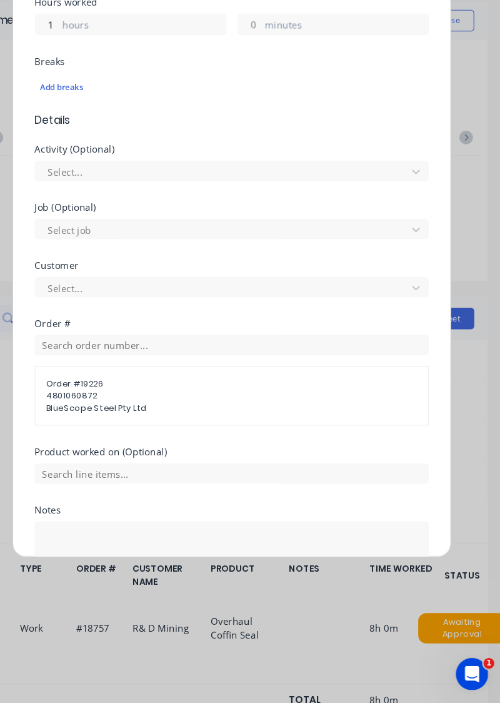
scroll to position [373, 0]
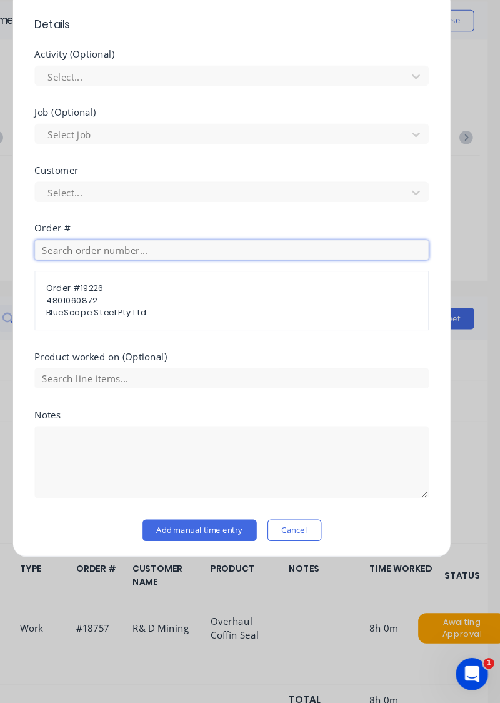
click at [106, 284] on input "text" at bounding box center [250, 282] width 365 height 19
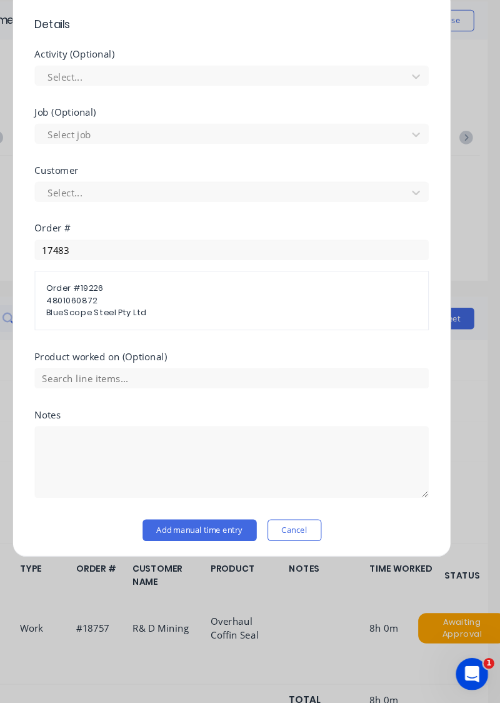
click at [110, 379] on div "Product worked on (Optional)" at bounding box center [250, 381] width 365 height 9
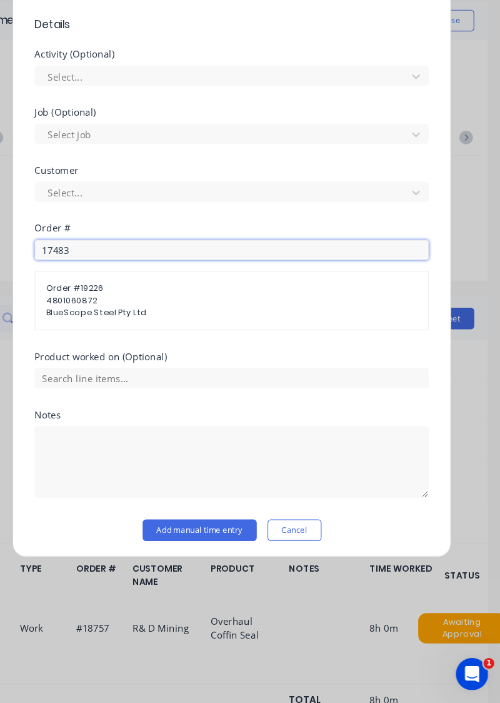
click at [135, 282] on input "17483" at bounding box center [250, 282] width 365 height 19
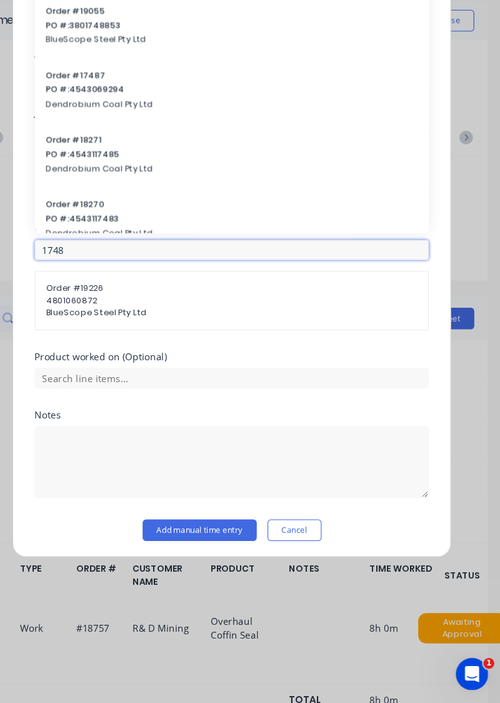
type input "17483"
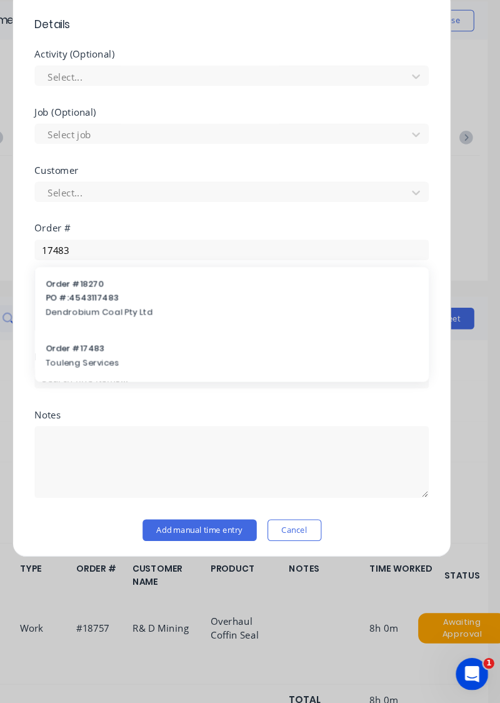
click at [105, 384] on span "Touleng Services" at bounding box center [250, 386] width 345 height 11
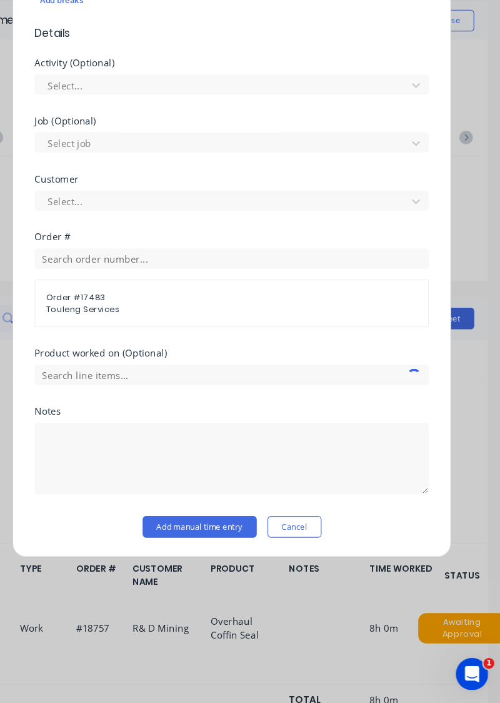
scroll to position [362, 0]
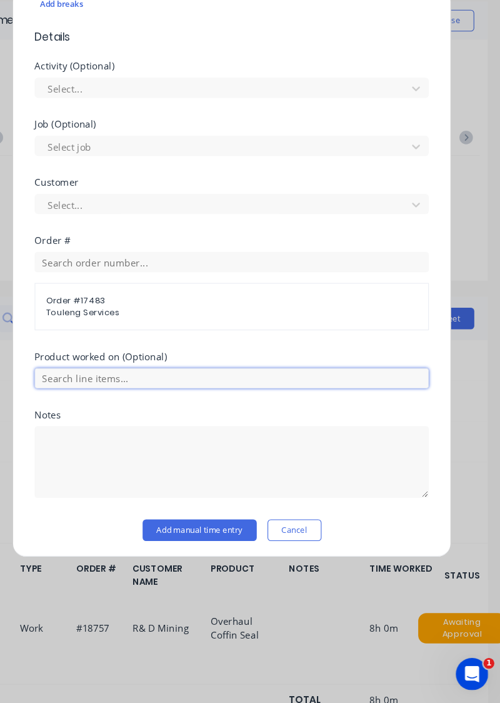
click at [133, 396] on input "text" at bounding box center [250, 401] width 365 height 19
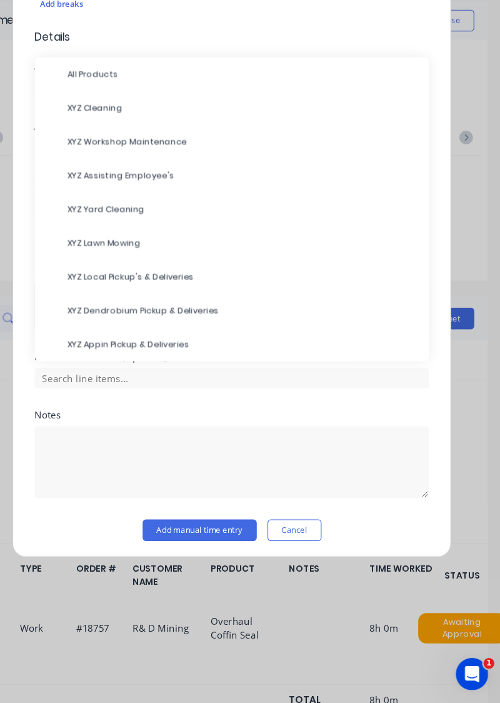
click at [168, 216] on span "XYZ Assisting Employee's" at bounding box center [260, 213] width 325 height 11
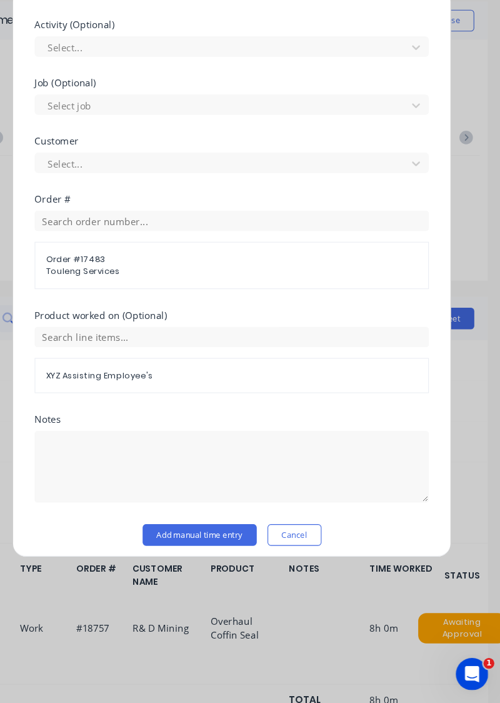
scroll to position [404, 0]
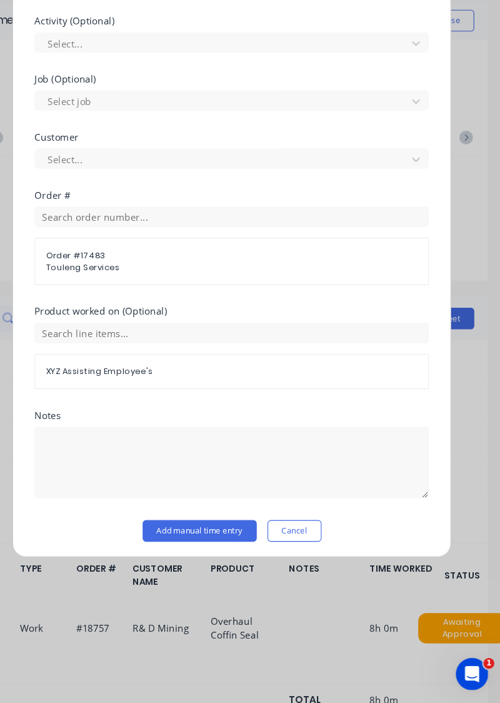
click at [242, 543] on button "Add manual time entry" at bounding box center [221, 543] width 106 height 20
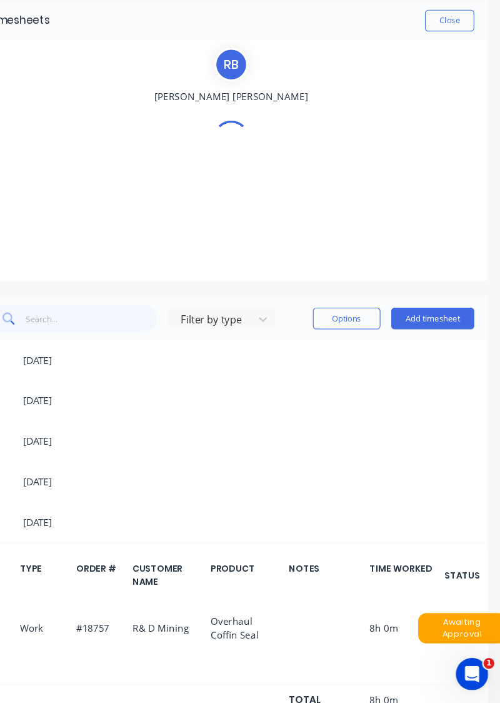
scroll to position [0, 1]
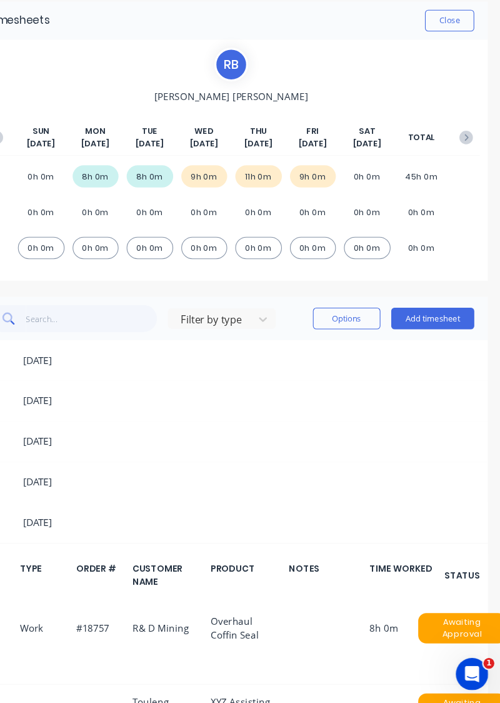
click at [456, 74] on button "Close" at bounding box center [452, 71] width 46 height 20
